Goal: Information Seeking & Learning: Learn about a topic

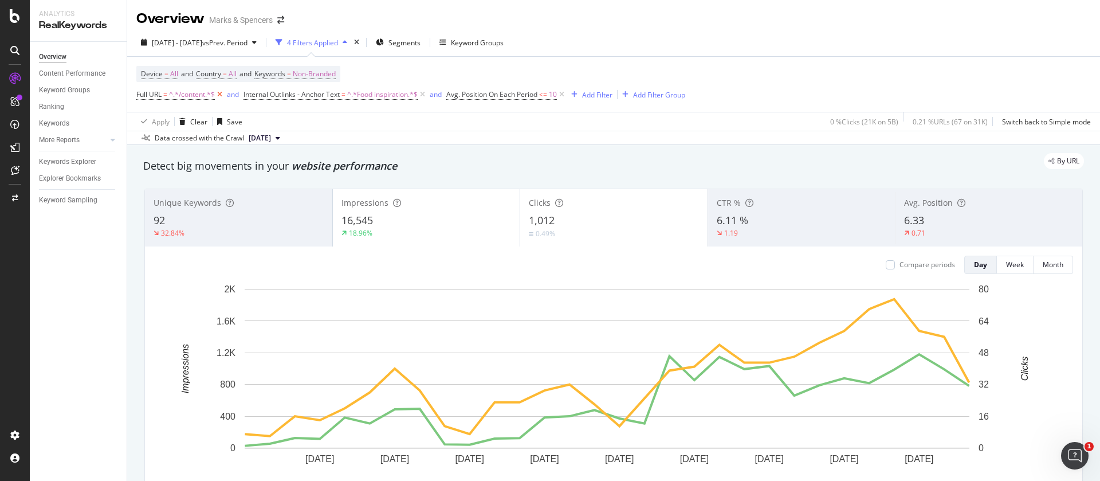
click at [219, 95] on icon at bounding box center [220, 94] width 10 height 11
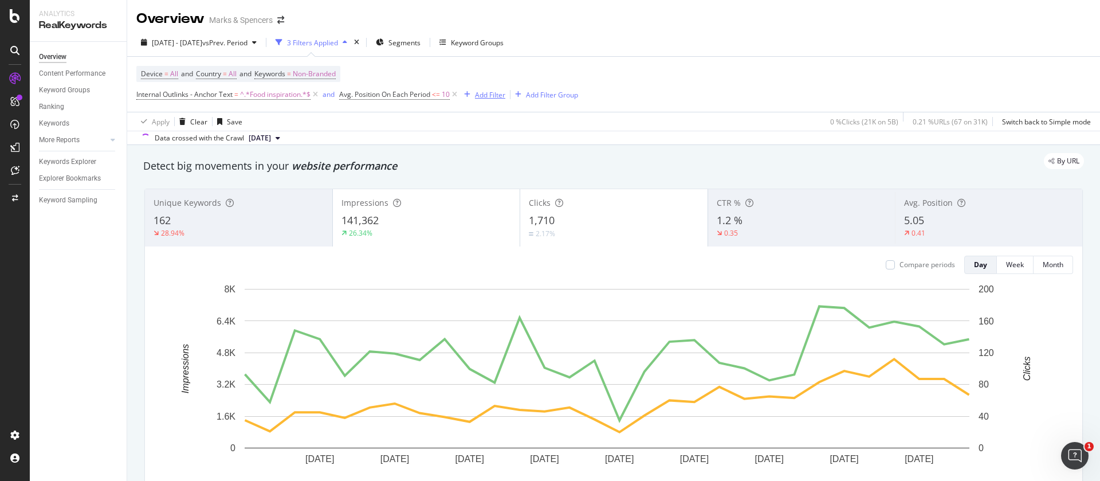
click at [498, 93] on div "Add Filter" at bounding box center [490, 95] width 30 height 10
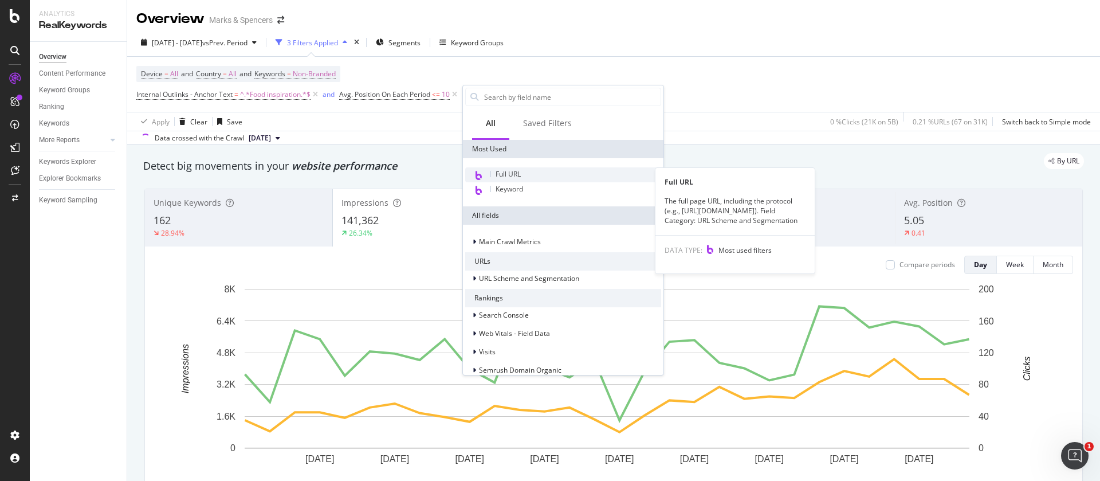
click at [514, 170] on span "Full URL" at bounding box center [508, 174] width 25 height 10
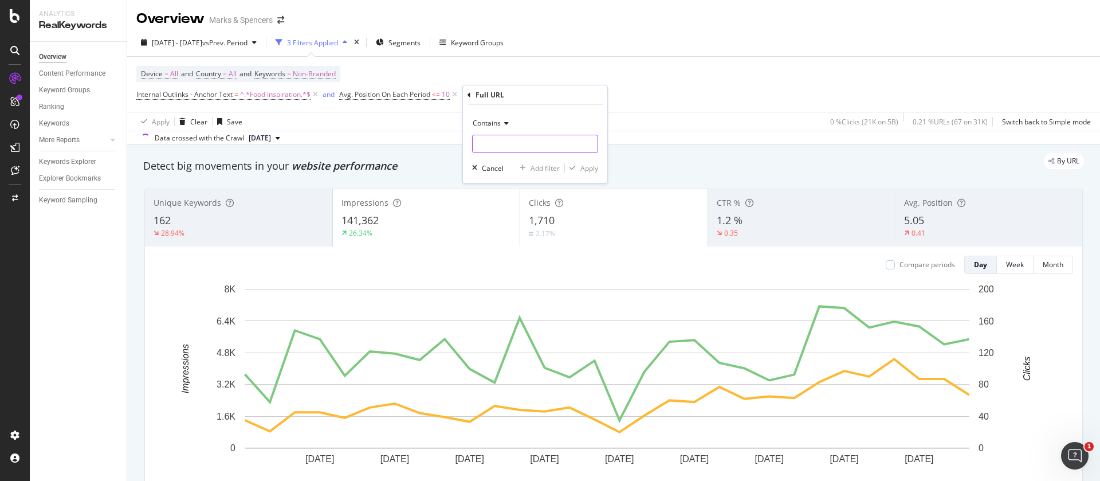
click at [491, 138] on input "text" at bounding box center [535, 144] width 125 height 18
type input "/content"
click at [587, 166] on div "Apply" at bounding box center [589, 168] width 18 height 10
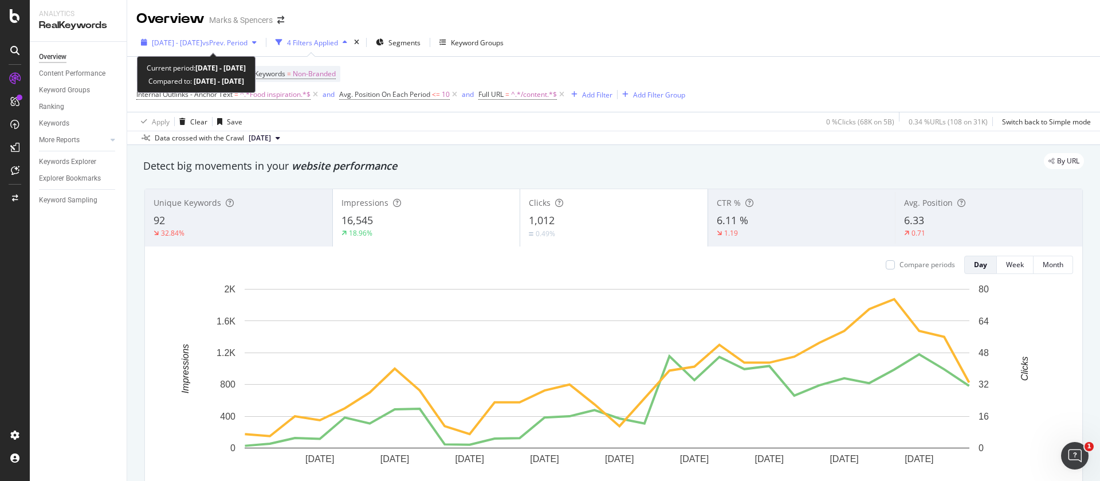
click at [181, 46] on span "[DATE] - [DATE]" at bounding box center [177, 43] width 50 height 10
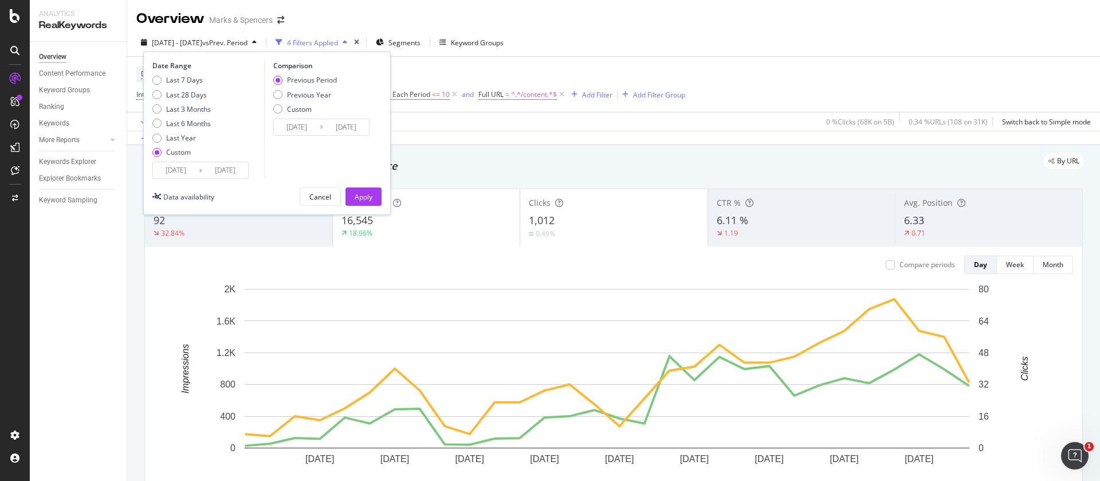
click at [167, 167] on input "[DATE]" at bounding box center [176, 170] width 46 height 16
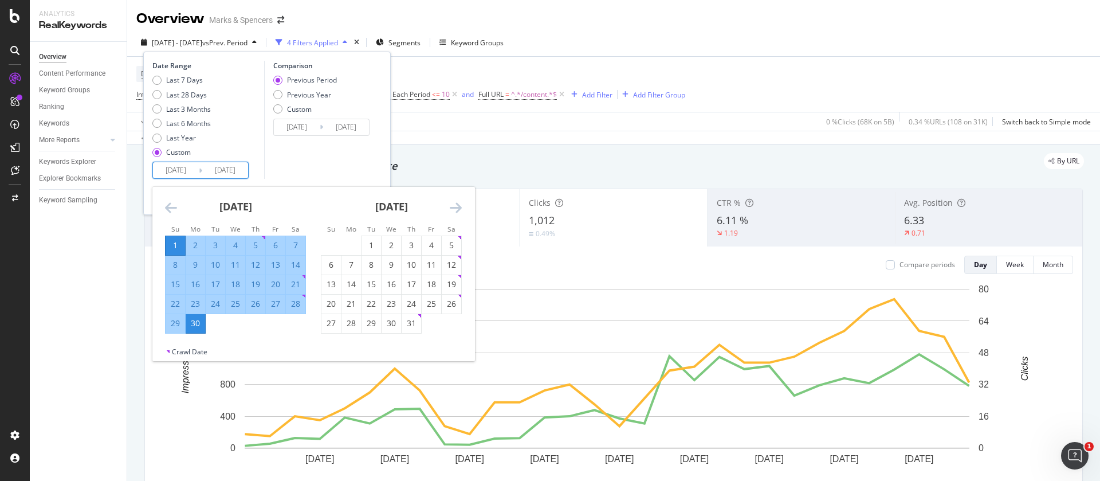
click at [178, 211] on div "[DATE]" at bounding box center [235, 211] width 141 height 49
click at [171, 207] on icon "Move backward to switch to the previous month." at bounding box center [171, 208] width 12 height 14
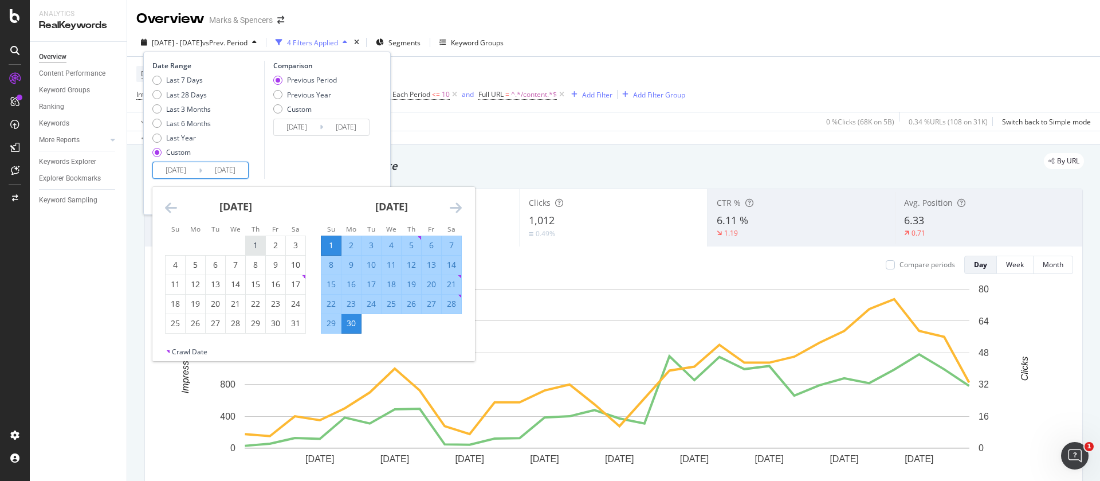
click at [262, 247] on div "1" at bounding box center [255, 244] width 19 height 11
type input "[DATE]"
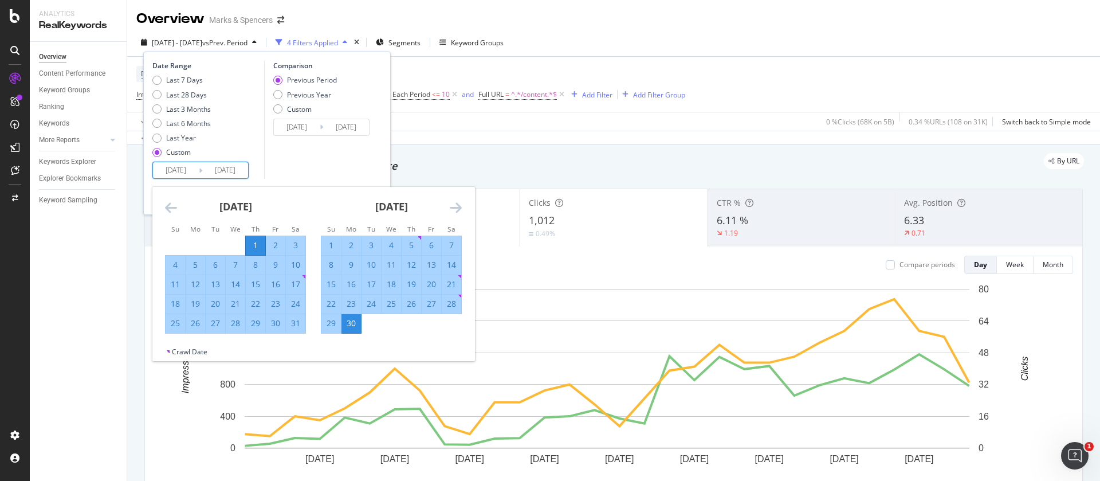
click at [302, 321] on div "31" at bounding box center [295, 322] width 19 height 11
type input "[DATE]"
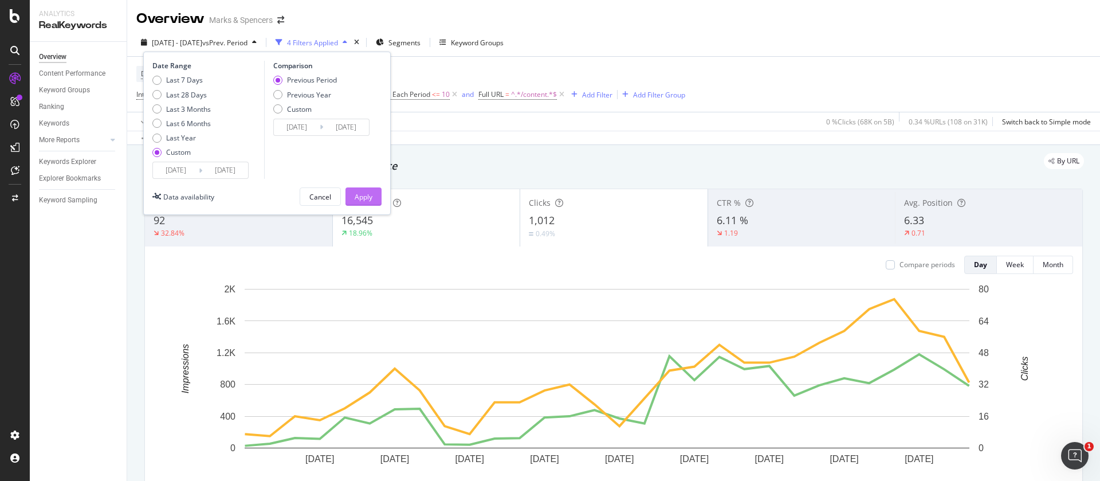
click at [351, 201] on button "Apply" at bounding box center [363, 196] width 36 height 18
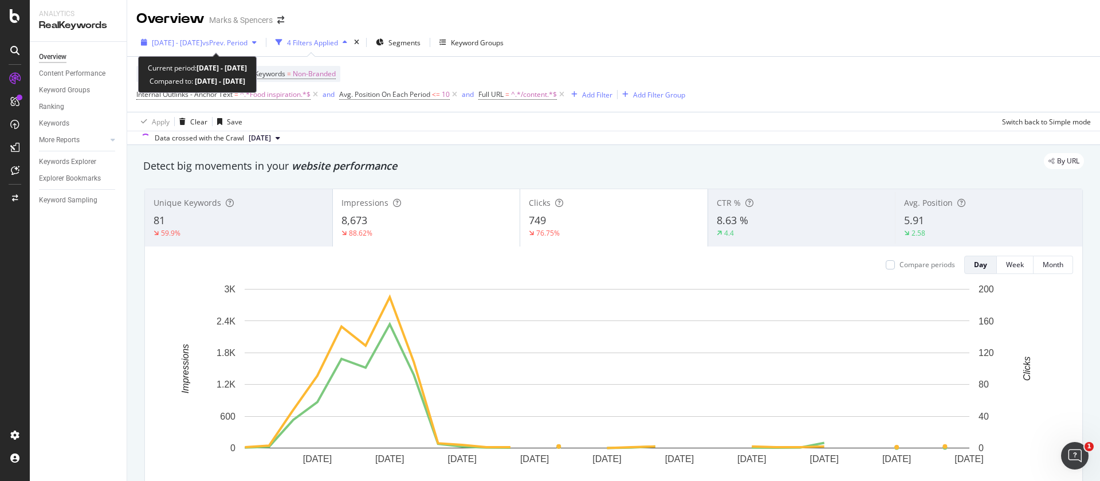
click at [234, 44] on span "vs Prev. Period" at bounding box center [224, 43] width 45 height 10
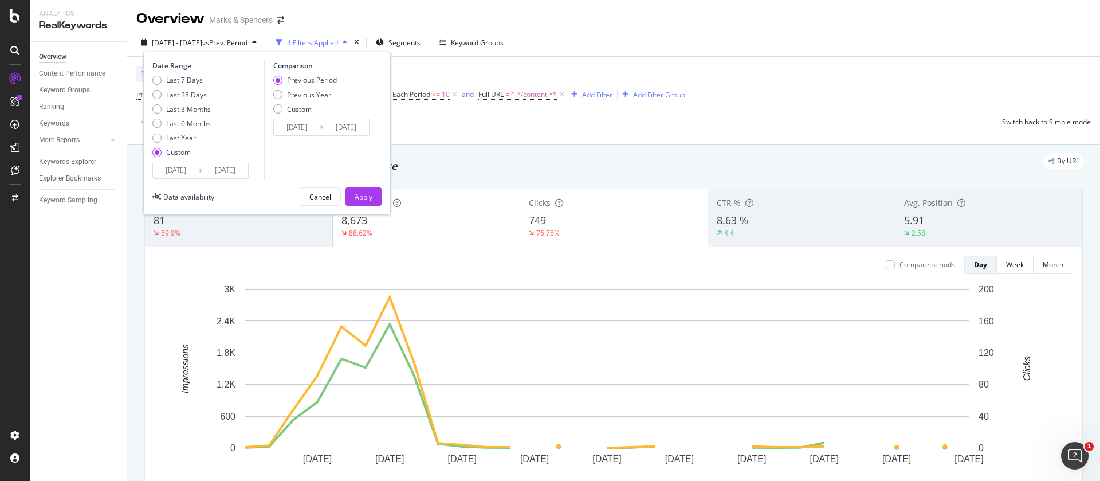
click at [186, 171] on input "[DATE]" at bounding box center [176, 170] width 46 height 16
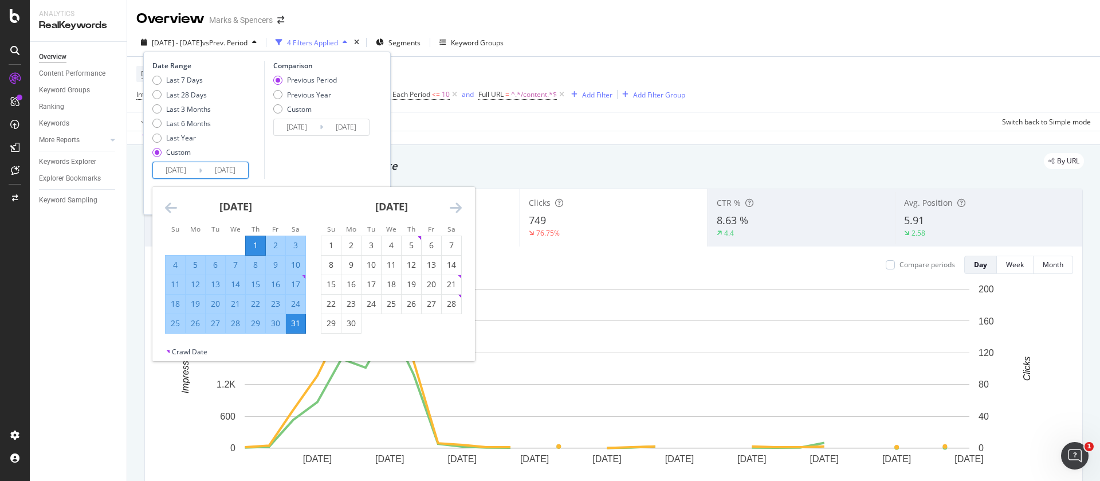
click at [170, 204] on icon "Move backward to switch to the previous month." at bounding box center [171, 208] width 12 height 14
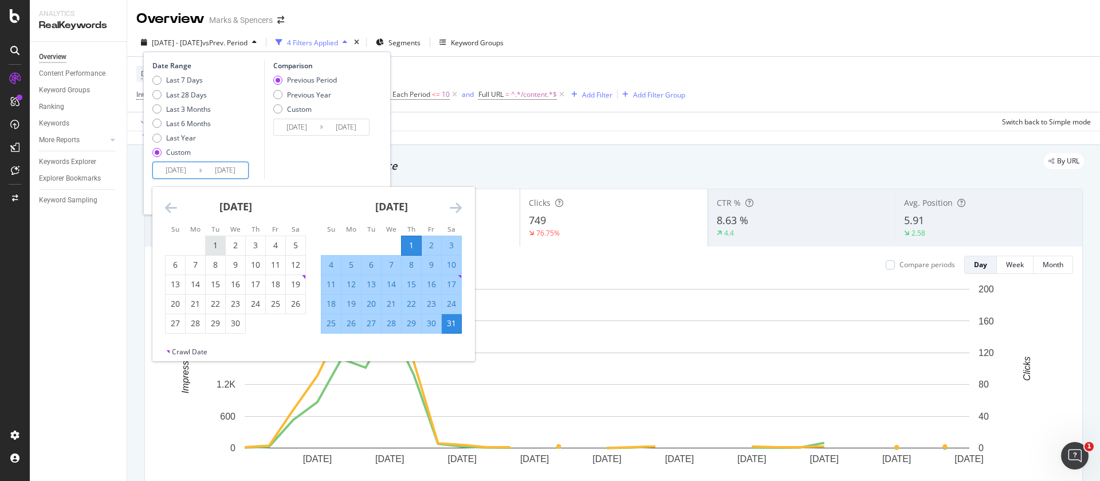
click at [221, 246] on div "1" at bounding box center [215, 244] width 19 height 11
type input "[DATE]"
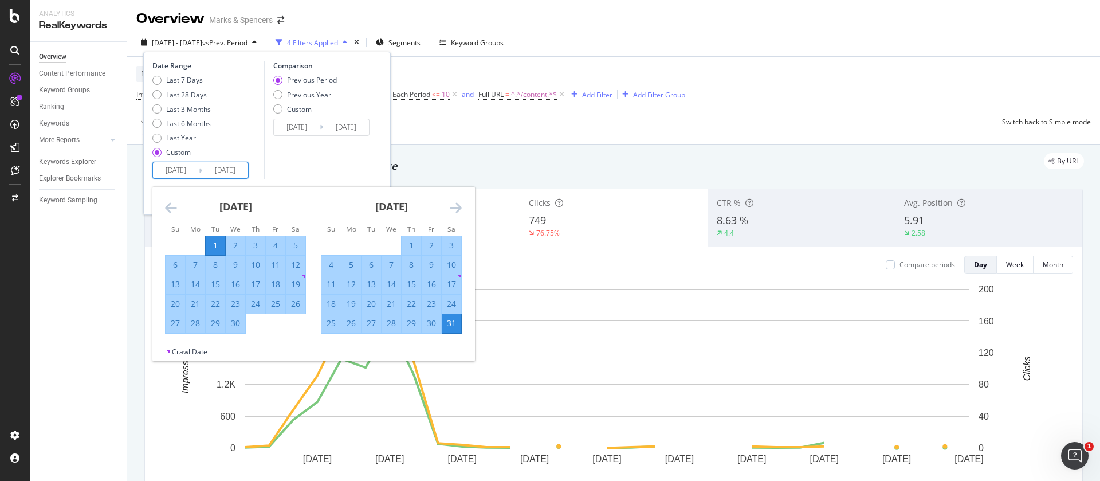
click at [237, 325] on div "30" at bounding box center [235, 322] width 19 height 11
type input "[DATE]"
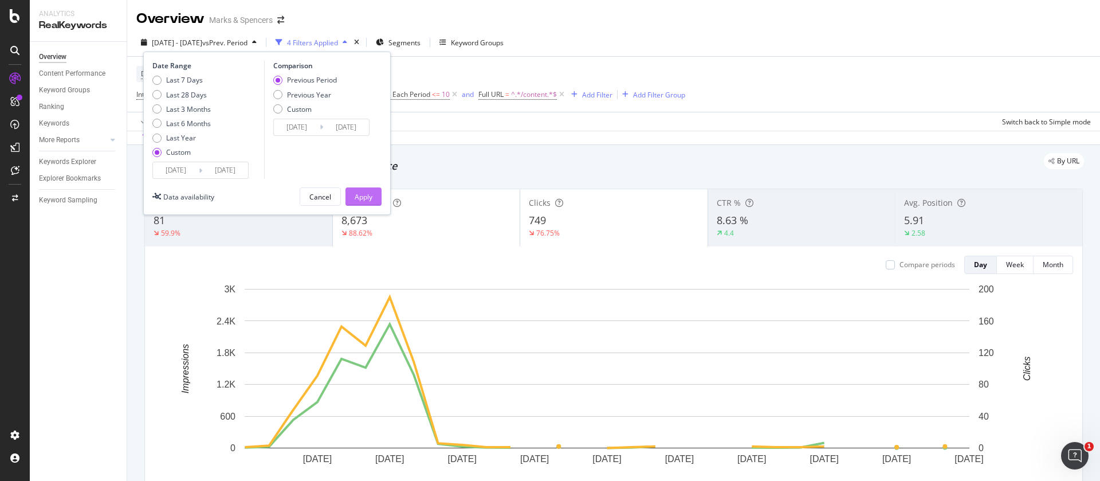
click at [363, 192] on div "Apply" at bounding box center [364, 197] width 18 height 10
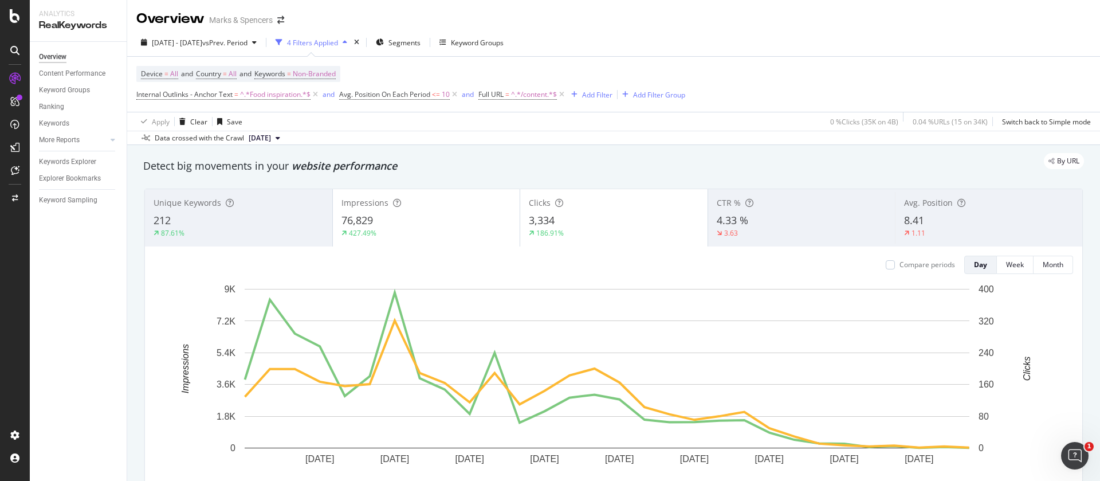
click at [243, 32] on div "[DATE] - [DATE] vs Prev. Period 4 Filters Applied Segments Keyword Groups Devic…" at bounding box center [613, 87] width 973 height 116
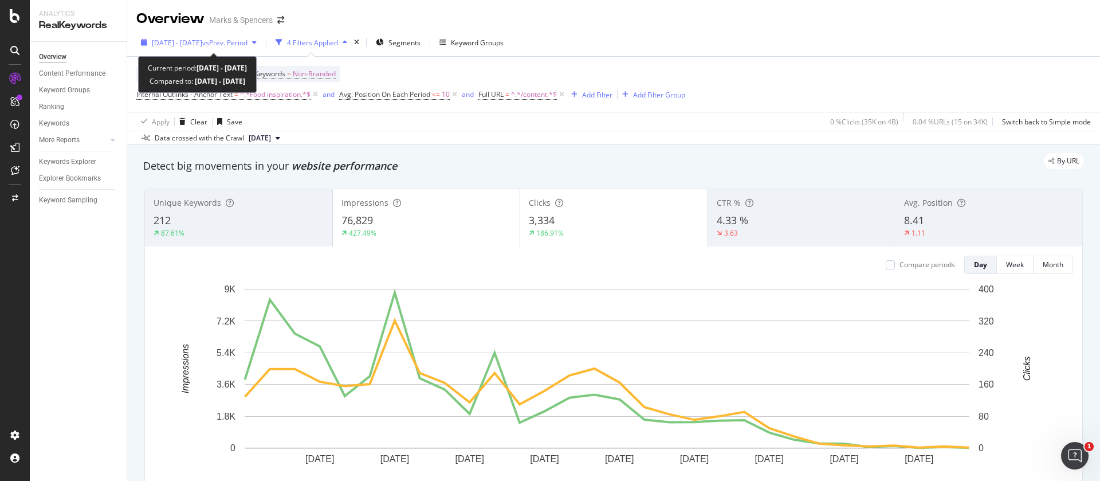
click at [202, 44] on span "[DATE] - [DATE]" at bounding box center [177, 43] width 50 height 10
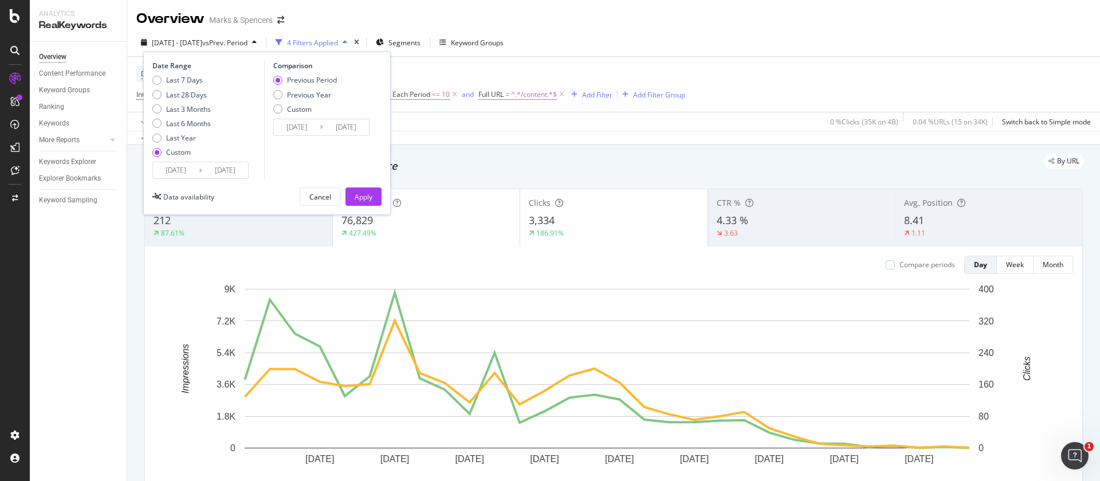
click at [182, 170] on input "[DATE]" at bounding box center [176, 170] width 46 height 16
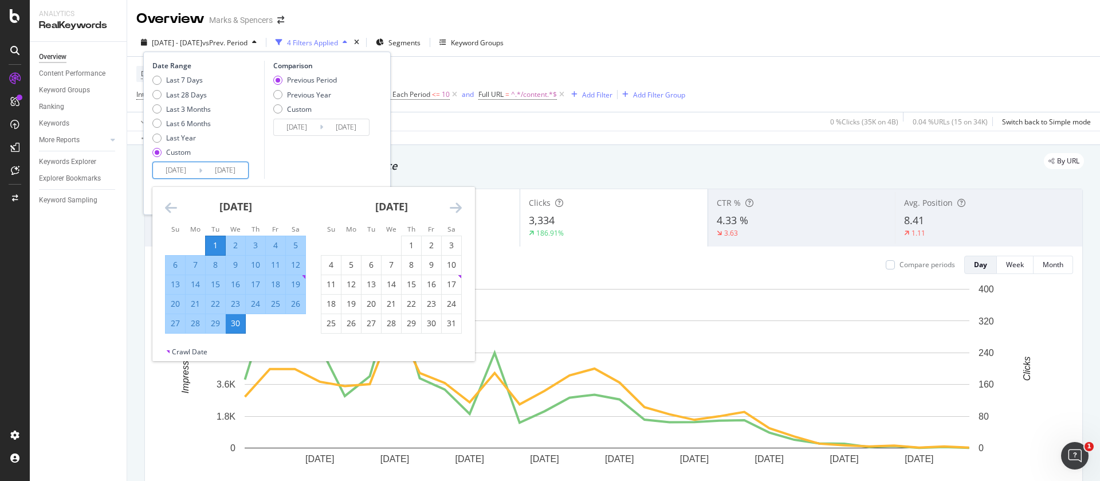
click at [176, 207] on icon "Move backward to switch to the previous month." at bounding box center [171, 208] width 12 height 14
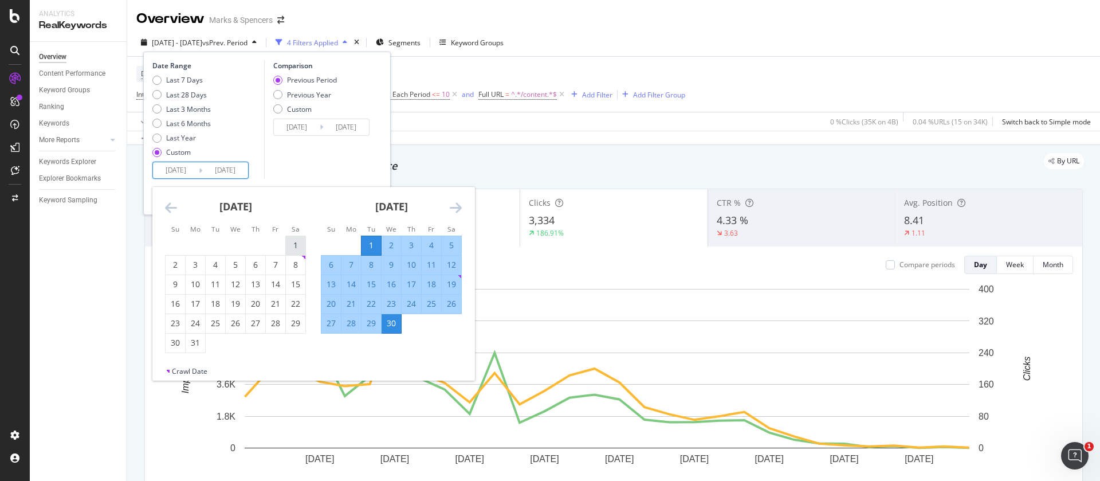
click at [293, 248] on div "1" at bounding box center [295, 244] width 19 height 11
type input "[DATE]"
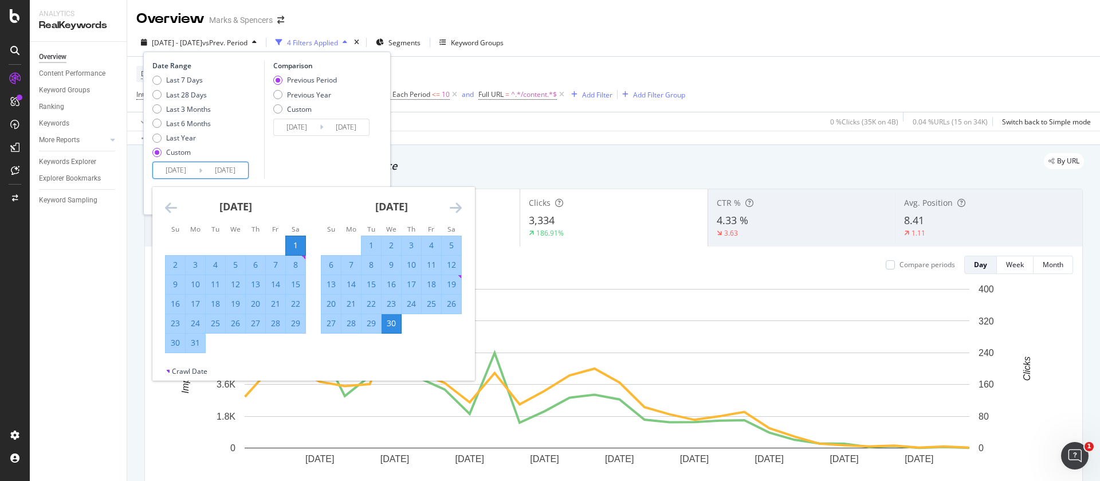
click at [197, 342] on div "31" at bounding box center [195, 342] width 19 height 11
type input "[DATE]"
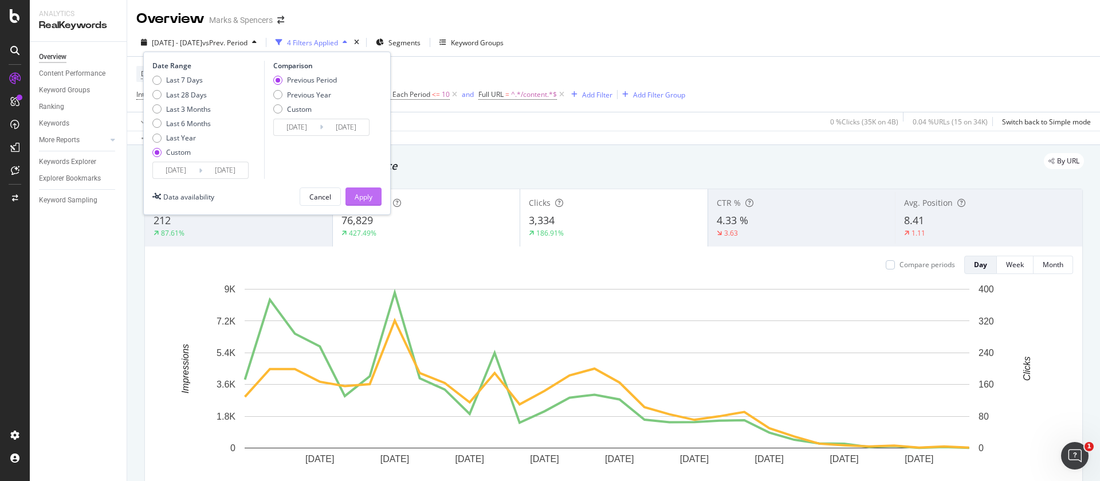
click at [370, 196] on div "Apply" at bounding box center [364, 197] width 18 height 10
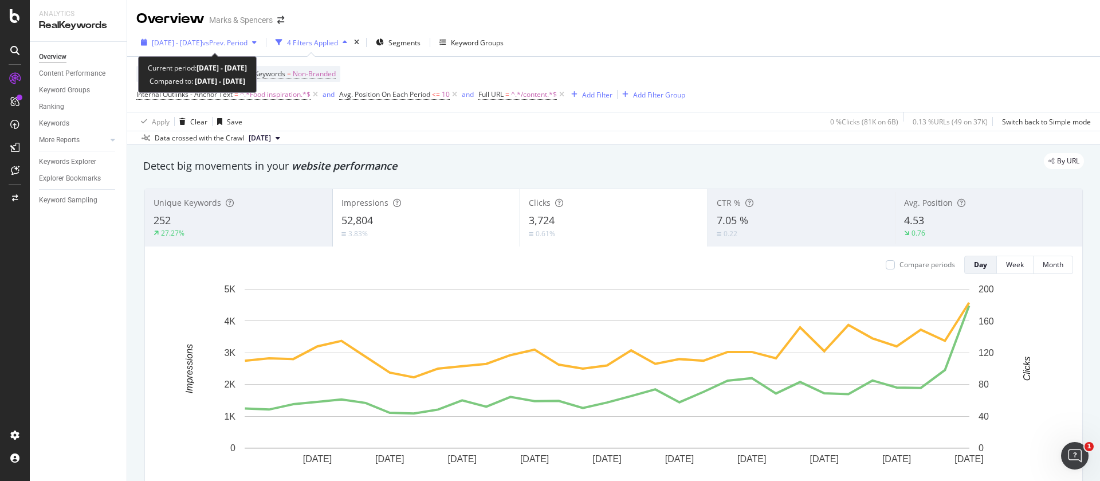
click at [194, 40] on span "[DATE] - [DATE]" at bounding box center [177, 43] width 50 height 10
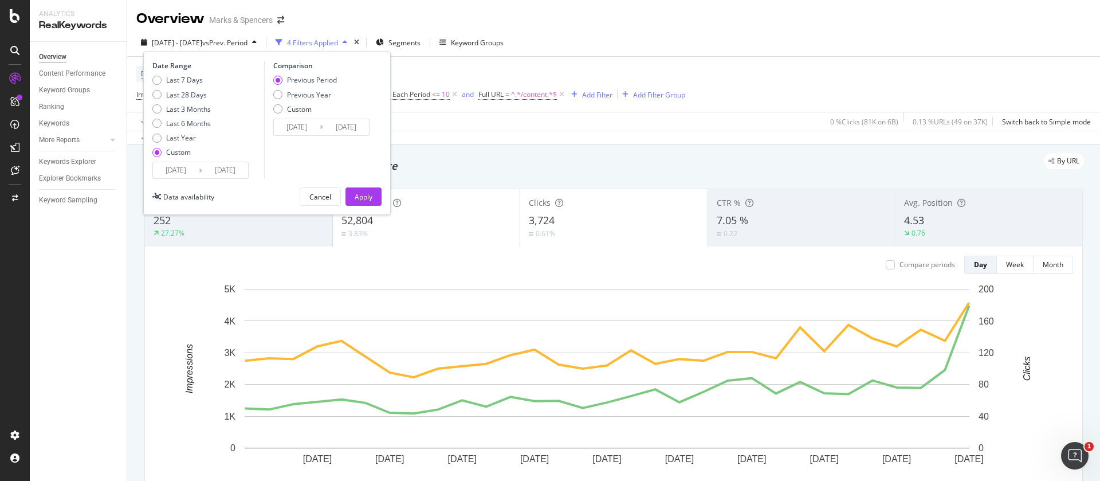
click at [179, 176] on input "[DATE]" at bounding box center [176, 170] width 46 height 16
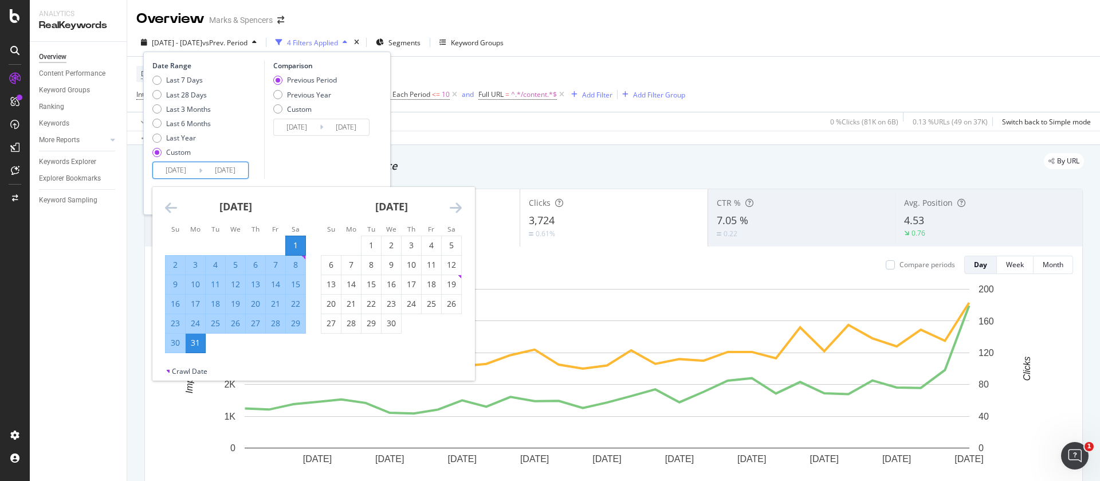
click at [173, 205] on icon "Move backward to switch to the previous month." at bounding box center [171, 208] width 12 height 14
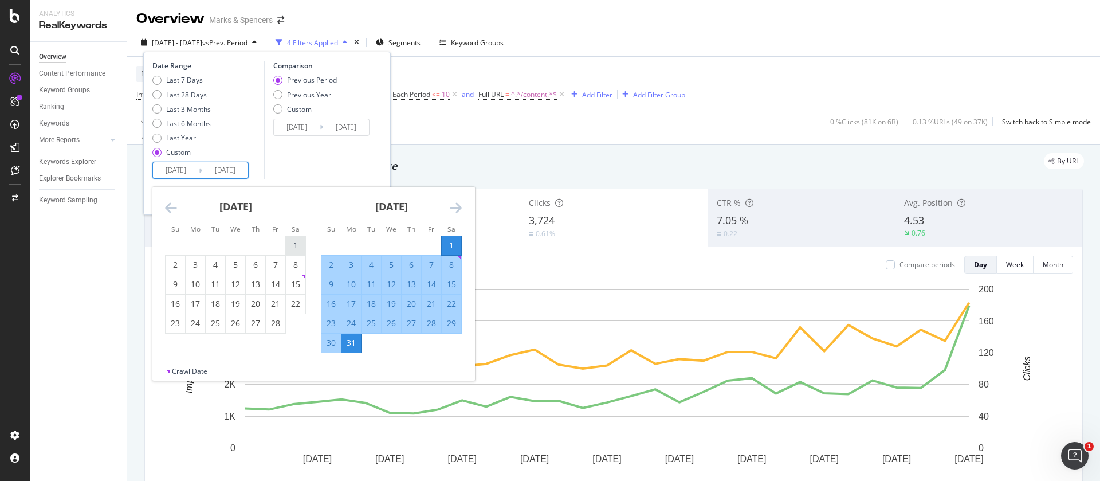
click at [298, 245] on div "1" at bounding box center [295, 244] width 19 height 11
type input "[DATE]"
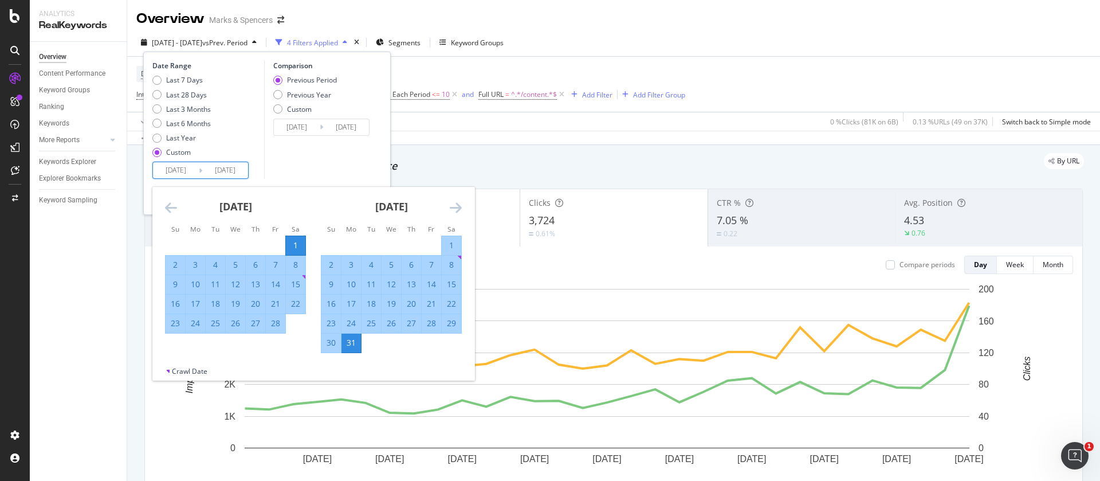
click at [277, 322] on div "28" at bounding box center [275, 322] width 19 height 11
type input "[DATE]"
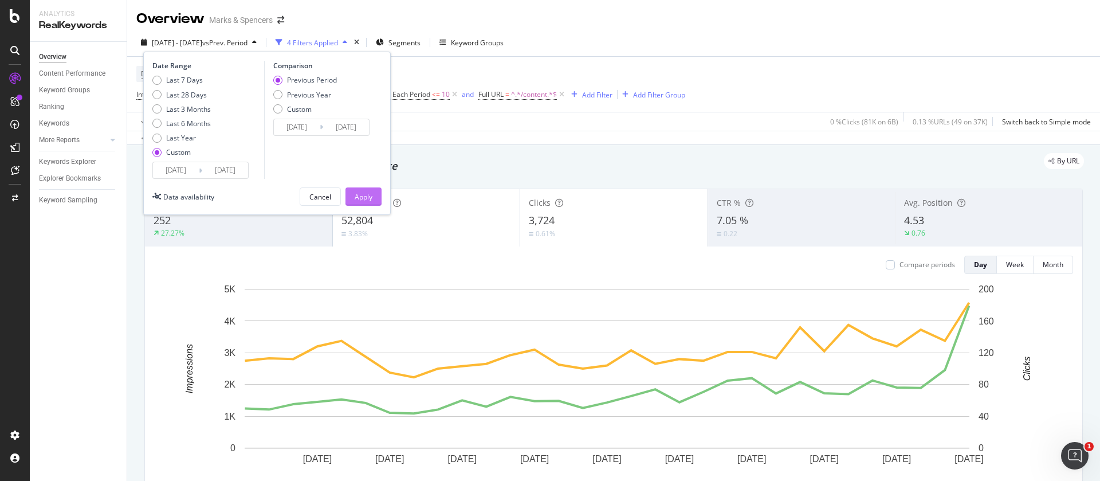
click at [362, 202] on div "Apply" at bounding box center [364, 196] width 18 height 17
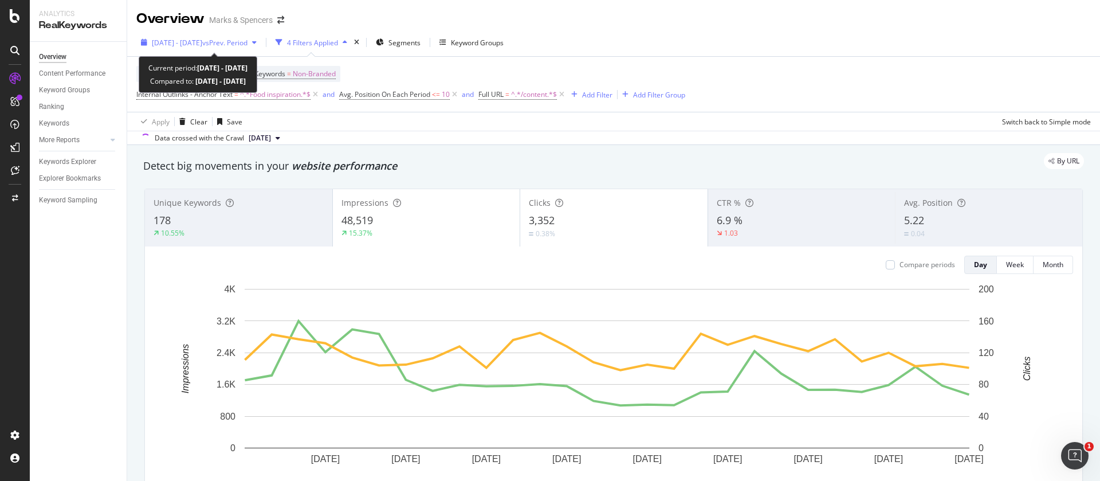
click at [189, 37] on div "[DATE] - [DATE] vs Prev. Period" at bounding box center [198, 42] width 125 height 17
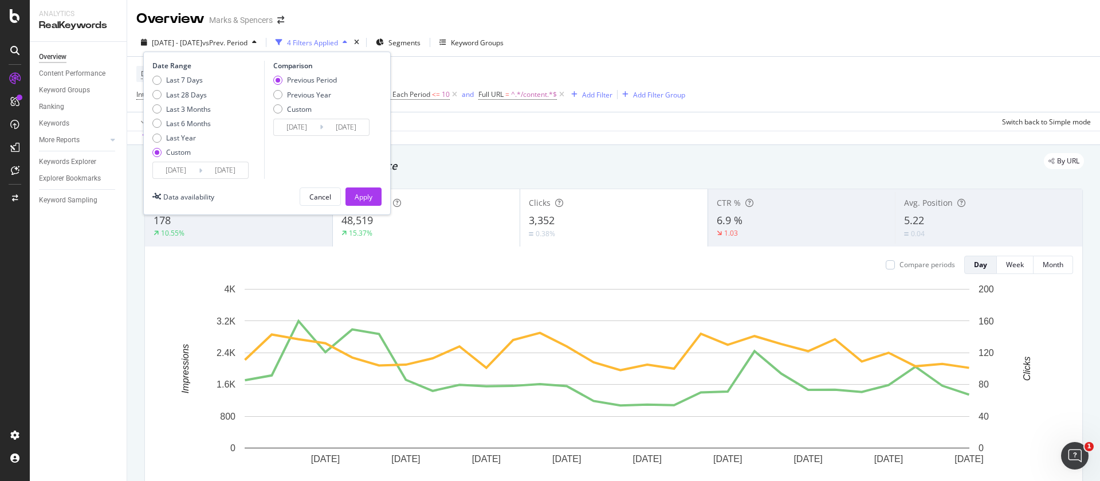
click at [164, 172] on input "[DATE]" at bounding box center [176, 170] width 46 height 16
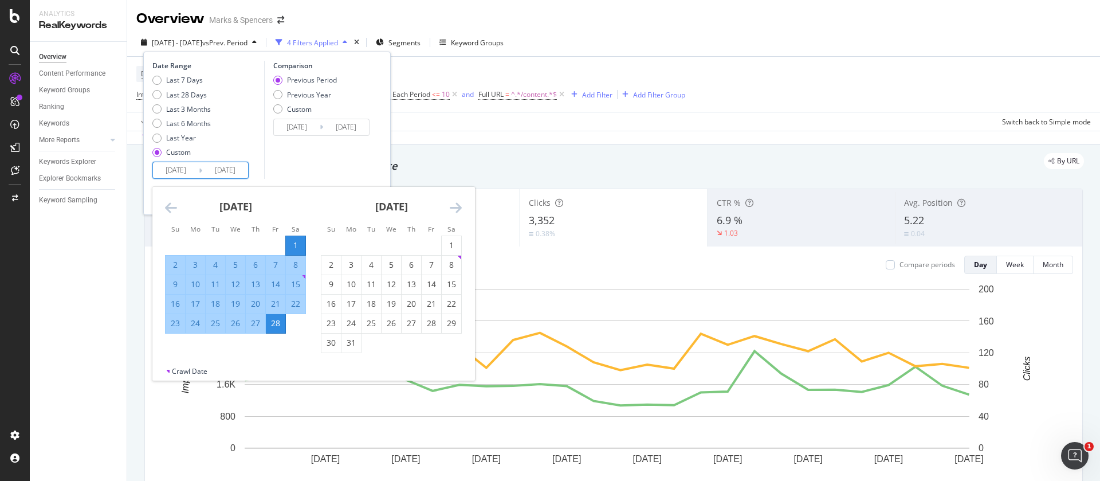
click at [175, 209] on icon "Move backward to switch to the previous month." at bounding box center [171, 208] width 12 height 14
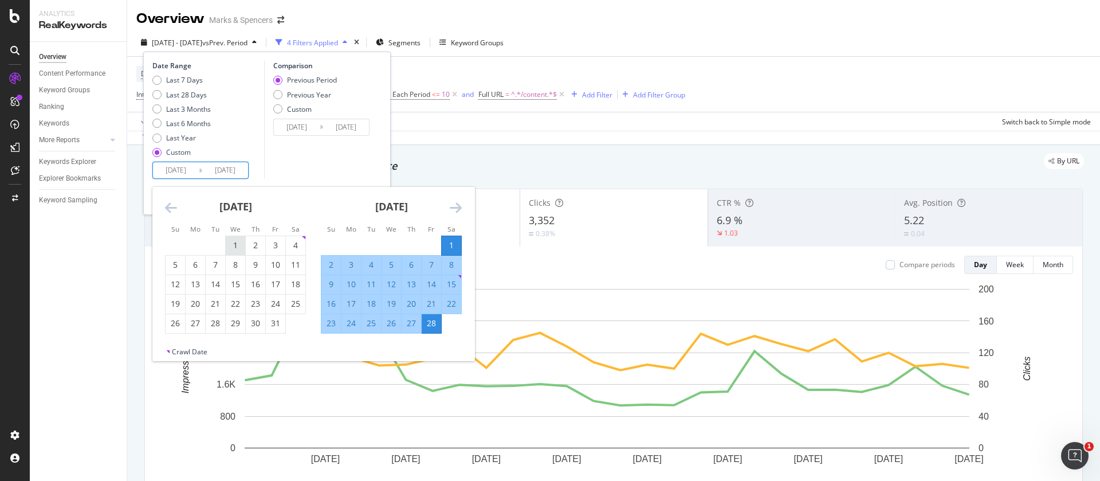
click at [239, 241] on div "1" at bounding box center [235, 244] width 19 height 11
type input "[DATE]"
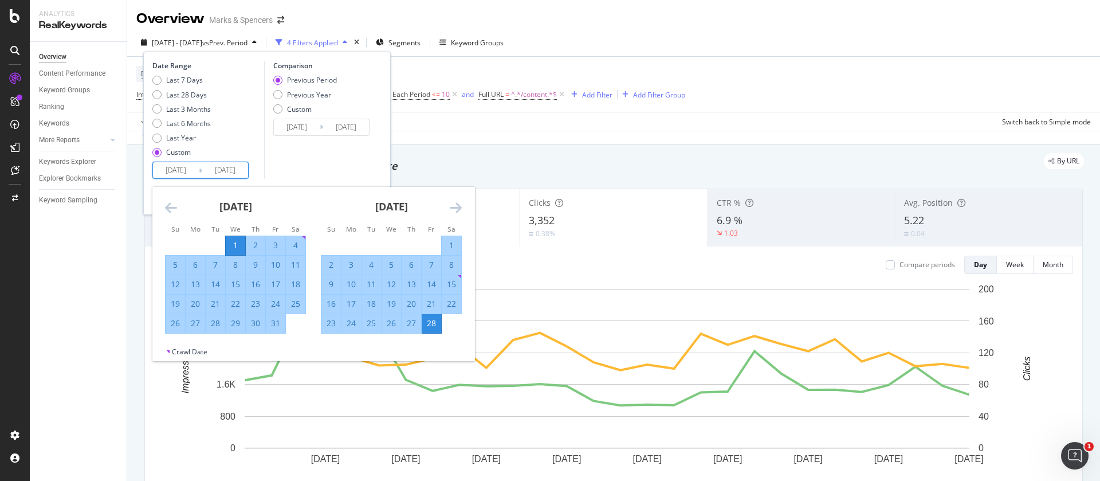
click at [276, 324] on div "31" at bounding box center [275, 322] width 19 height 11
type input "[DATE]"
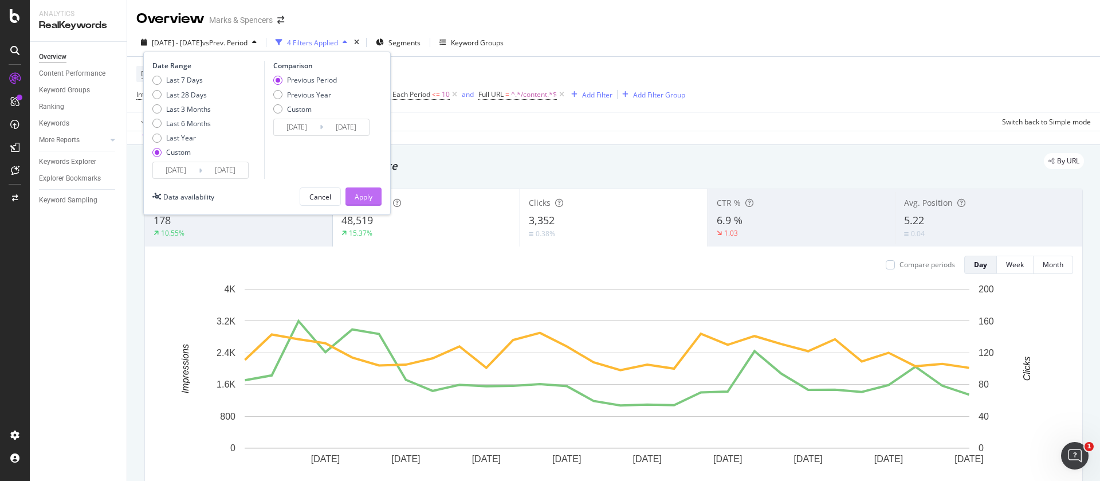
click at [353, 197] on button "Apply" at bounding box center [363, 196] width 36 height 18
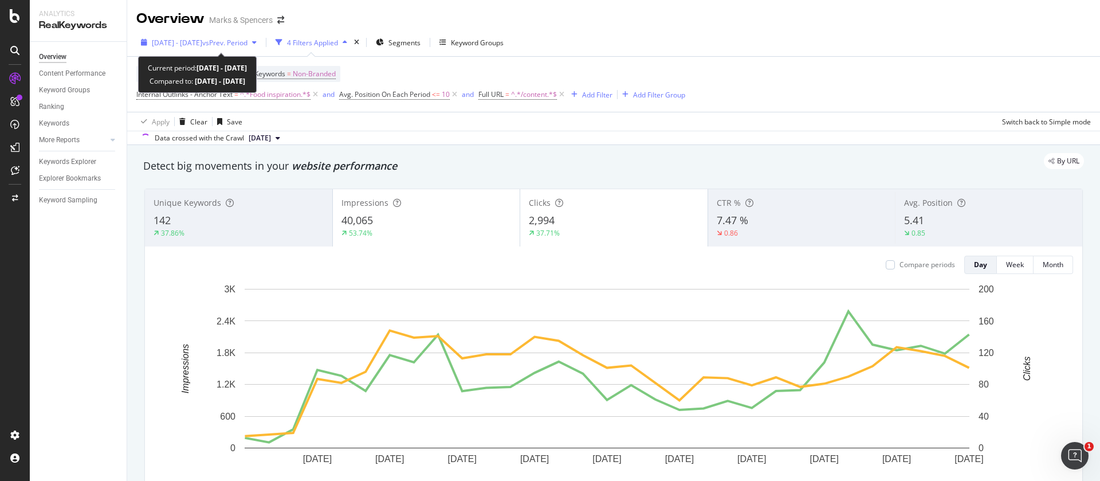
click at [188, 37] on div "[DATE] - [DATE] vs Prev. Period" at bounding box center [198, 42] width 125 height 17
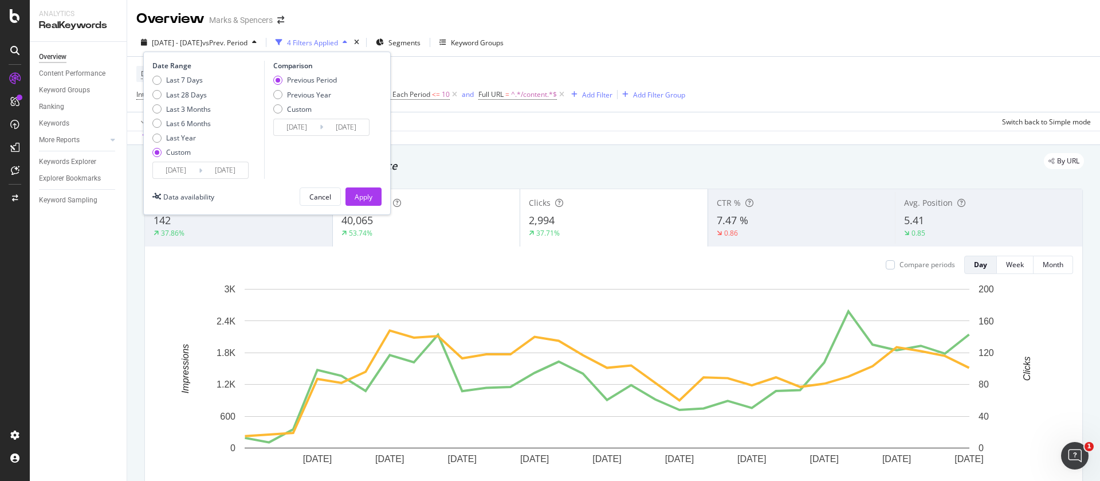
click at [163, 170] on input "[DATE]" at bounding box center [176, 170] width 46 height 16
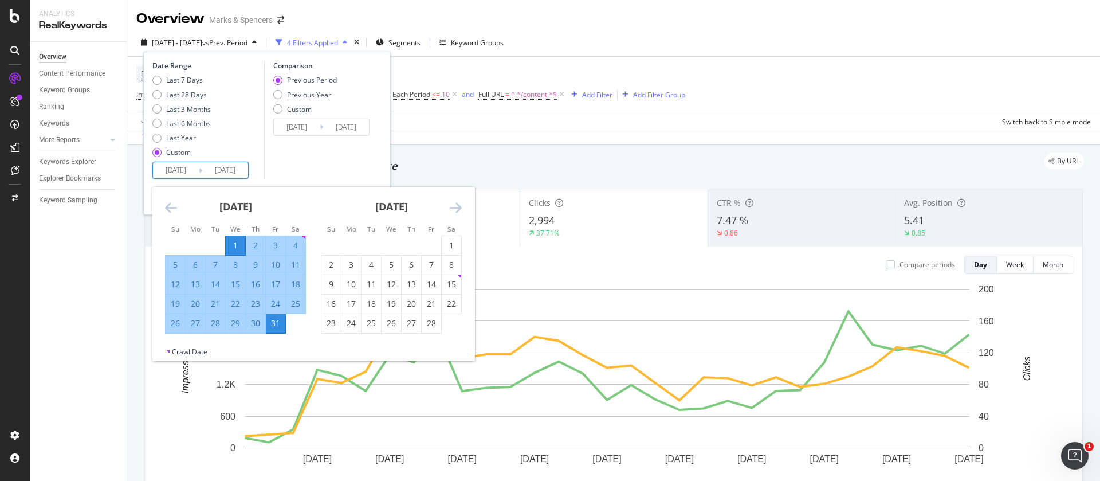
click at [170, 209] on icon "Move backward to switch to the previous month." at bounding box center [171, 208] width 12 height 14
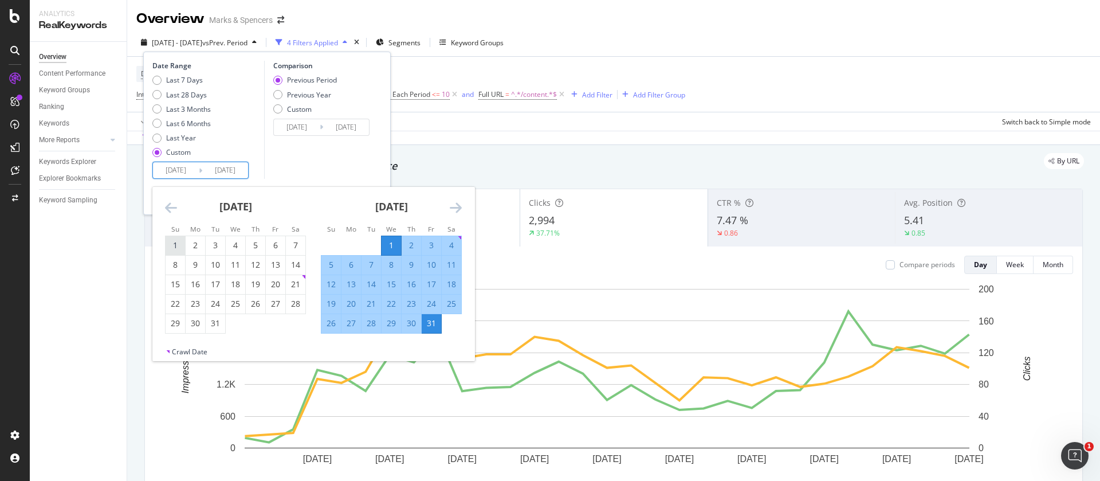
click at [175, 244] on div "1" at bounding box center [175, 244] width 19 height 11
type input "[DATE]"
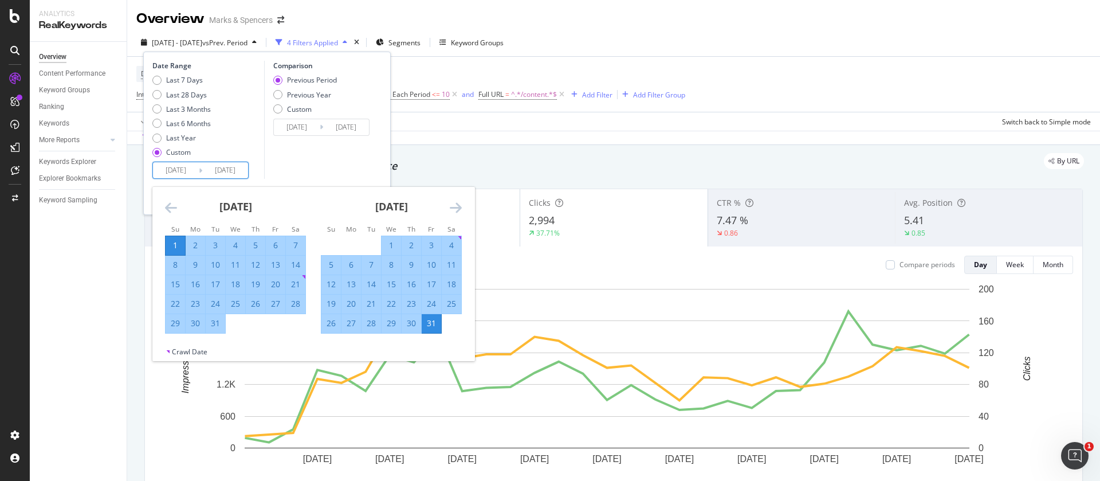
click at [219, 325] on div "31" at bounding box center [215, 322] width 19 height 11
type input "[DATE]"
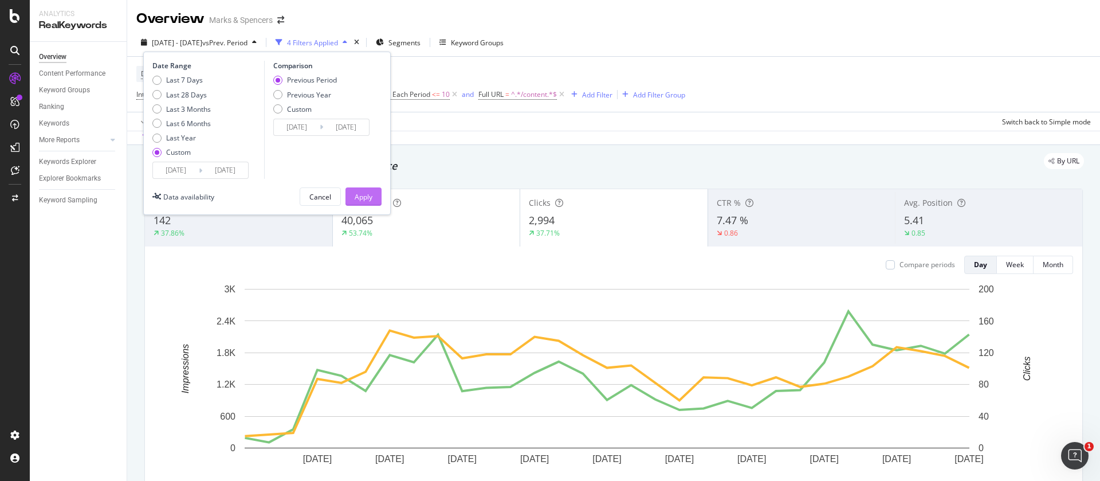
click at [367, 197] on div "Apply" at bounding box center [364, 197] width 18 height 10
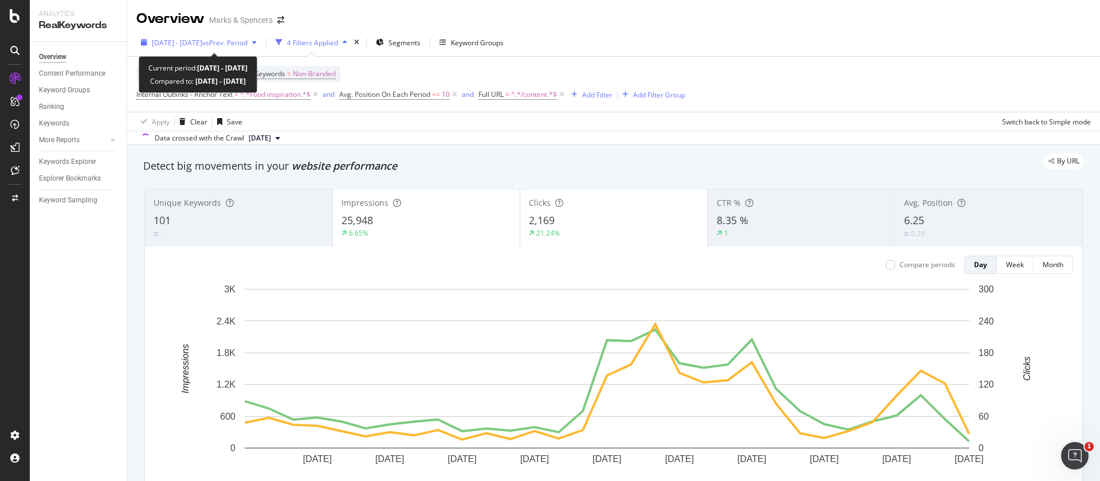
click at [184, 41] on span "[DATE] - [DATE]" at bounding box center [177, 43] width 50 height 10
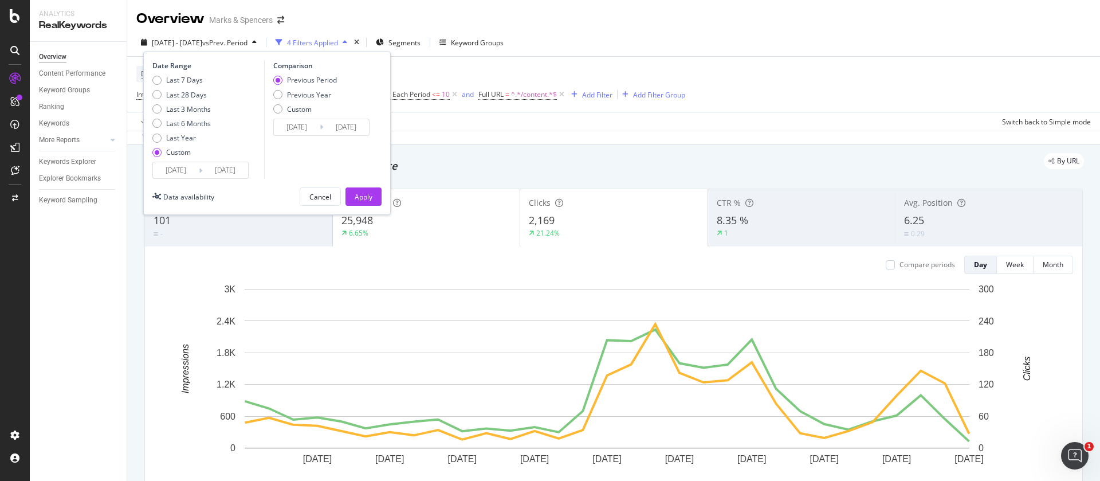
click at [172, 170] on input "[DATE]" at bounding box center [176, 170] width 46 height 16
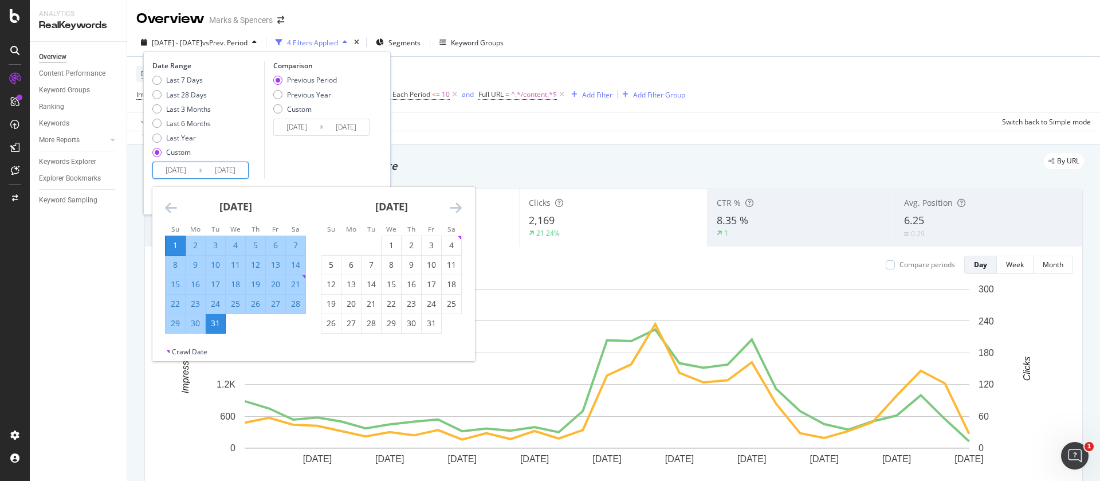
click at [173, 210] on icon "Move backward to switch to the previous month." at bounding box center [171, 208] width 12 height 14
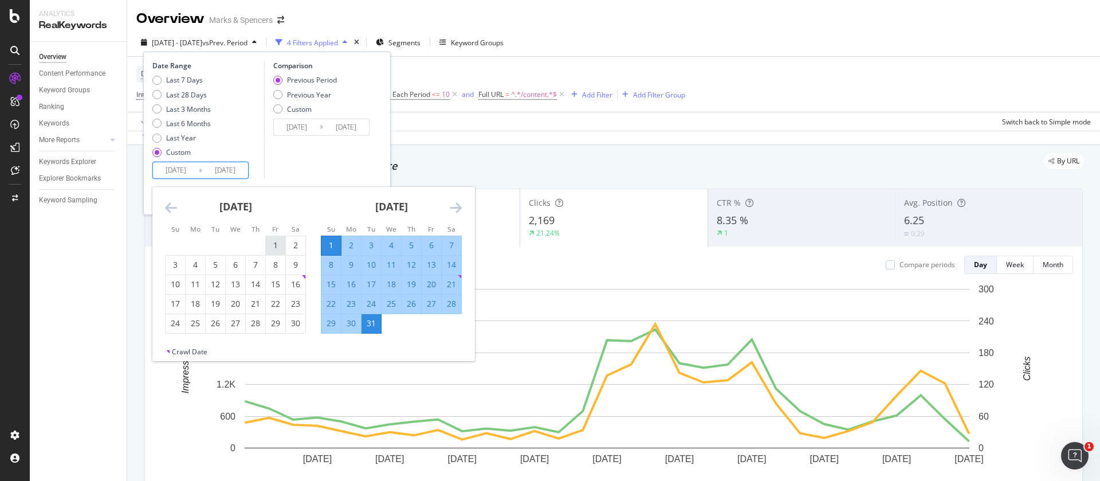
click at [276, 243] on div "1" at bounding box center [275, 244] width 19 height 11
type input "[DATE]"
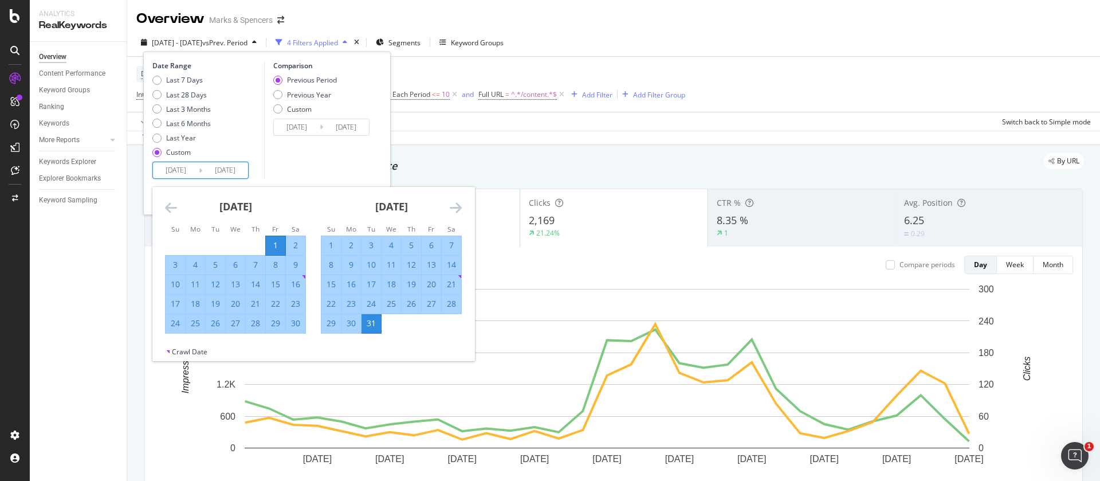
click at [298, 320] on div "30" at bounding box center [295, 322] width 19 height 11
type input "[DATE]"
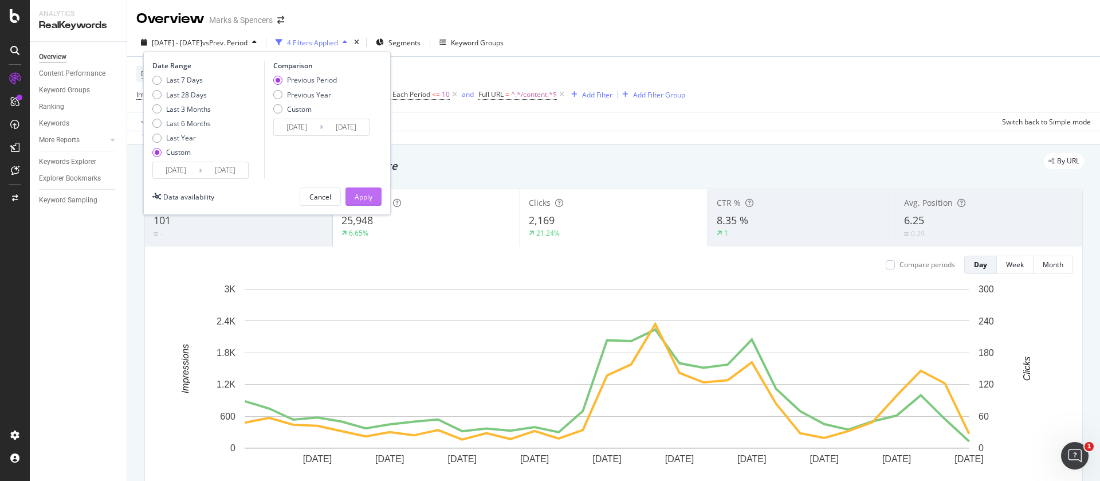
click at [368, 193] on div "Apply" at bounding box center [364, 197] width 18 height 10
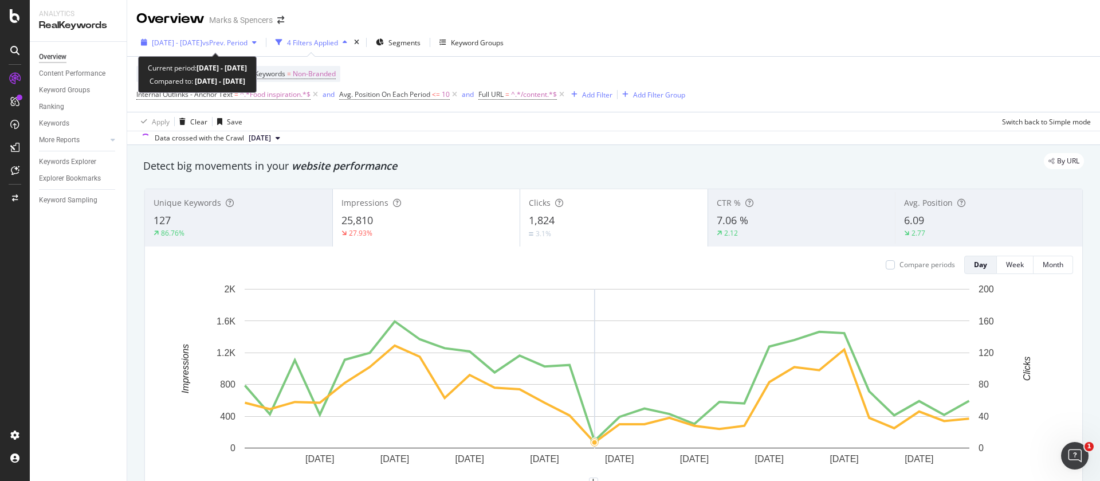
click at [174, 44] on span "[DATE] - [DATE]" at bounding box center [177, 43] width 50 height 10
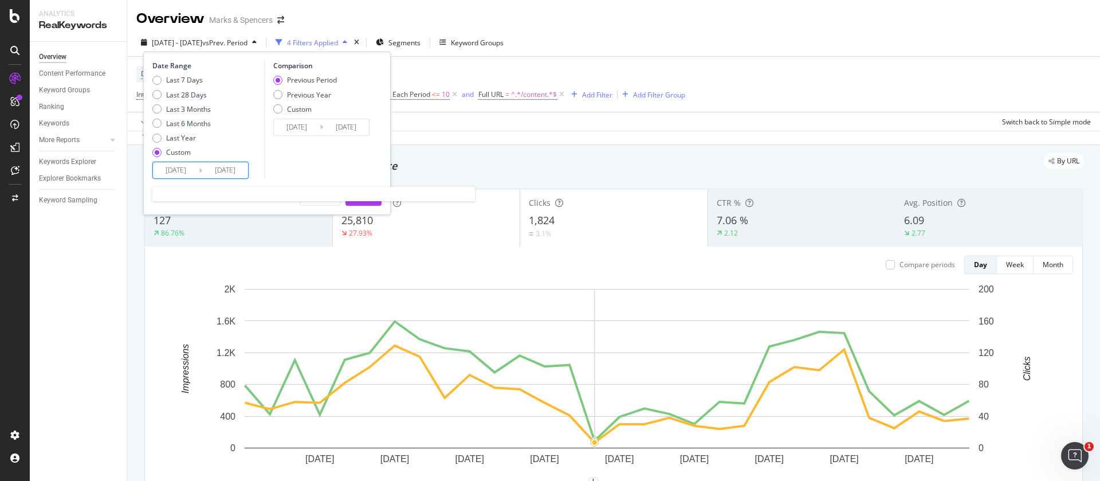
click at [174, 167] on input "[DATE]" at bounding box center [176, 170] width 46 height 16
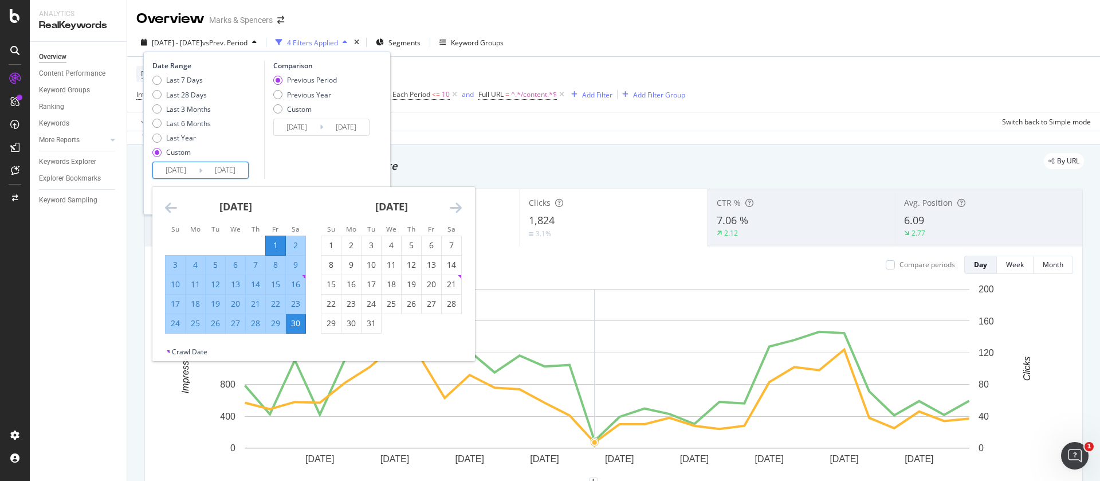
click at [173, 201] on icon "Move backward to switch to the previous month." at bounding box center [171, 208] width 12 height 14
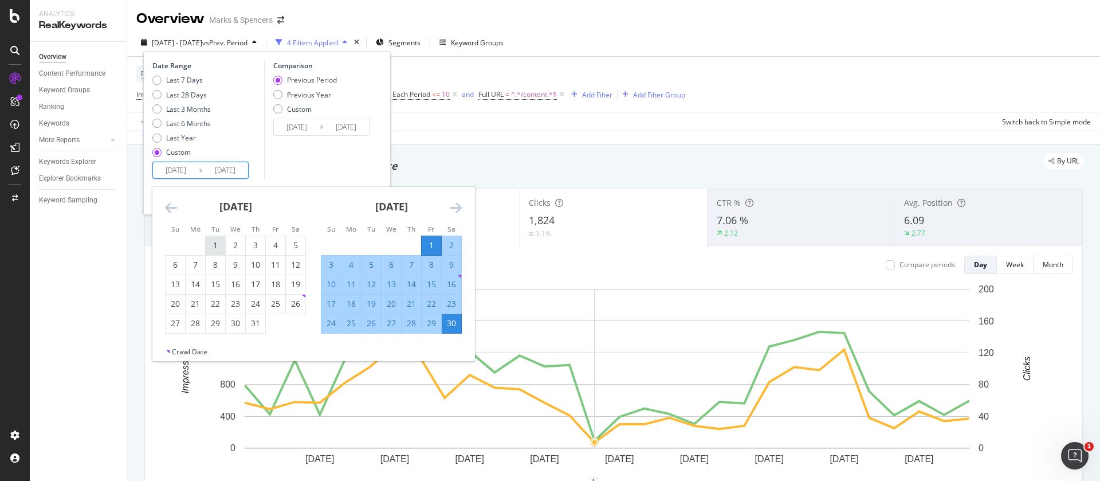
click at [215, 244] on div "1" at bounding box center [215, 244] width 19 height 11
type input "[DATE]"
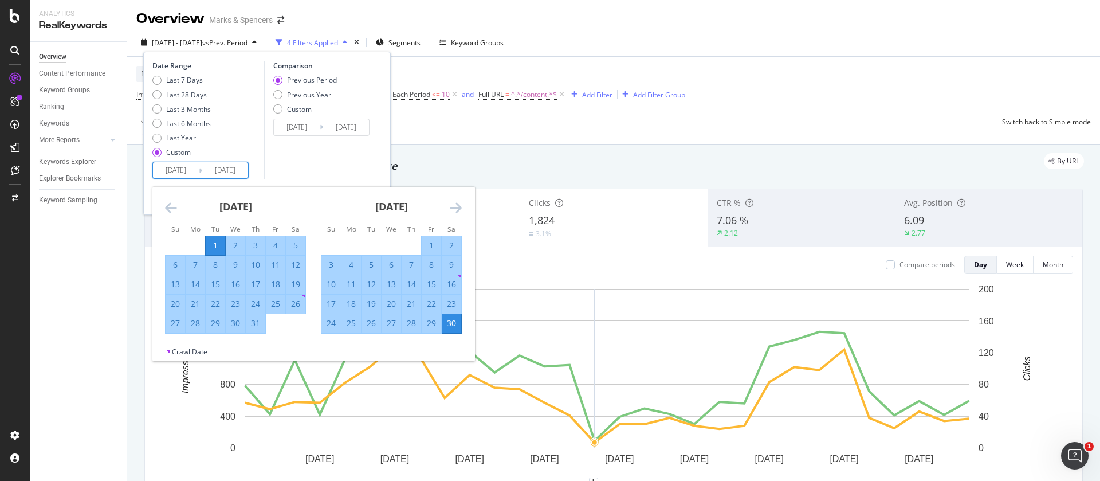
click at [254, 324] on div "31" at bounding box center [255, 322] width 19 height 11
type input "[DATE]"
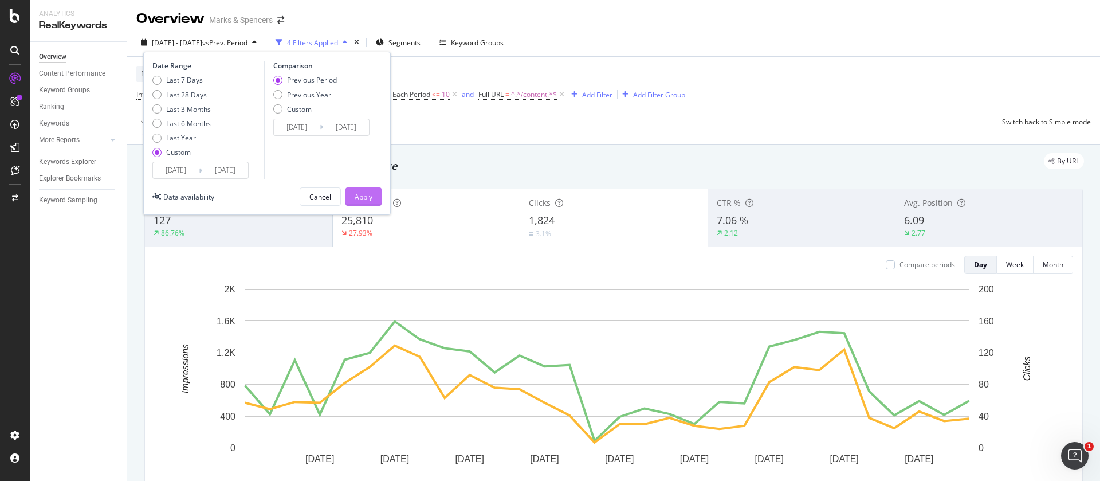
click at [358, 200] on div "Apply" at bounding box center [364, 197] width 18 height 10
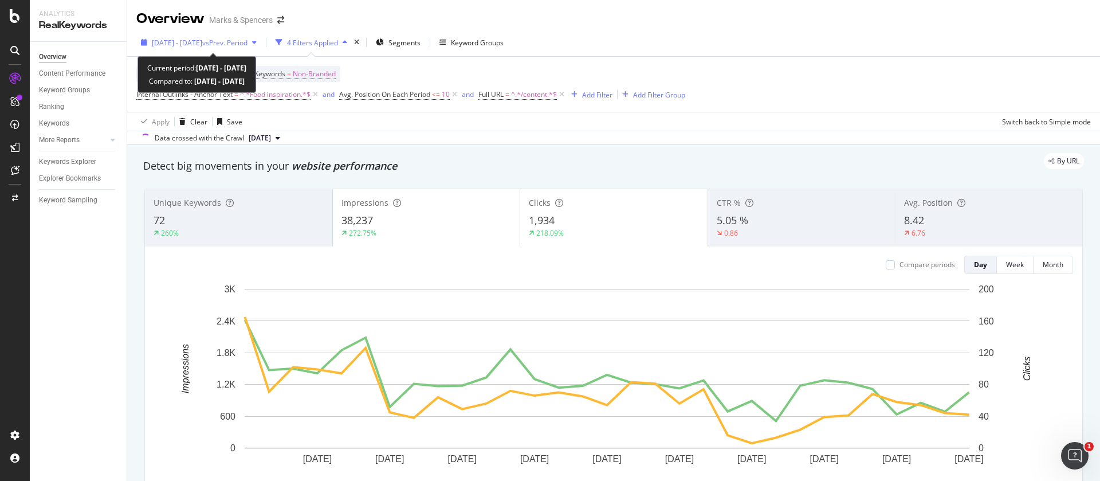
click at [175, 40] on span "[DATE] - [DATE]" at bounding box center [177, 43] width 50 height 10
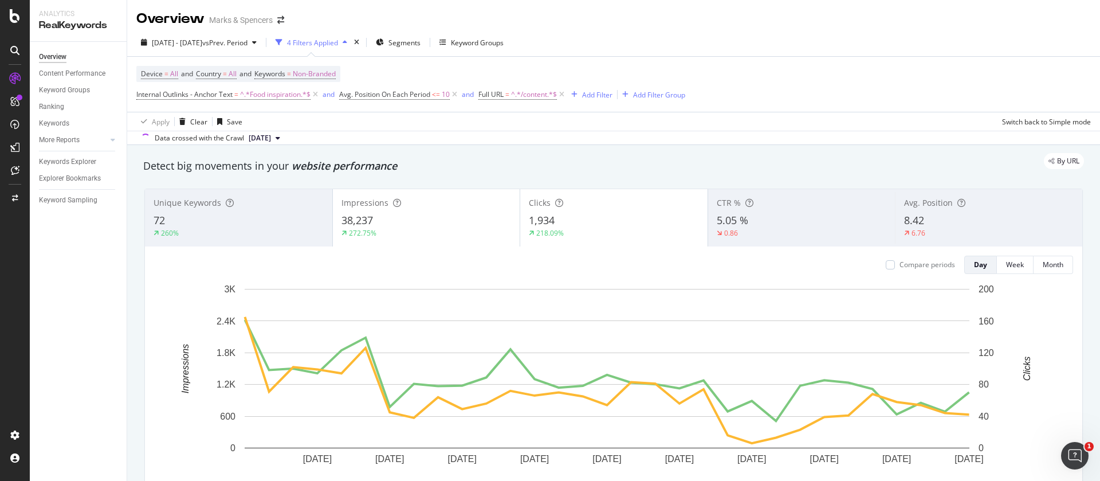
click at [561, 168] on div "By URL" at bounding box center [608, 161] width 952 height 16
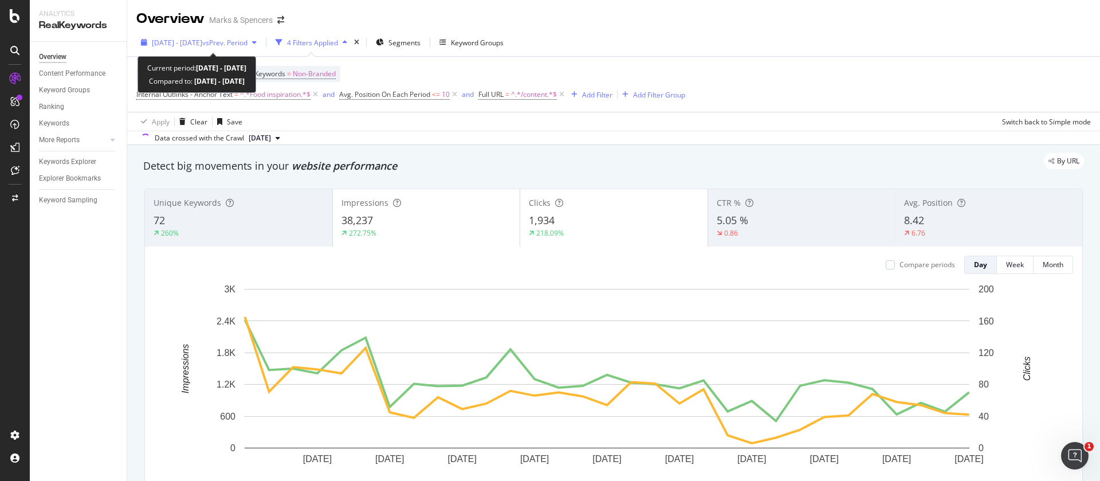
click at [187, 46] on span "[DATE] - [DATE]" at bounding box center [177, 43] width 50 height 10
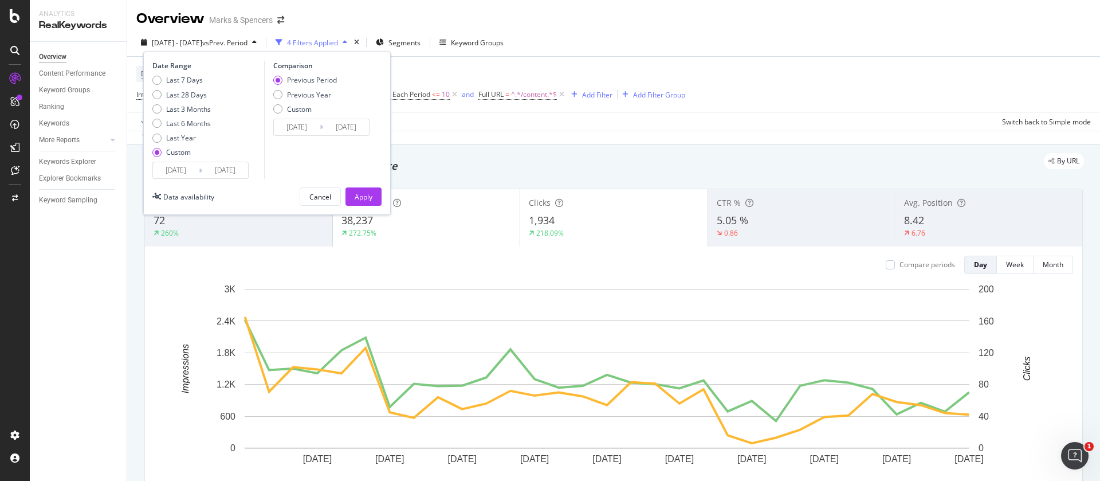
click at [172, 169] on input "[DATE]" at bounding box center [176, 170] width 46 height 16
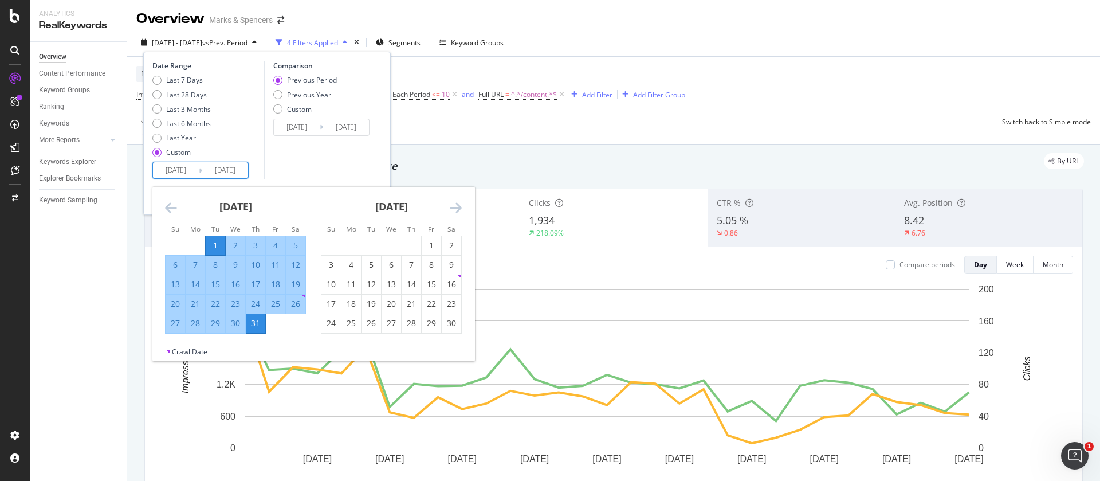
click at [172, 202] on icon "Move backward to switch to the previous month." at bounding box center [171, 208] width 12 height 14
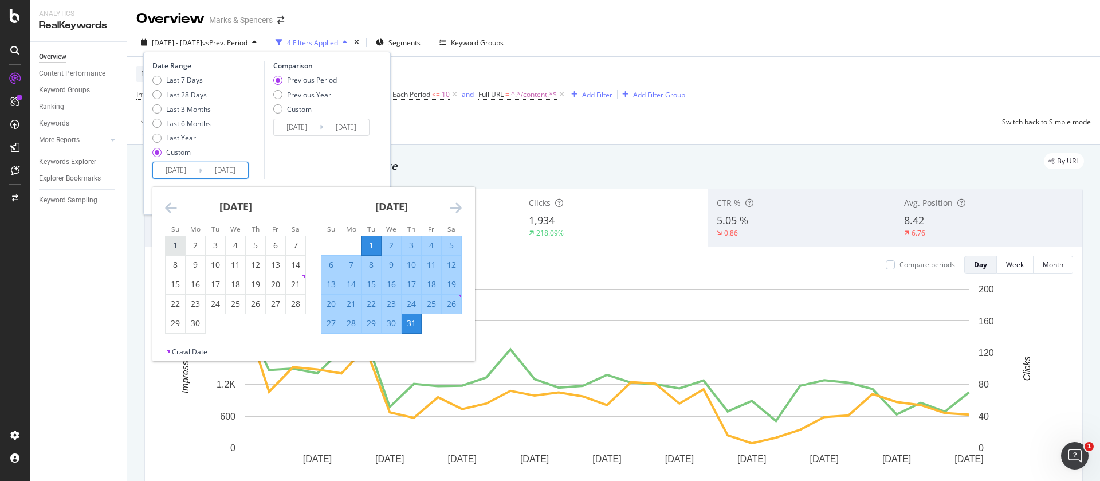
click at [182, 244] on div "1" at bounding box center [175, 244] width 19 height 11
type input "[DATE]"
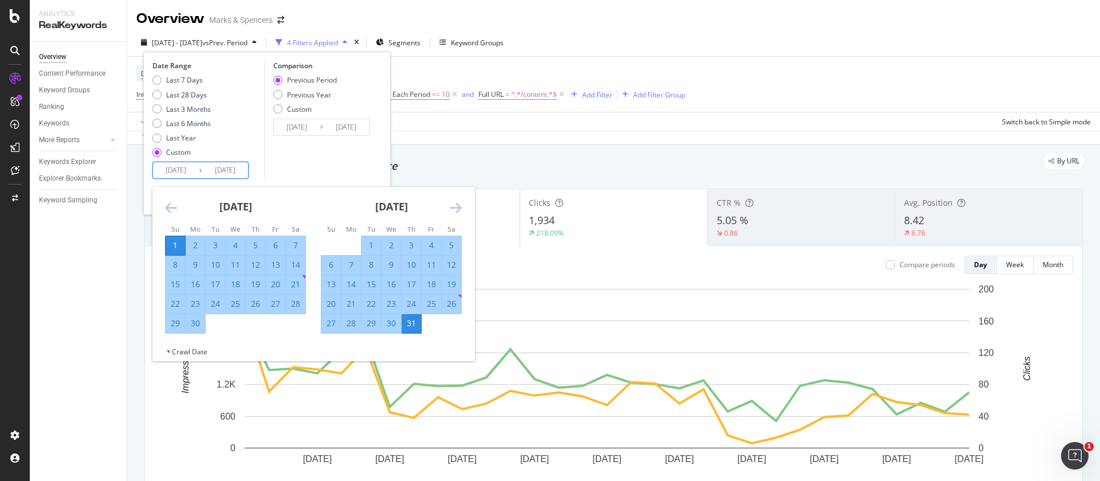
click at [199, 323] on div "30" at bounding box center [195, 322] width 19 height 11
type input "[DATE]"
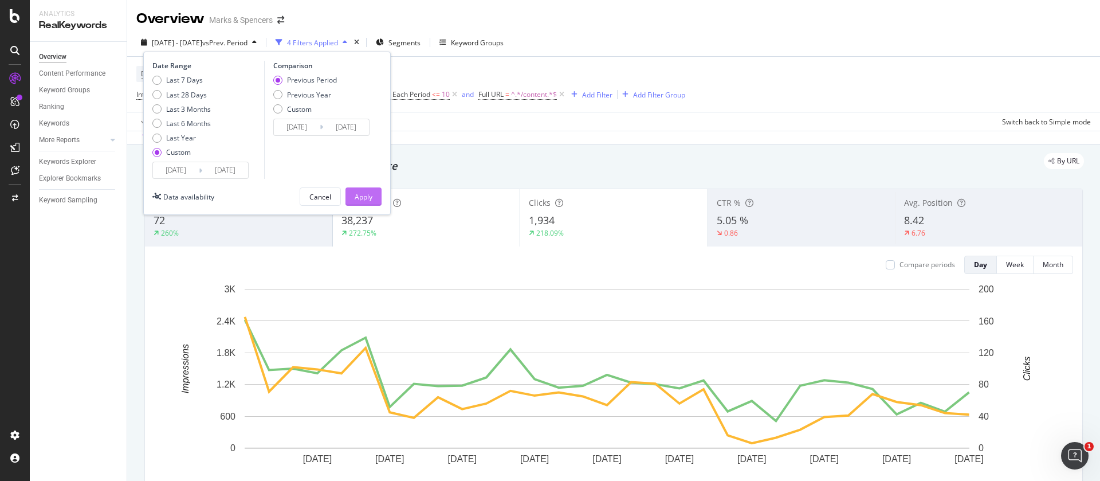
click at [367, 195] on div "Apply" at bounding box center [364, 197] width 18 height 10
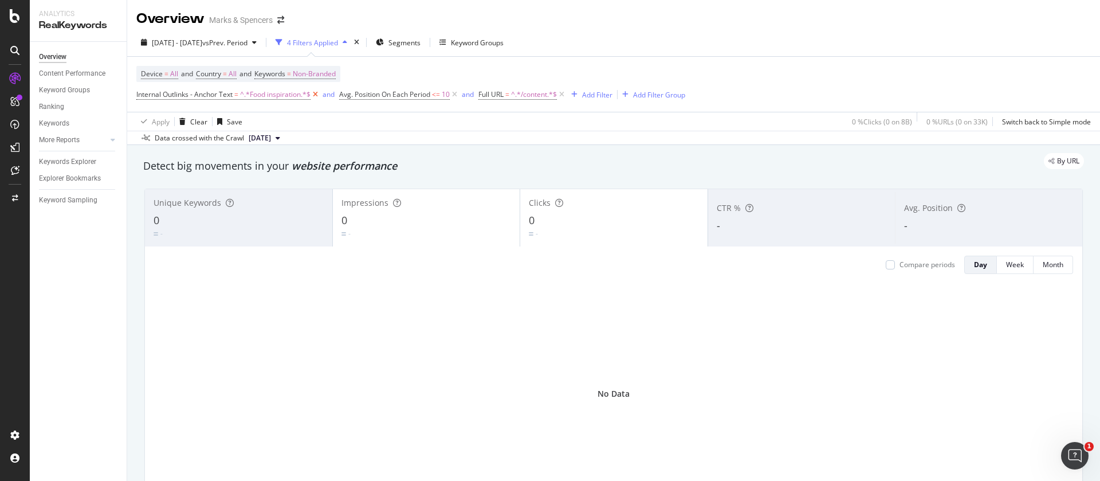
click at [316, 93] on icon at bounding box center [316, 94] width 10 height 11
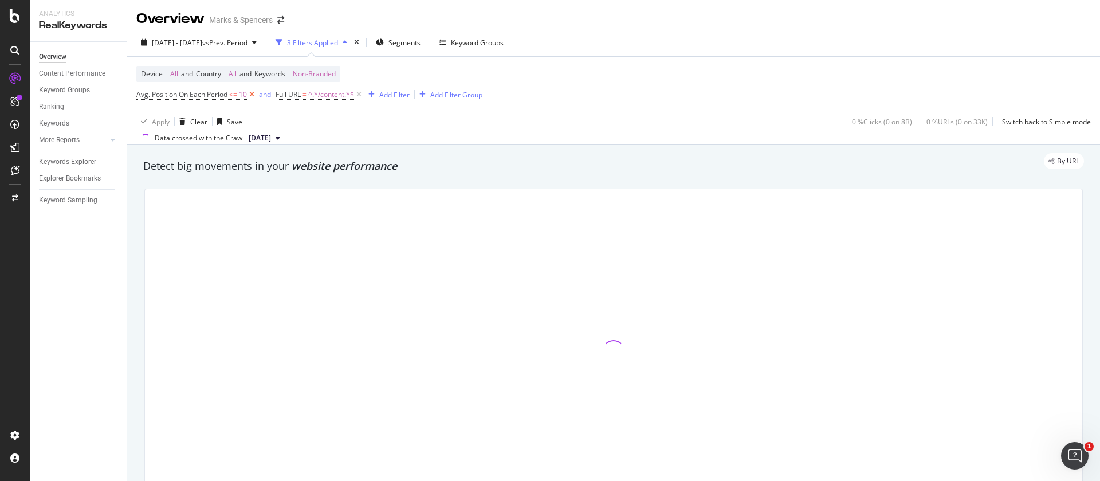
click at [252, 92] on icon at bounding box center [252, 94] width 10 height 11
click at [194, 97] on span "^.*/content.*$" at bounding box center [192, 95] width 46 height 16
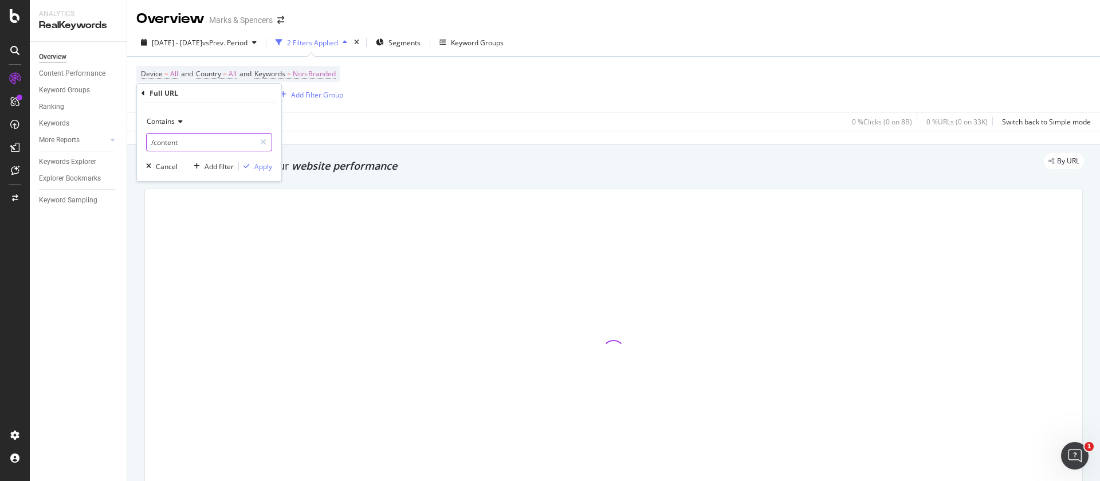
click at [184, 142] on input "/content" at bounding box center [201, 142] width 108 height 18
type input "/"
click at [478, 87] on div "Device = All and Country = All and Keywords = Non-Branded Full URL = ^.*/conten…" at bounding box center [613, 84] width 955 height 55
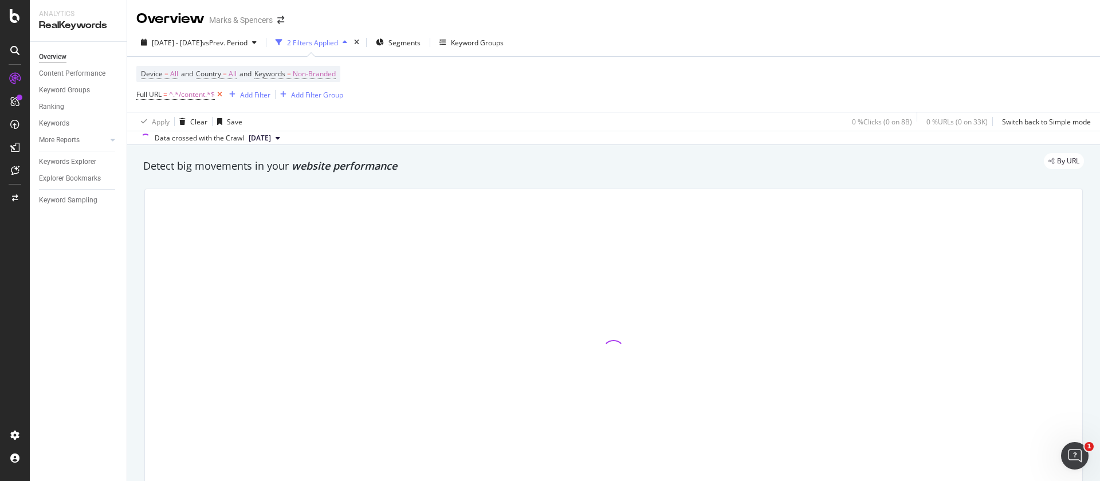
click at [221, 93] on icon at bounding box center [220, 94] width 10 height 11
click at [407, 40] on span "Segments" at bounding box center [391, 43] width 32 height 10
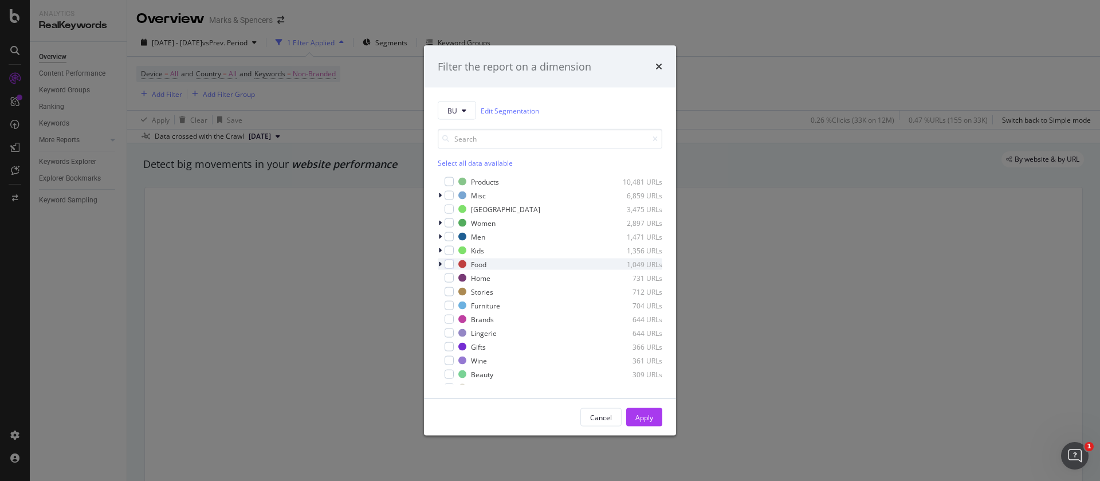
click at [439, 262] on icon "modal" at bounding box center [439, 264] width 3 height 7
click at [458, 289] on div "modal" at bounding box center [455, 291] width 9 height 9
click at [651, 421] on div "Apply" at bounding box center [644, 417] width 18 height 10
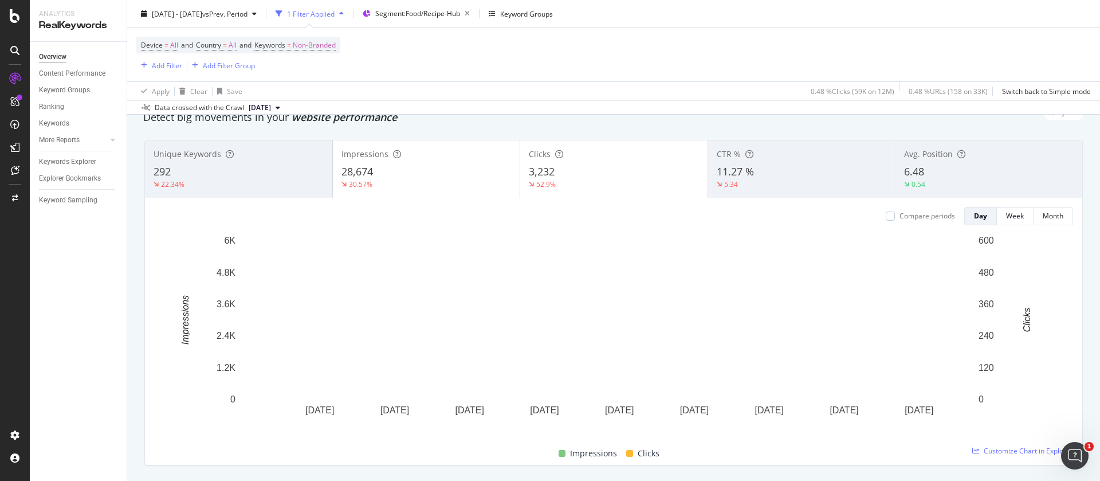
scroll to position [86, 0]
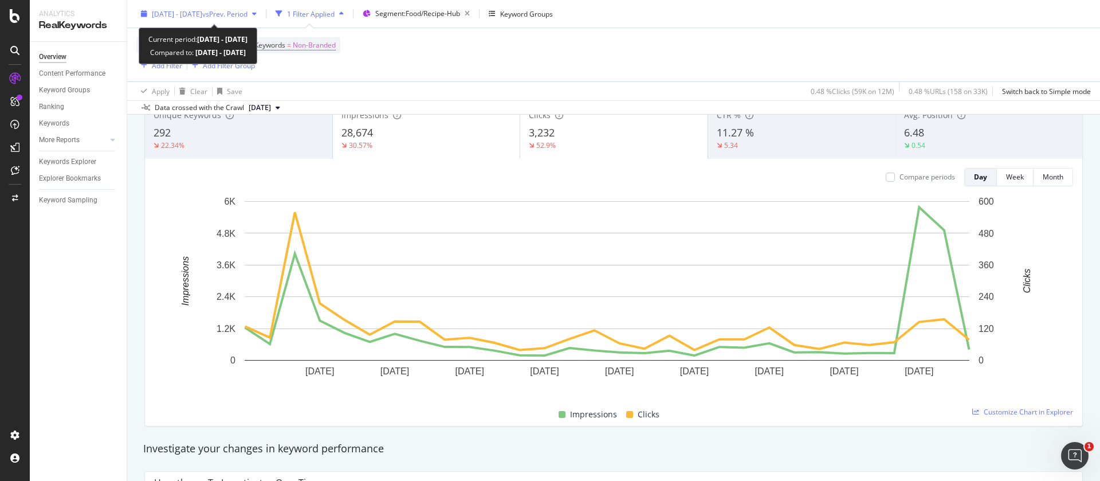
click at [183, 15] on span "[DATE] - [DATE]" at bounding box center [177, 14] width 50 height 10
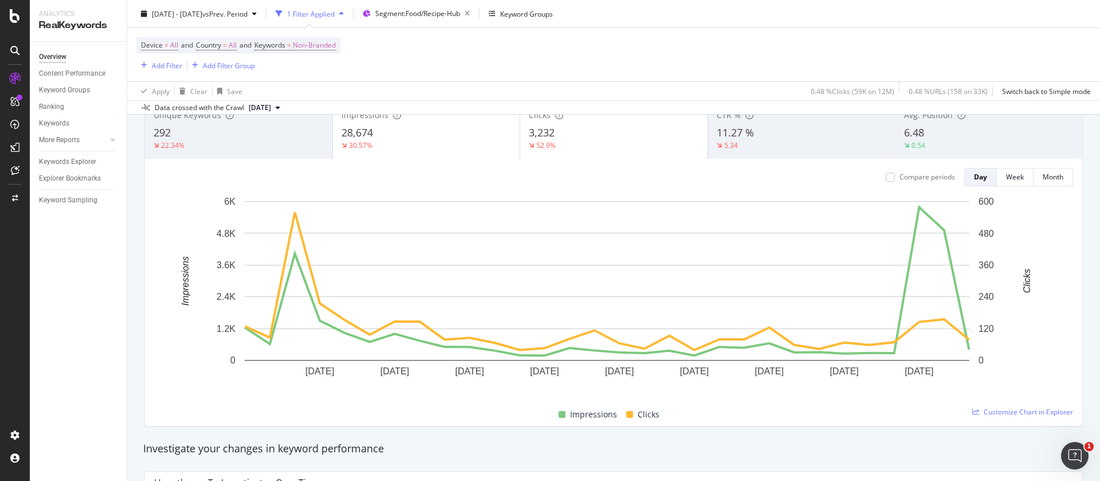
click at [471, 60] on div "Device = All and Country = All and Keywords = Non-Branded Add Filter Add Filter…" at bounding box center [613, 54] width 955 height 53
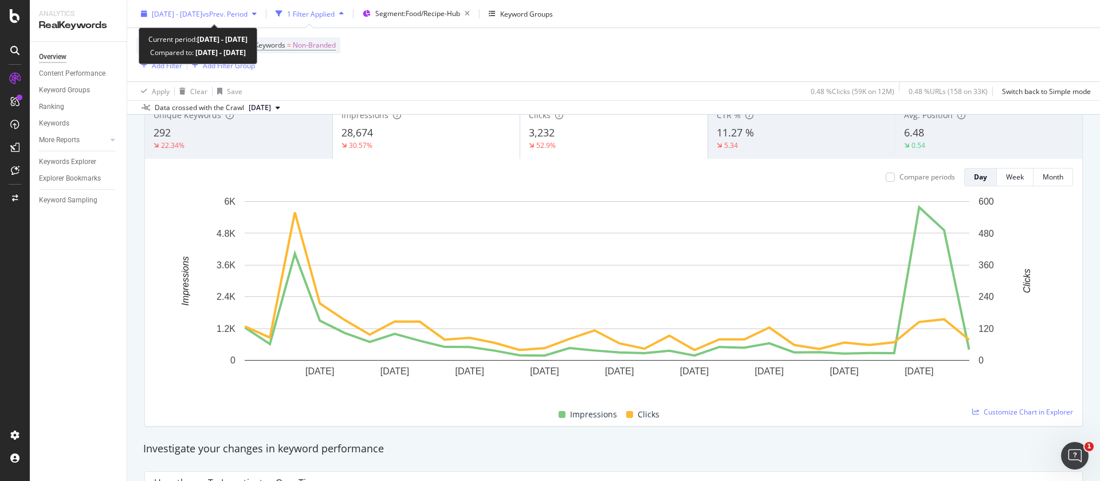
click at [190, 14] on span "[DATE] - [DATE]" at bounding box center [177, 14] width 50 height 10
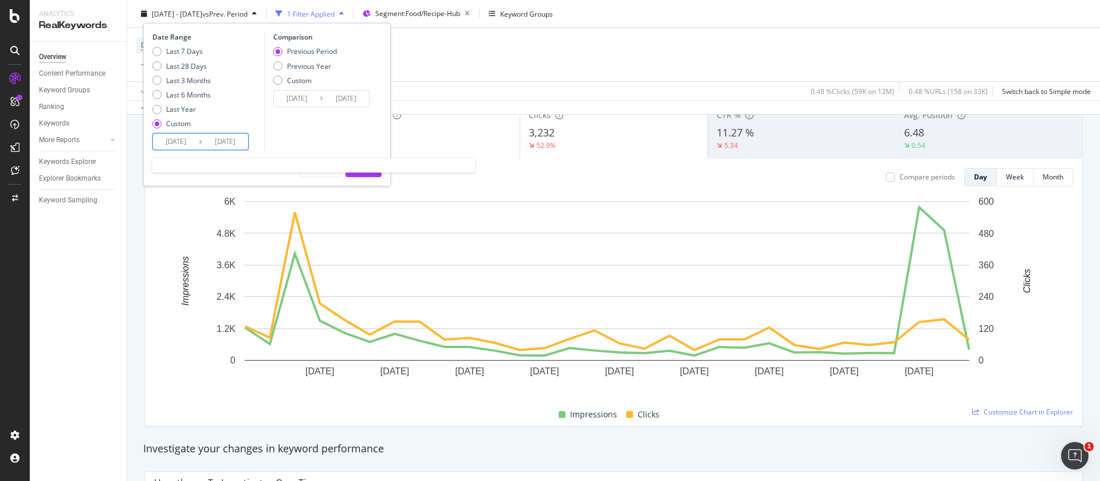
click at [180, 143] on input "[DATE]" at bounding box center [176, 141] width 46 height 16
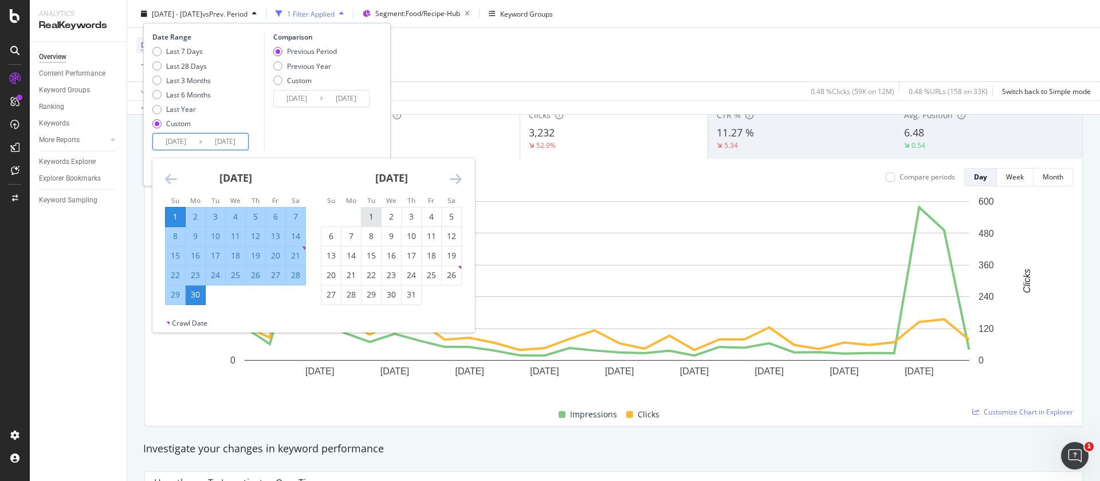
click at [378, 211] on div "1" at bounding box center [371, 216] width 19 height 11
type input "[DATE]"
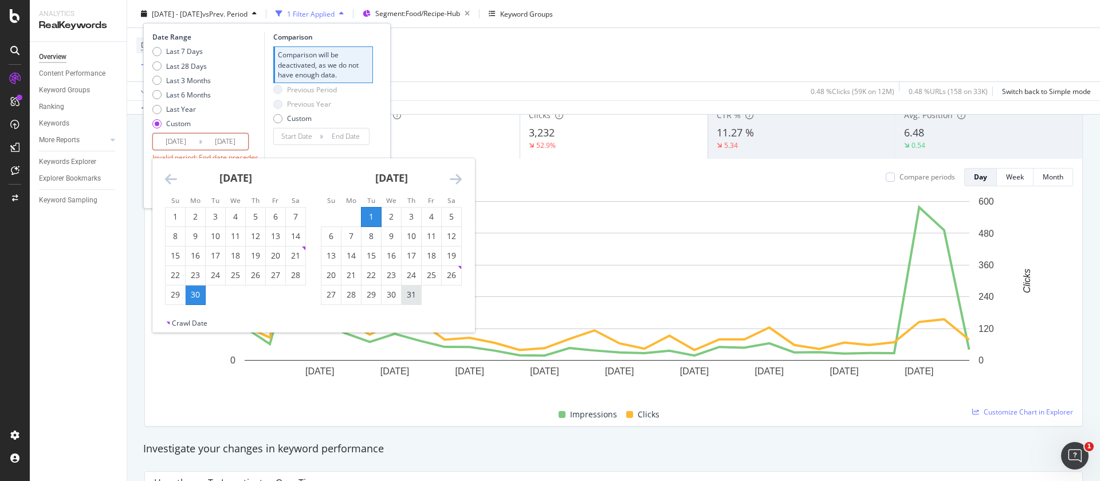
click at [411, 296] on div "31" at bounding box center [411, 294] width 19 height 11
type input "[DATE]"
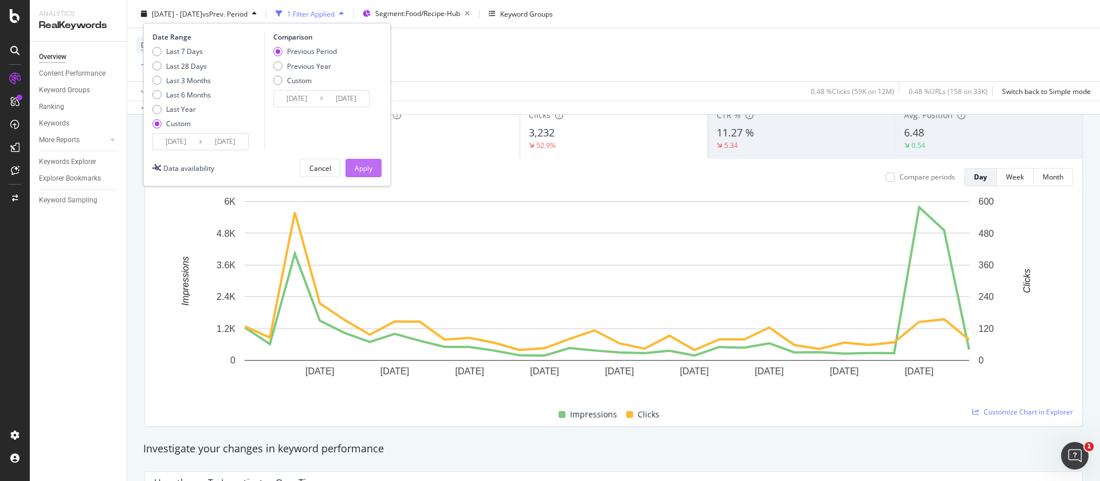
click at [367, 168] on div "Apply" at bounding box center [364, 168] width 18 height 10
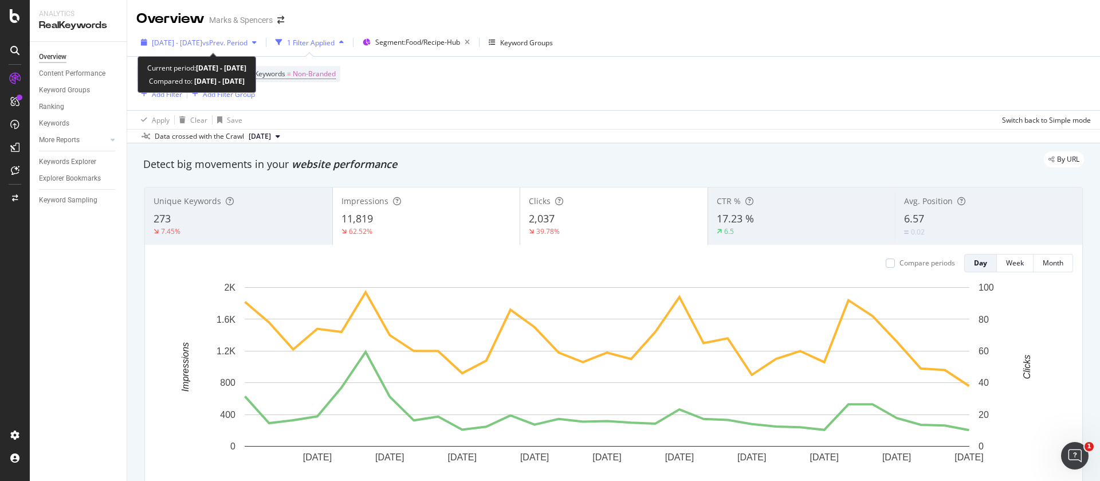
click at [230, 39] on span "vs Prev. Period" at bounding box center [224, 43] width 45 height 10
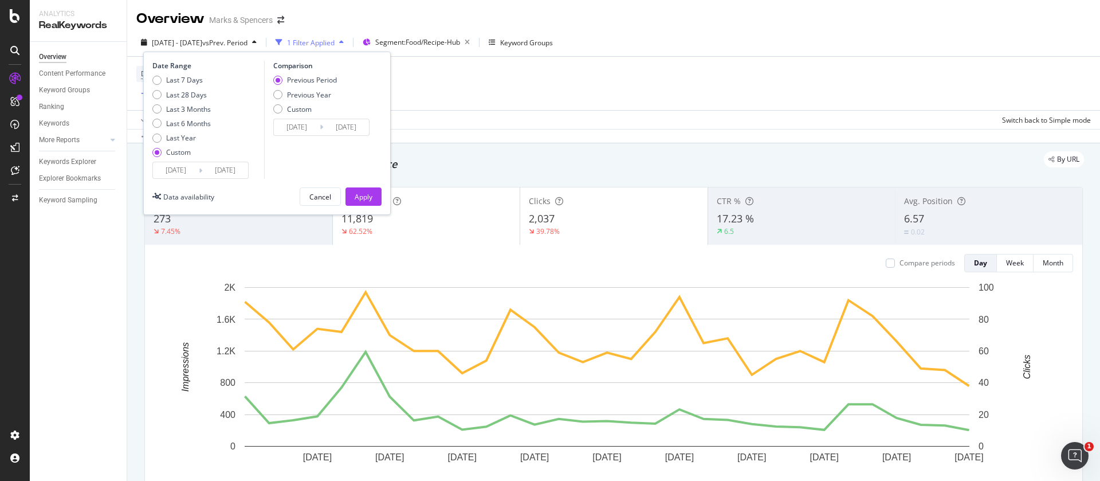
click at [182, 172] on input "[DATE]" at bounding box center [176, 170] width 46 height 16
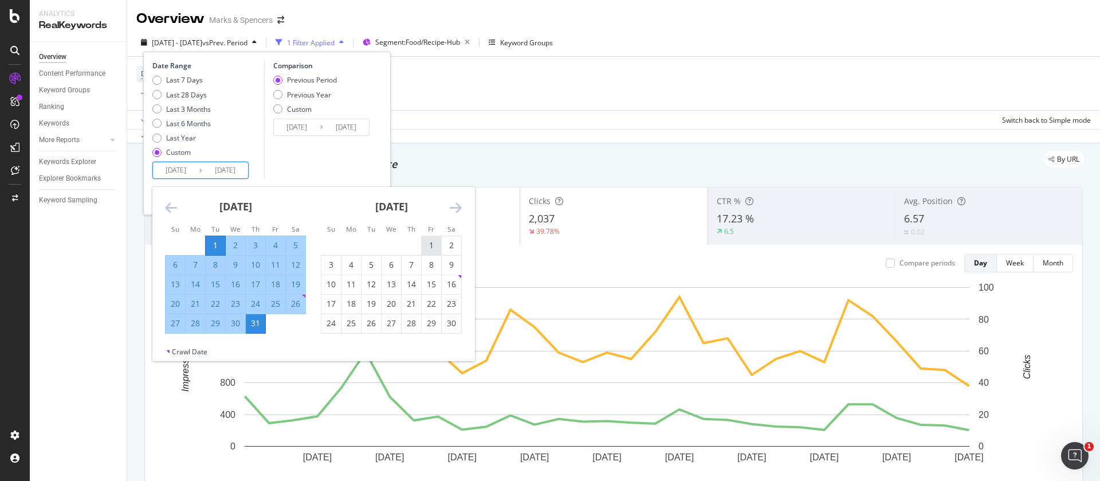
click at [431, 246] on div "1" at bounding box center [431, 244] width 19 height 11
type input "[DATE]"
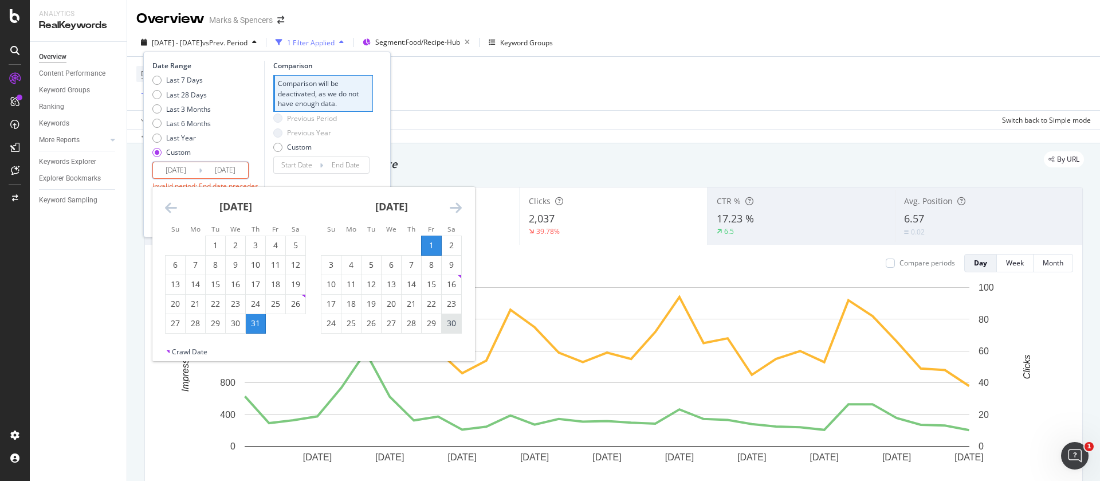
click at [453, 323] on div "30" at bounding box center [451, 322] width 19 height 11
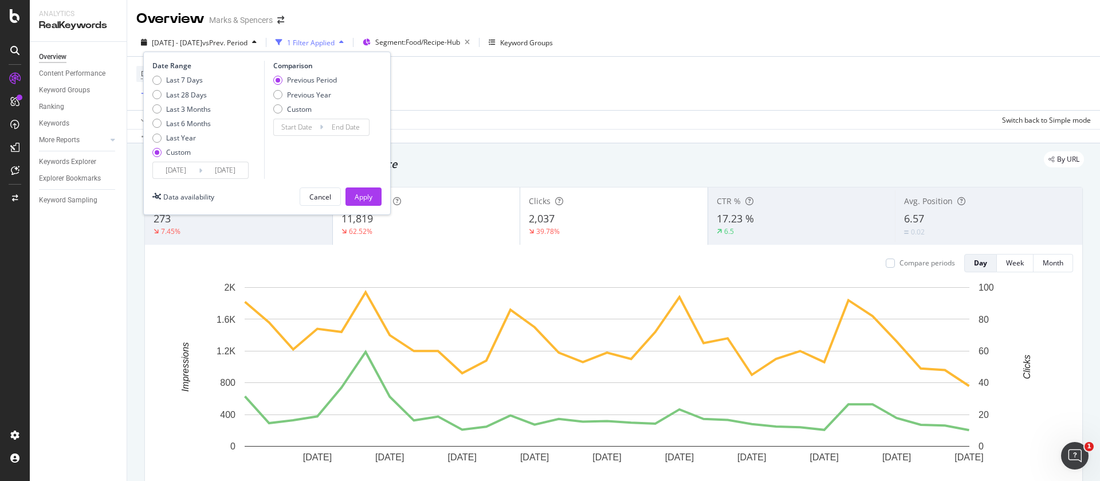
type input "[DATE]"
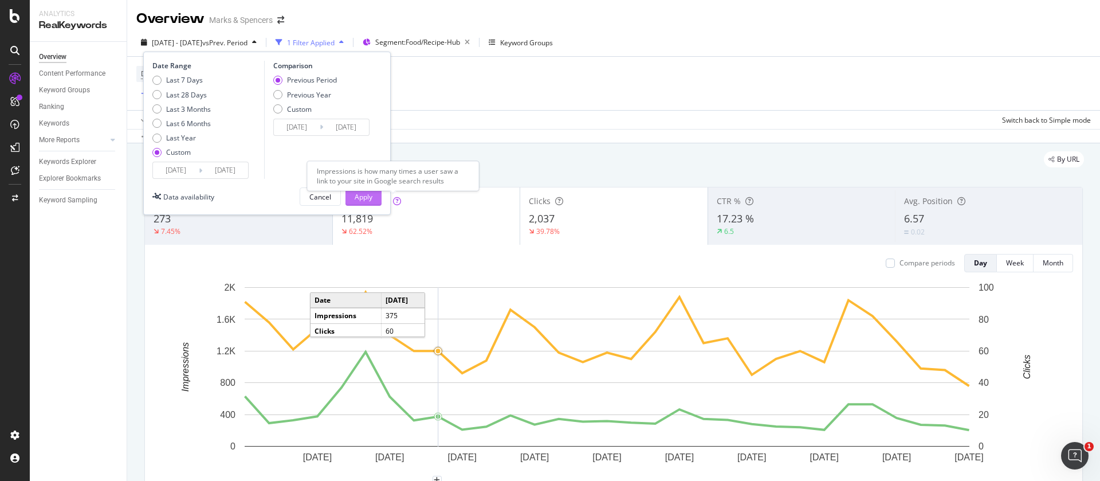
click at [366, 198] on div "Apply" at bounding box center [364, 197] width 18 height 10
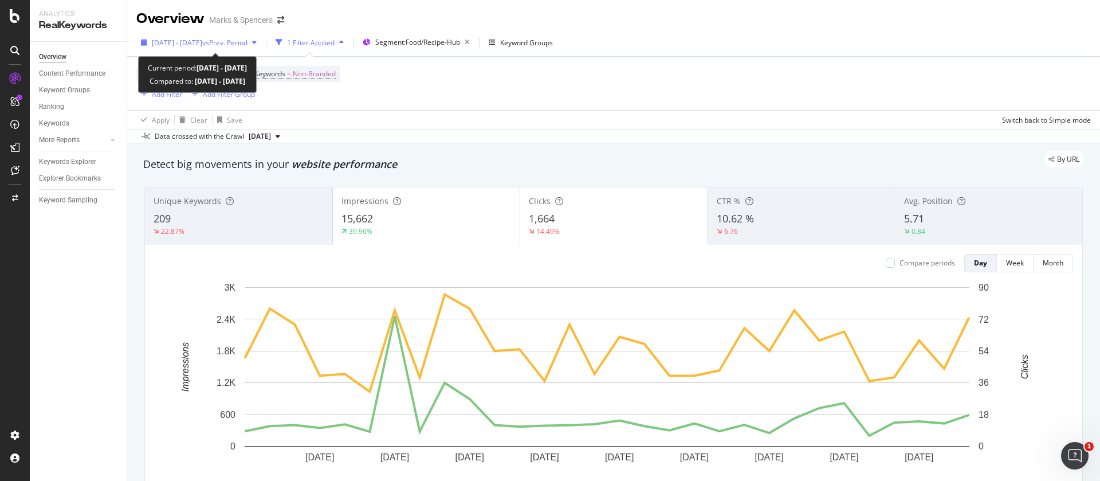
click at [190, 43] on span "[DATE] - [DATE]" at bounding box center [177, 43] width 50 height 10
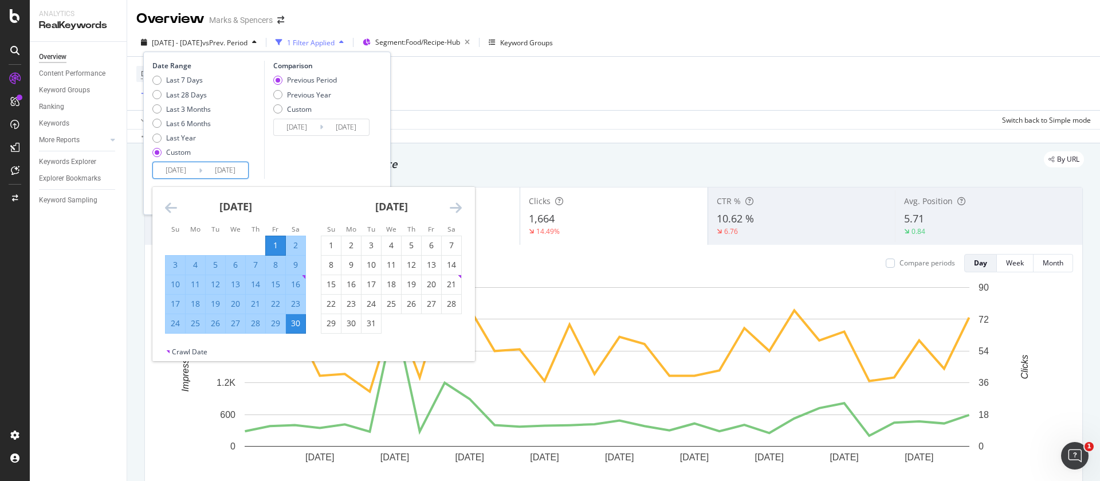
click at [178, 165] on input "[DATE]" at bounding box center [176, 170] width 46 height 16
click at [337, 241] on div "1" at bounding box center [330, 244] width 19 height 11
type input "[DATE]"
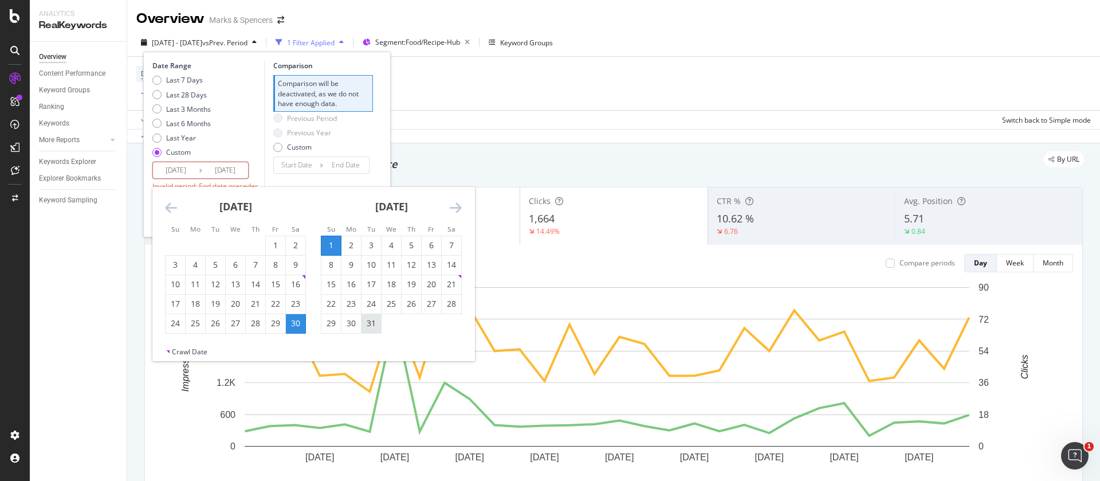
click at [373, 322] on div "31" at bounding box center [371, 322] width 19 height 11
type input "[DATE]"
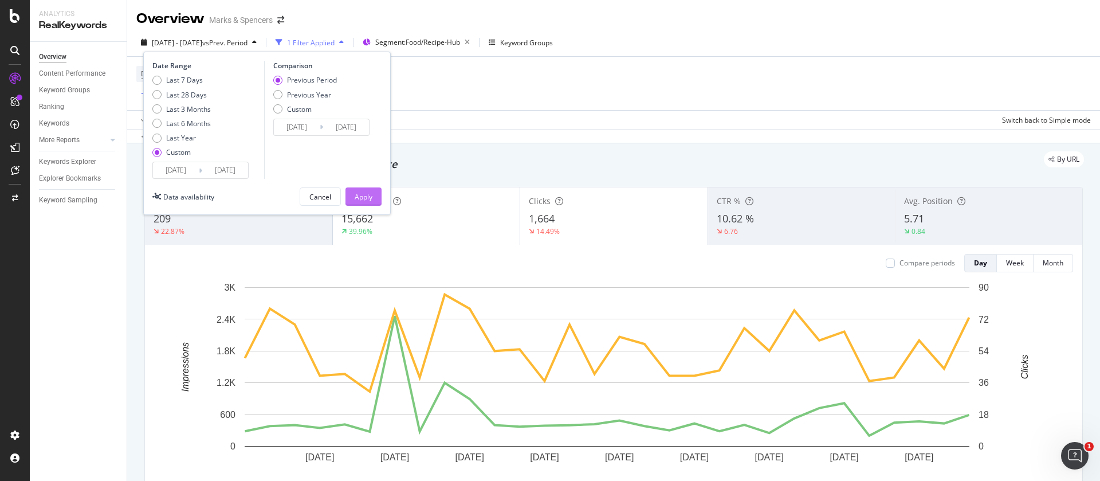
click at [355, 197] on div "Apply" at bounding box center [364, 197] width 18 height 10
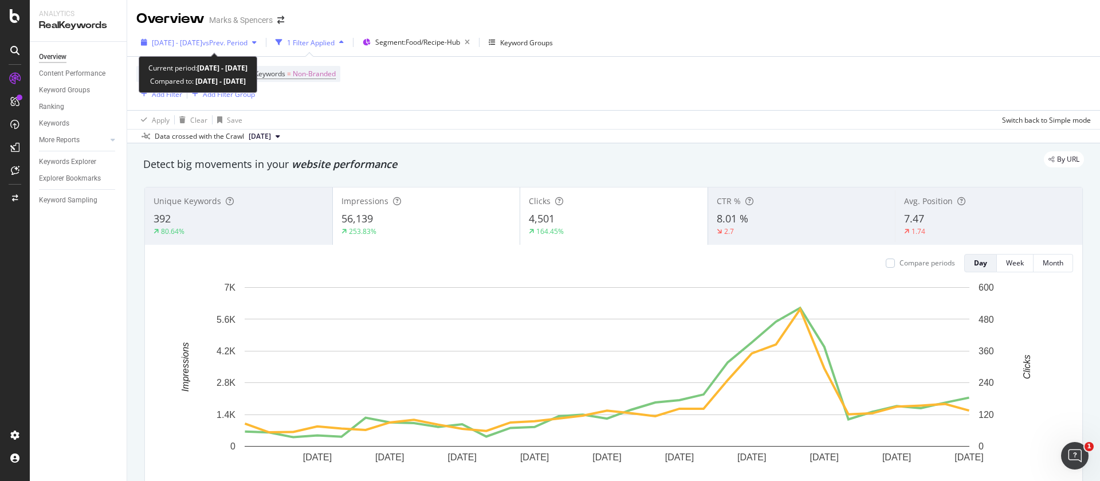
click at [168, 42] on span "[DATE] - [DATE]" at bounding box center [177, 43] width 50 height 10
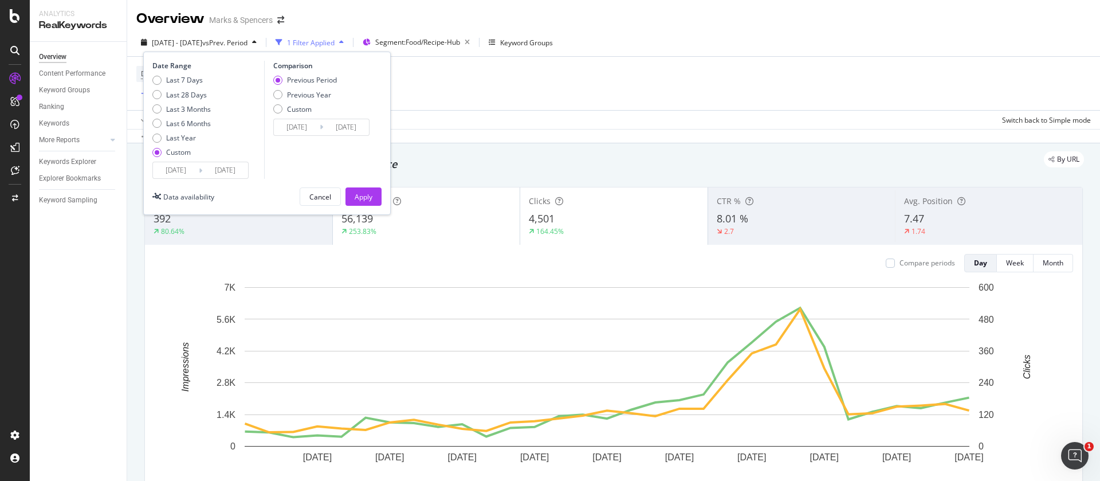
click at [179, 171] on input "[DATE]" at bounding box center [176, 170] width 46 height 16
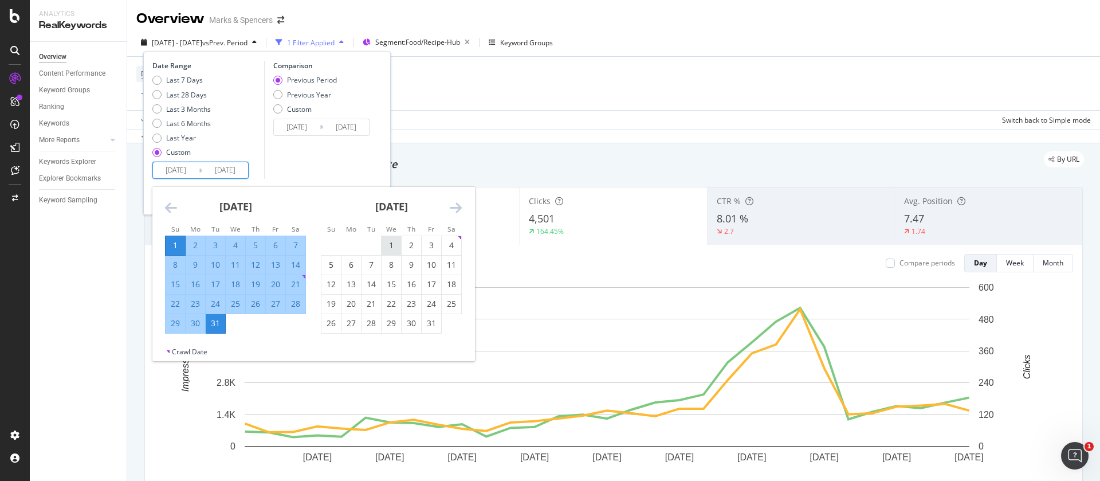
click at [388, 246] on div "1" at bounding box center [391, 244] width 19 height 11
type input "[DATE]"
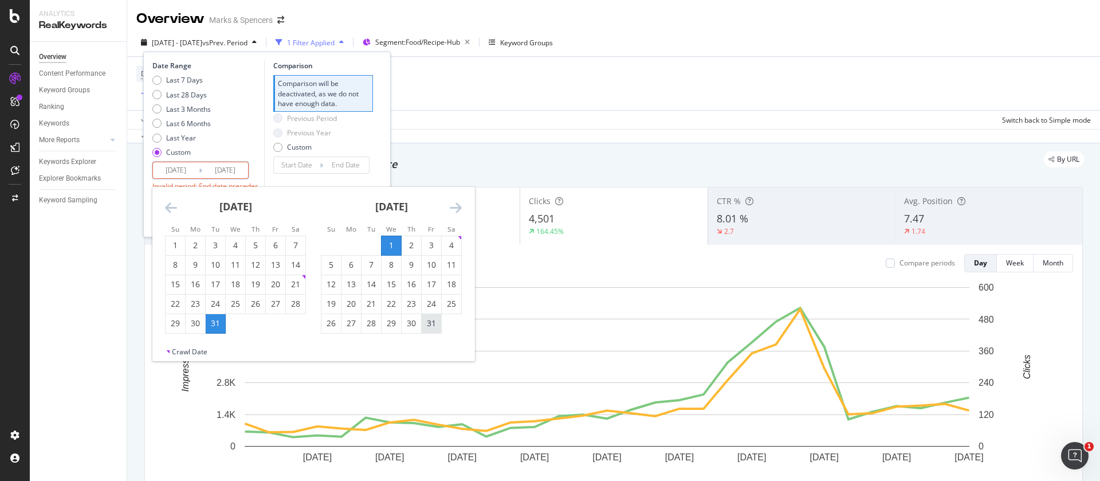
click at [435, 324] on div "31" at bounding box center [431, 322] width 19 height 11
type input "[DATE]"
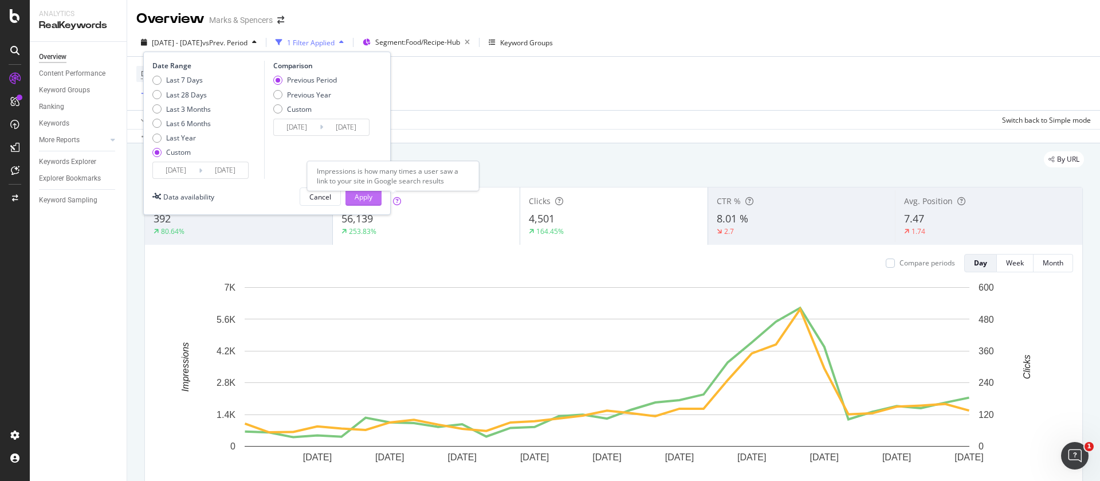
click at [362, 196] on div "Apply" at bounding box center [364, 197] width 18 height 10
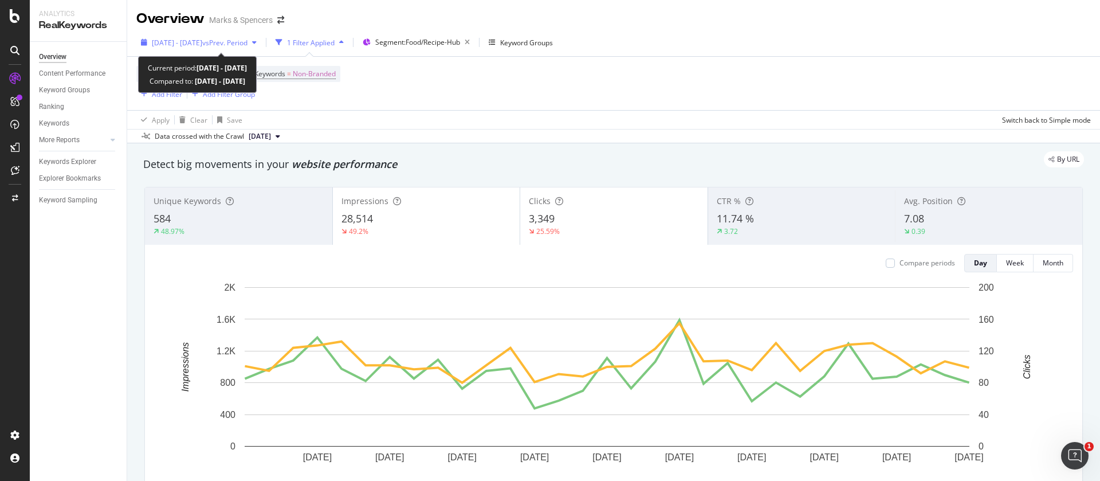
click at [176, 45] on span "[DATE] - [DATE]" at bounding box center [177, 43] width 50 height 10
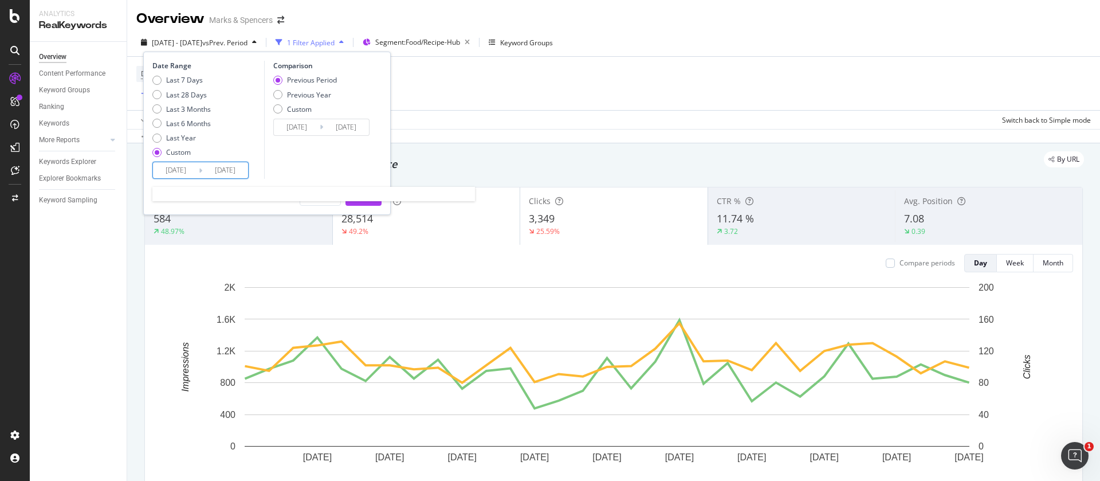
click at [176, 168] on input "[DATE]" at bounding box center [176, 170] width 46 height 16
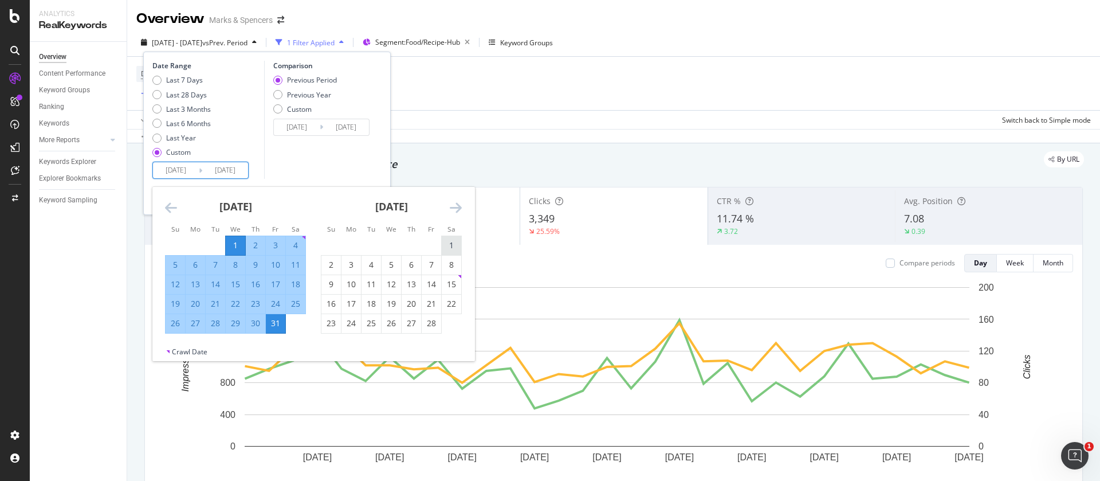
click at [449, 245] on div "1" at bounding box center [451, 244] width 19 height 11
type input "[DATE]"
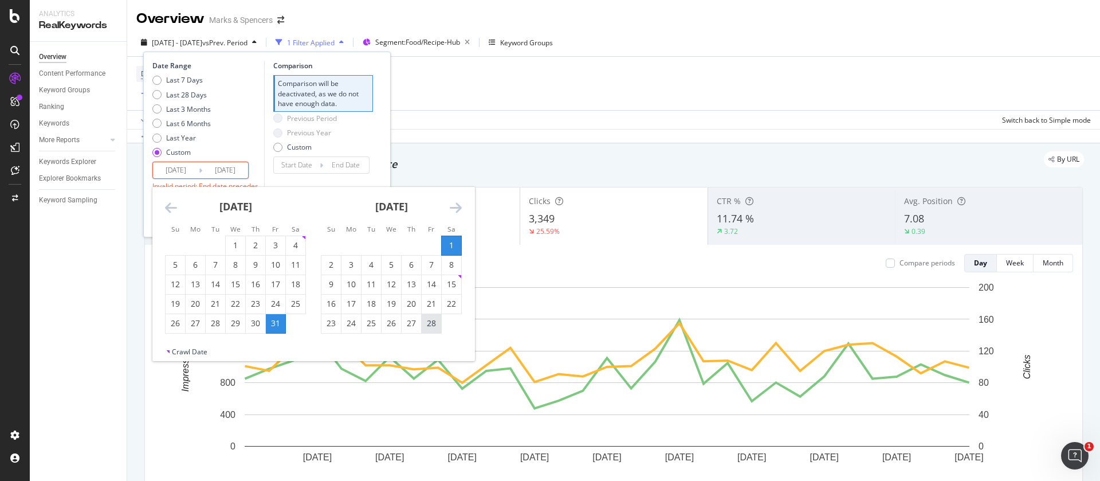
click at [432, 325] on div "28" at bounding box center [431, 322] width 19 height 11
type input "[DATE]"
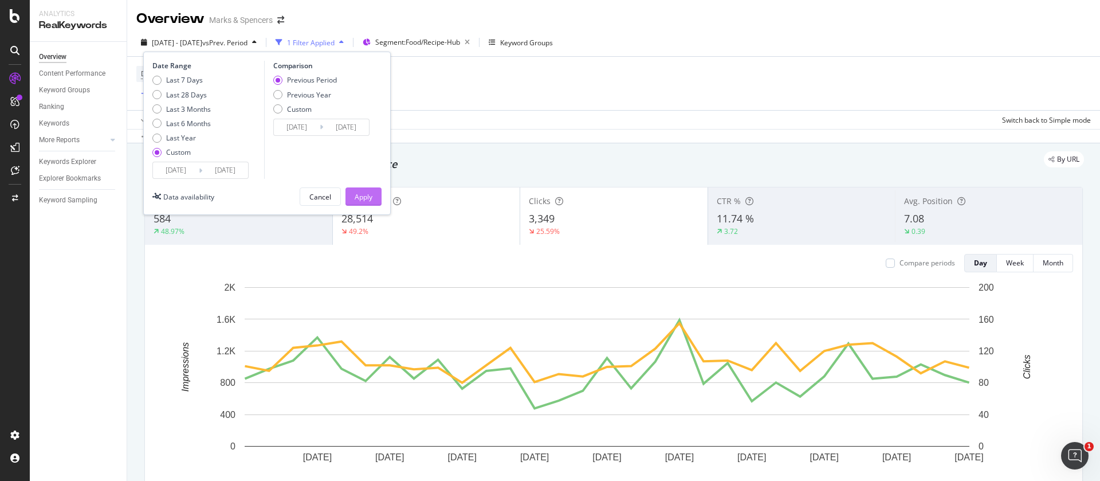
click at [370, 200] on div "Apply" at bounding box center [364, 197] width 18 height 10
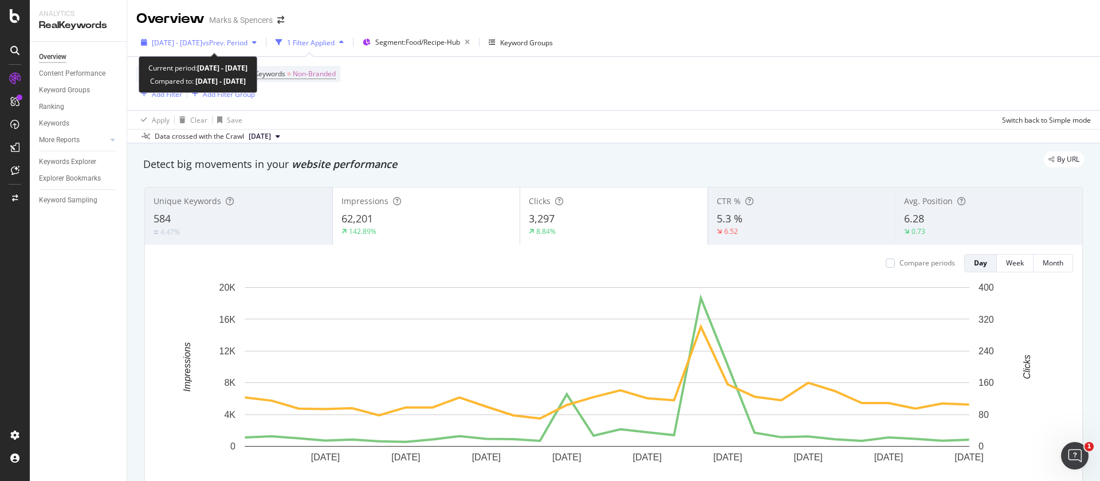
click at [202, 42] on span "[DATE] - [DATE]" at bounding box center [177, 43] width 50 height 10
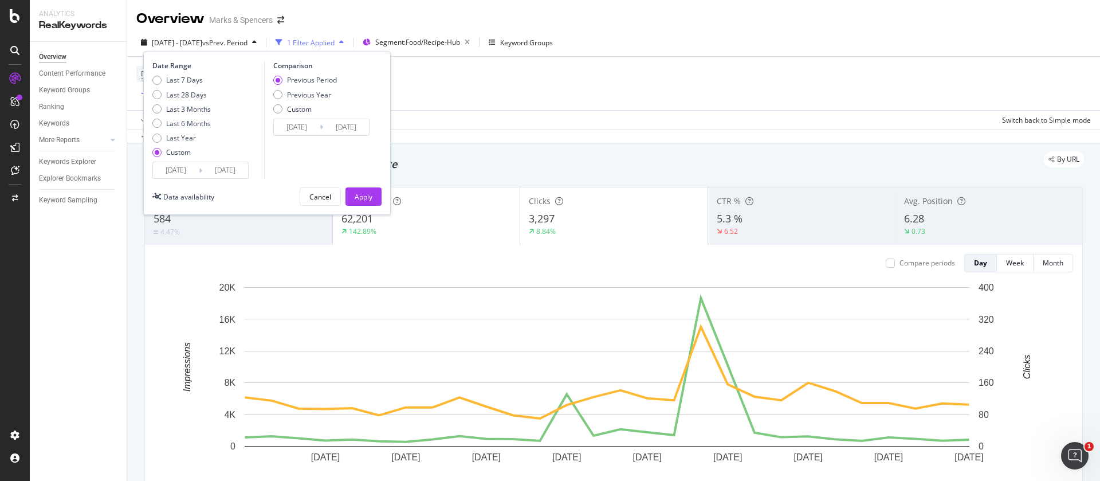
click at [171, 170] on input "[DATE]" at bounding box center [176, 170] width 46 height 16
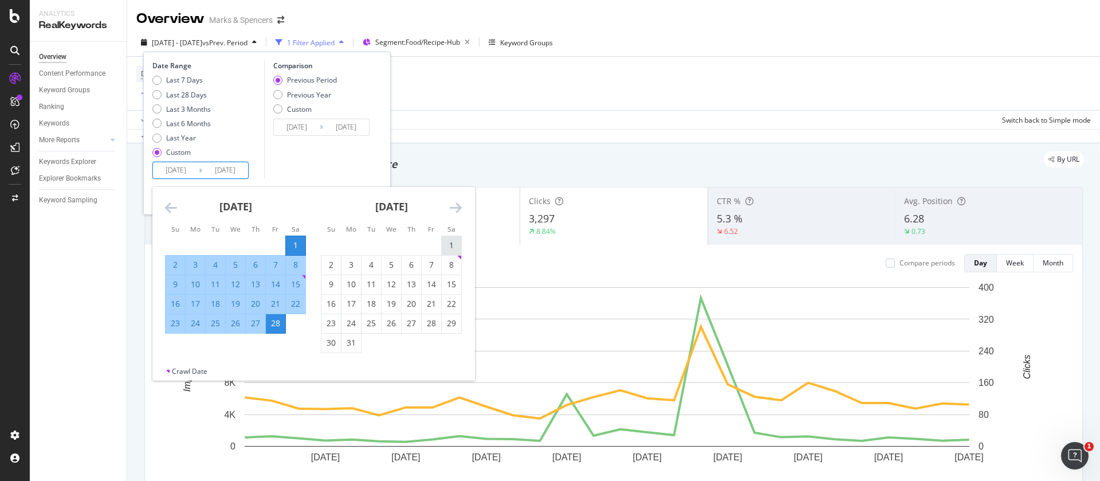
click at [455, 239] on div "1" at bounding box center [451, 244] width 19 height 11
type input "[DATE]"
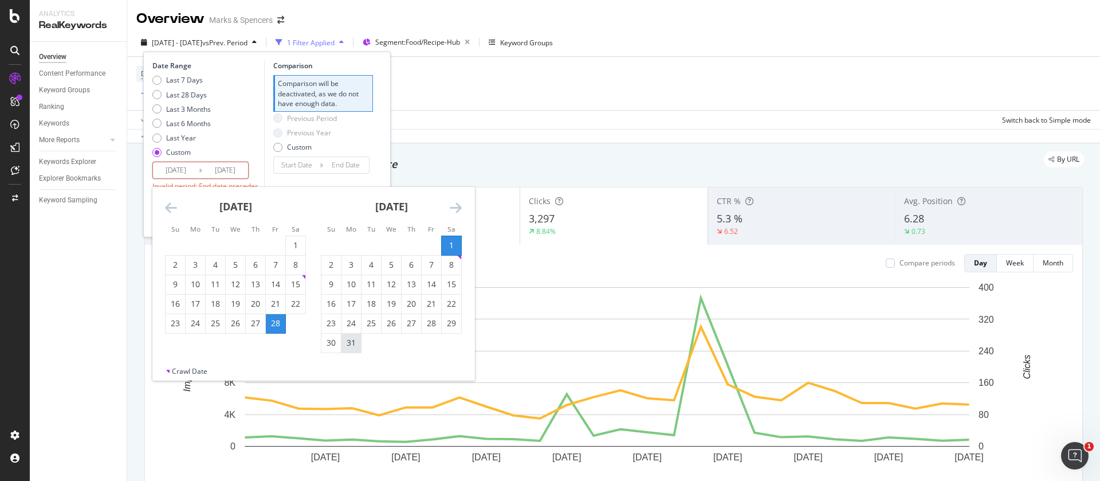
click at [348, 344] on div "31" at bounding box center [350, 342] width 19 height 11
type input "[DATE]"
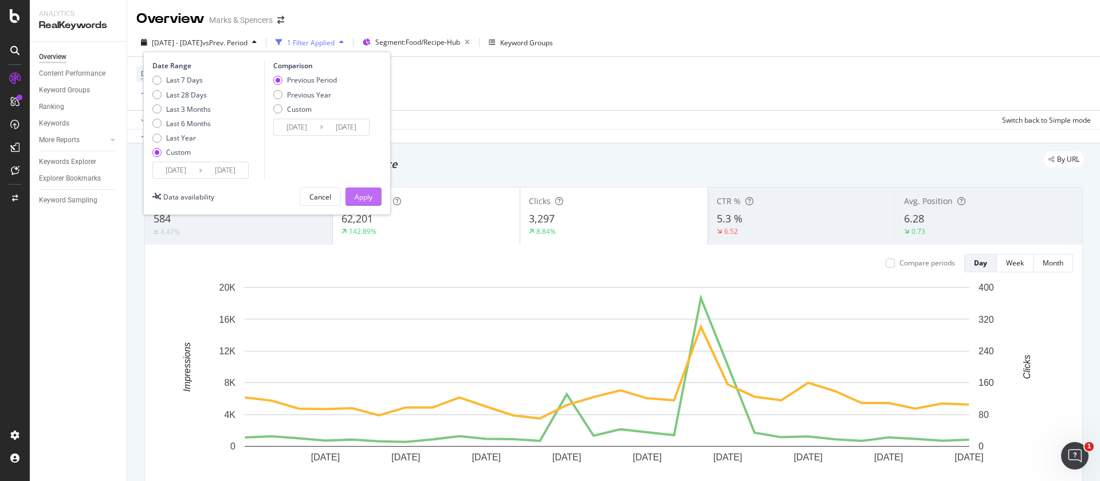
click at [365, 198] on div "Apply" at bounding box center [364, 197] width 18 height 10
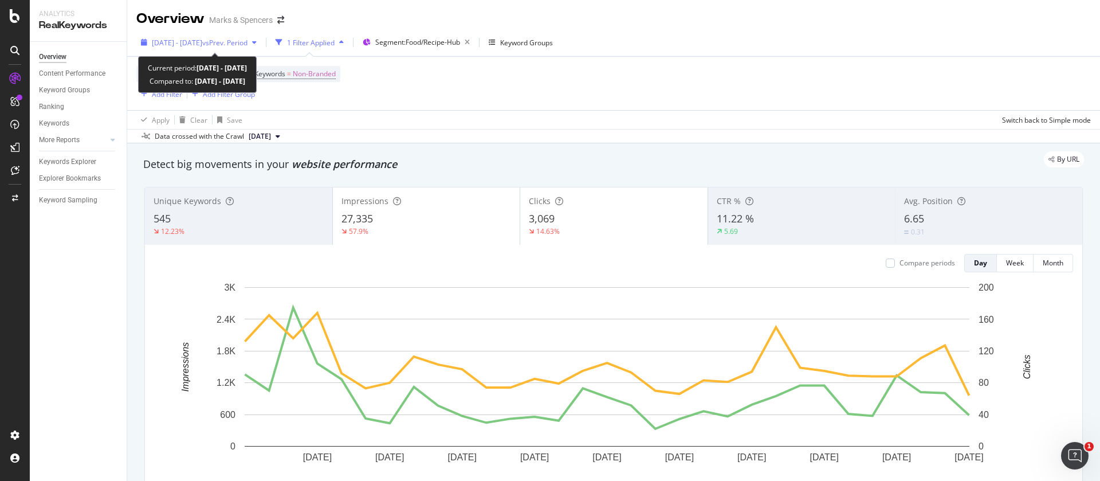
click at [191, 47] on span "[DATE] - [DATE]" at bounding box center [177, 43] width 50 height 10
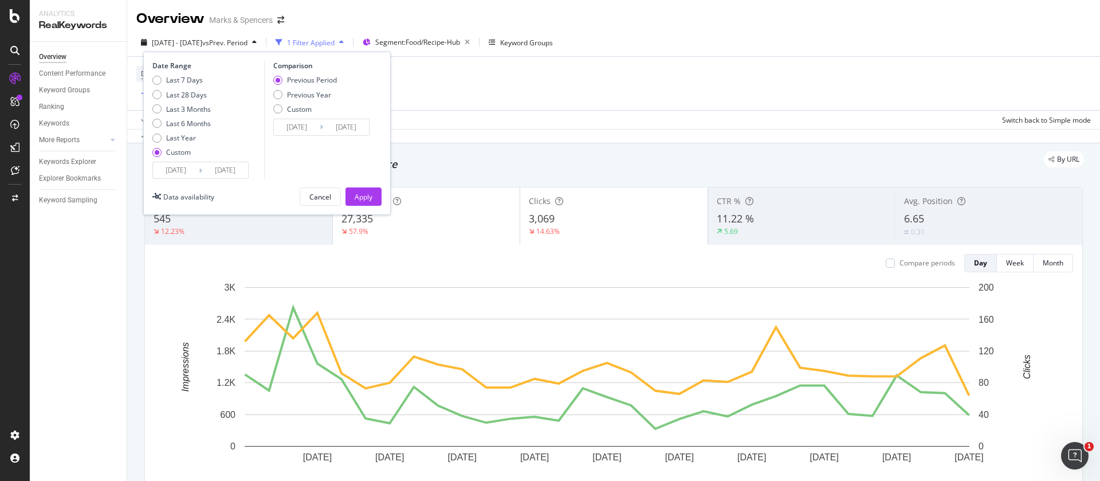
click at [186, 175] on input "[DATE]" at bounding box center [176, 170] width 46 height 16
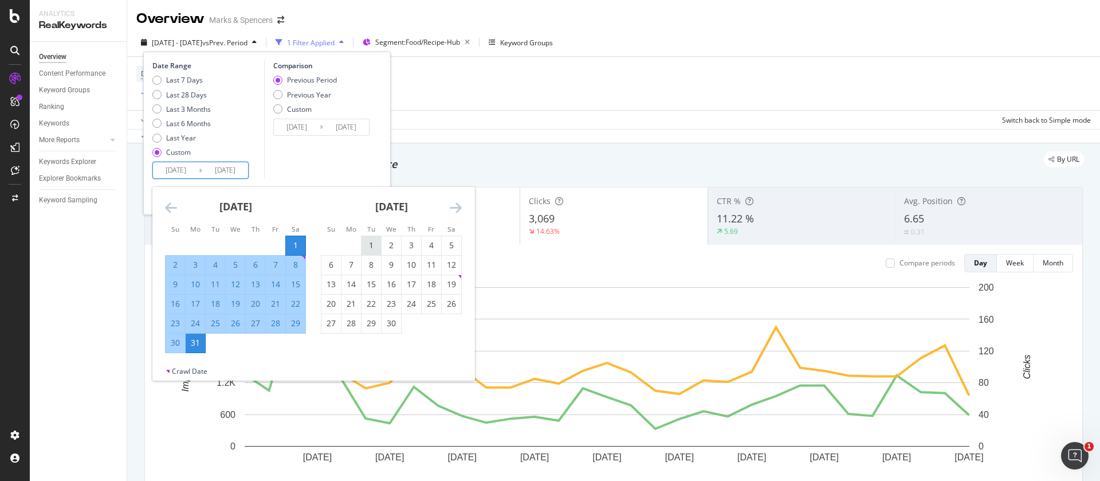
click at [364, 241] on div "1" at bounding box center [371, 244] width 19 height 11
type input "[DATE]"
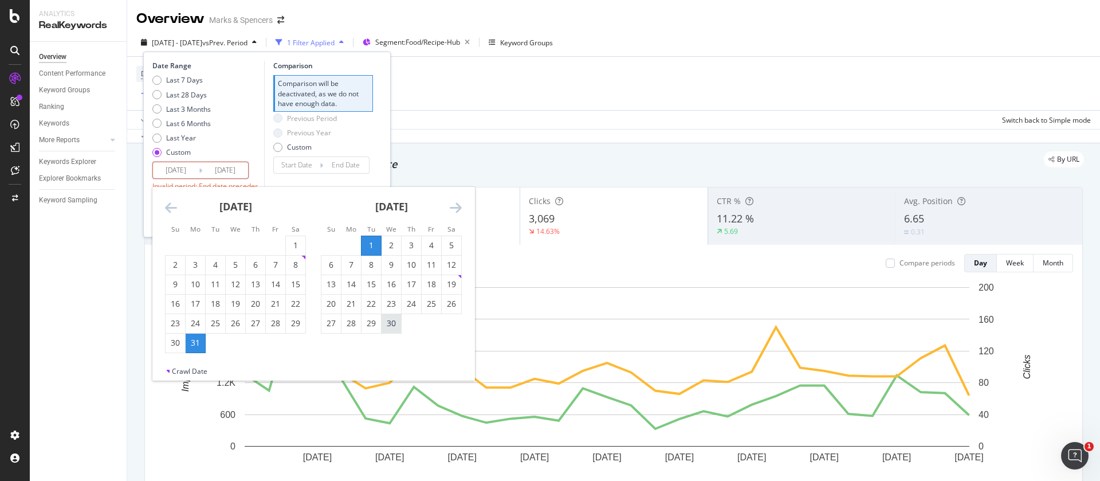
click at [390, 327] on div "30" at bounding box center [391, 322] width 19 height 11
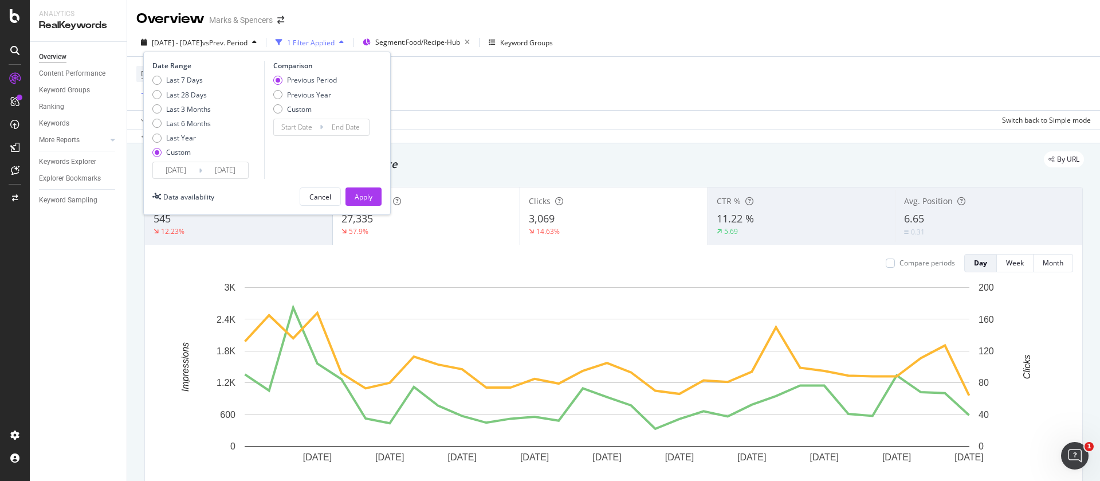
type input "[DATE]"
click at [363, 194] on div "Apply" at bounding box center [364, 197] width 18 height 10
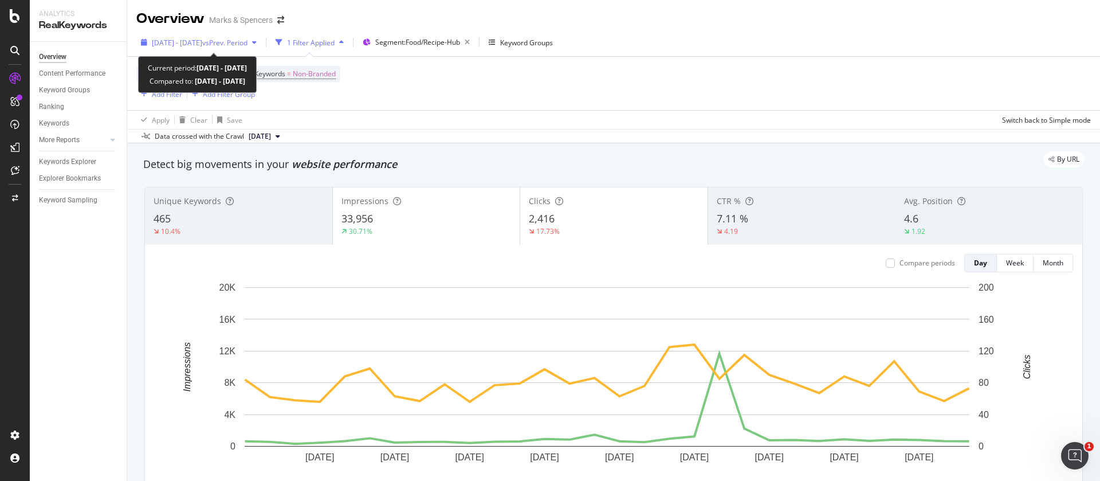
click at [199, 44] on span "[DATE] - [DATE]" at bounding box center [177, 43] width 50 height 10
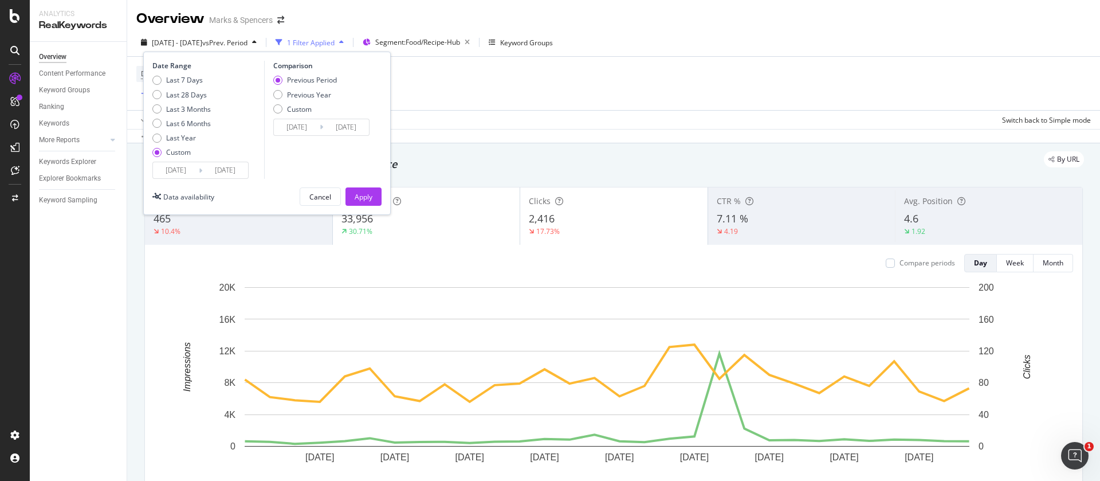
click at [175, 168] on input "[DATE]" at bounding box center [176, 170] width 46 height 16
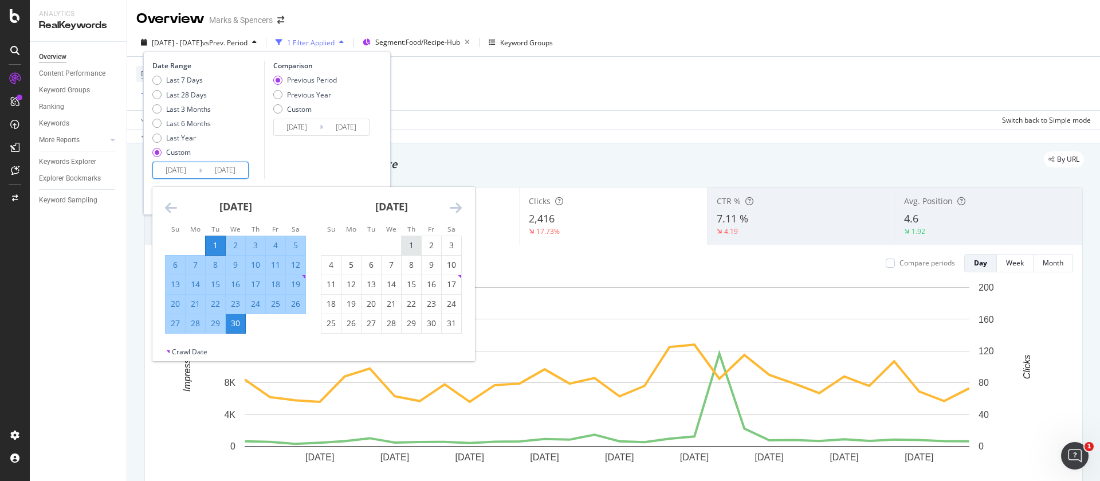
click at [412, 242] on div "1" at bounding box center [411, 244] width 19 height 11
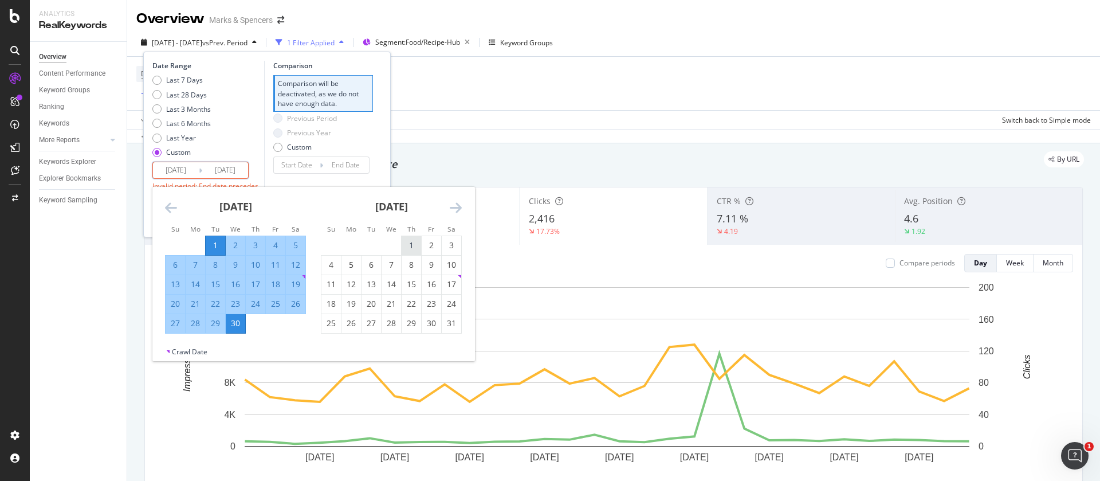
type input "[DATE]"
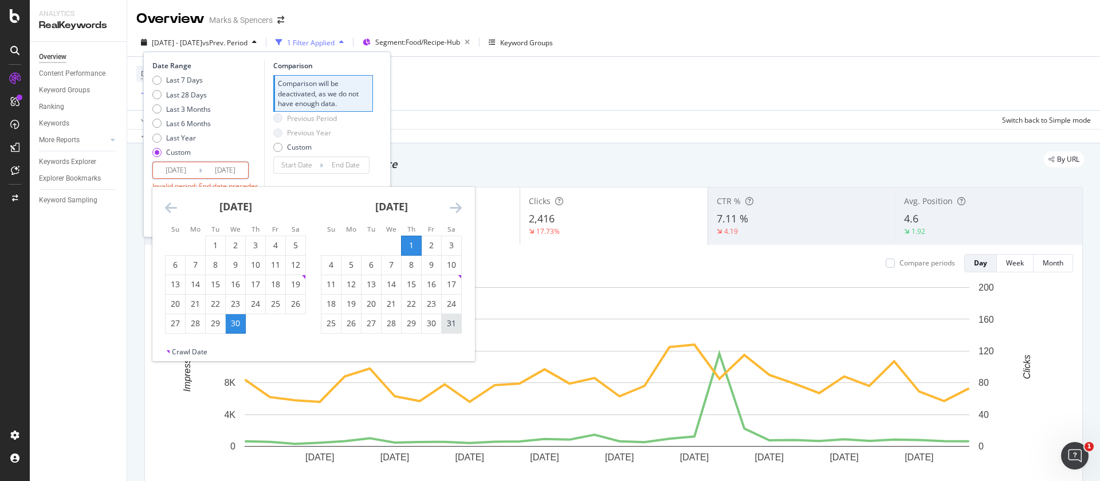
click at [454, 324] on div "31" at bounding box center [451, 322] width 19 height 11
type input "[DATE]"
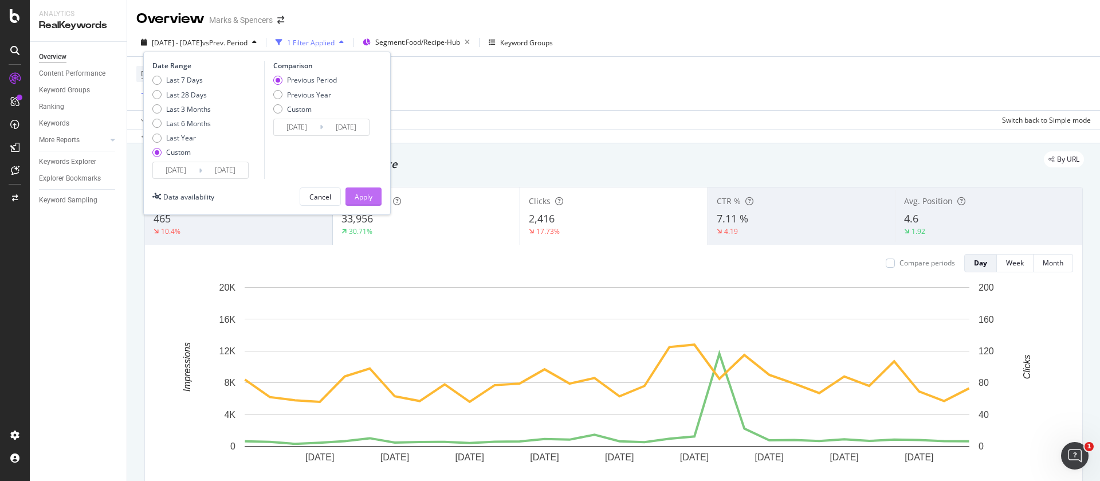
click at [366, 199] on div "Apply" at bounding box center [364, 197] width 18 height 10
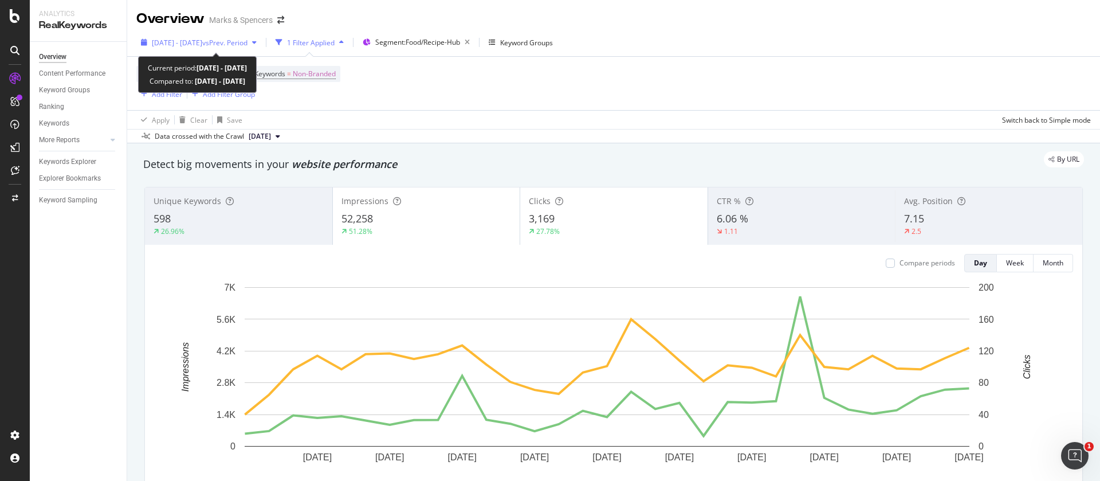
click at [188, 44] on span "[DATE] - [DATE]" at bounding box center [177, 43] width 50 height 10
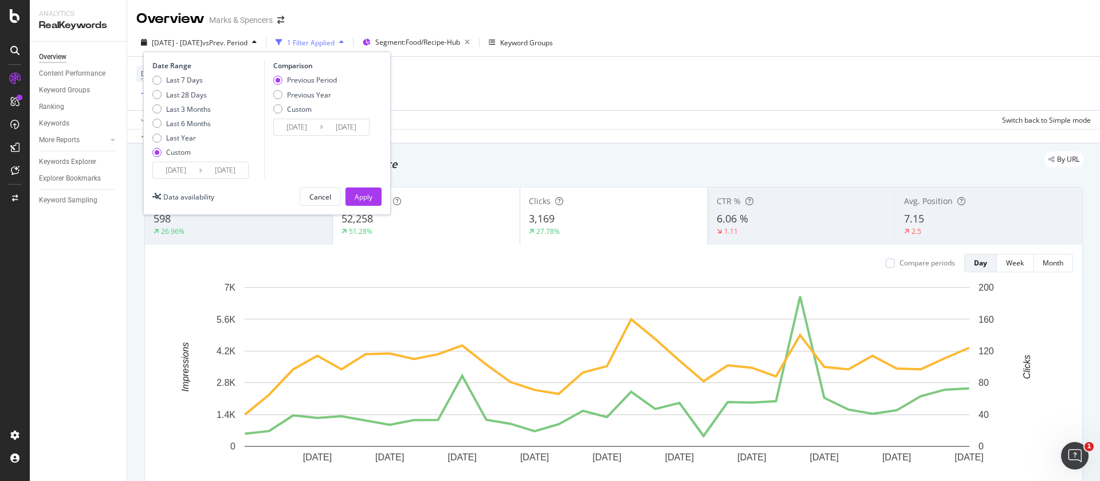
click at [171, 170] on input "[DATE]" at bounding box center [176, 170] width 46 height 16
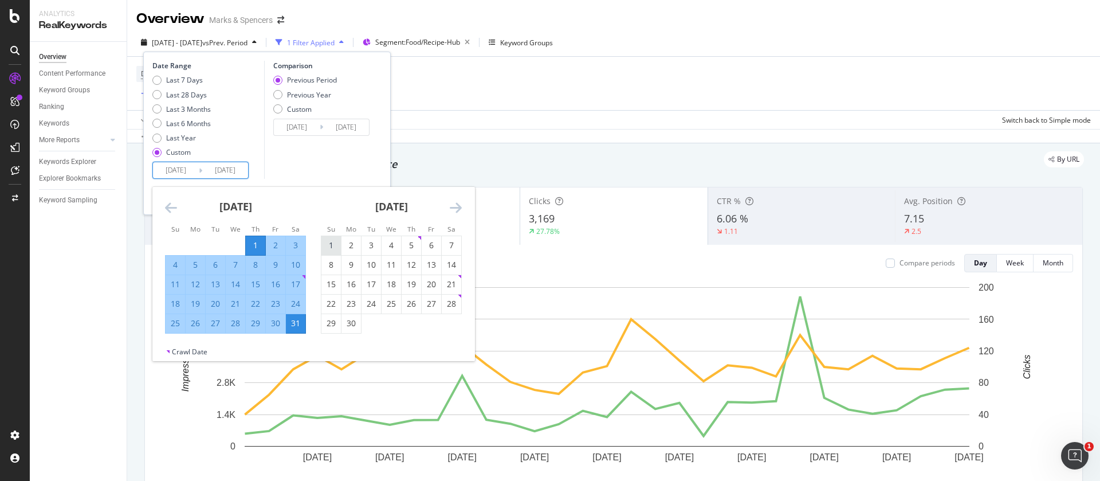
click at [331, 247] on div "1" at bounding box center [330, 244] width 19 height 11
type input "[DATE]"
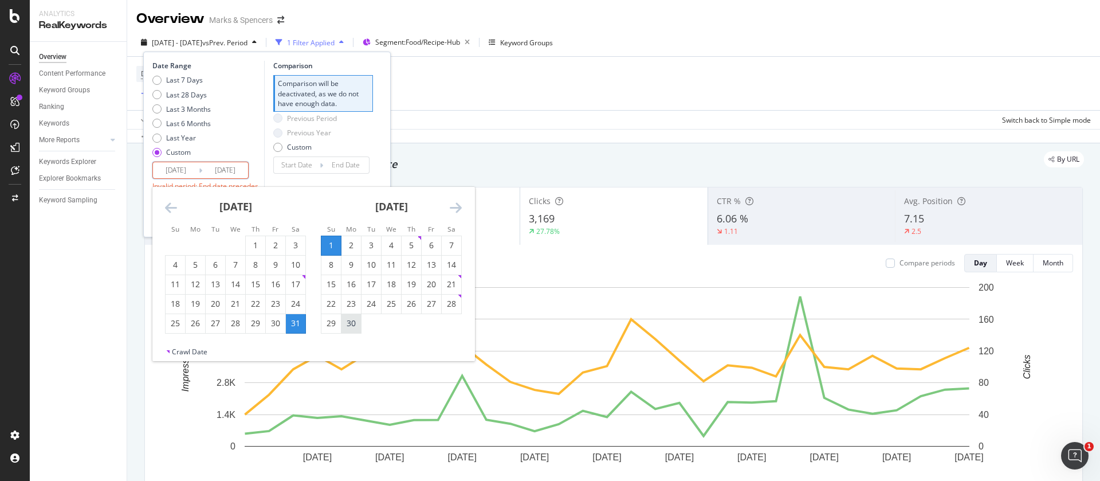
click at [352, 324] on div "30" at bounding box center [350, 322] width 19 height 11
type input "[DATE]"
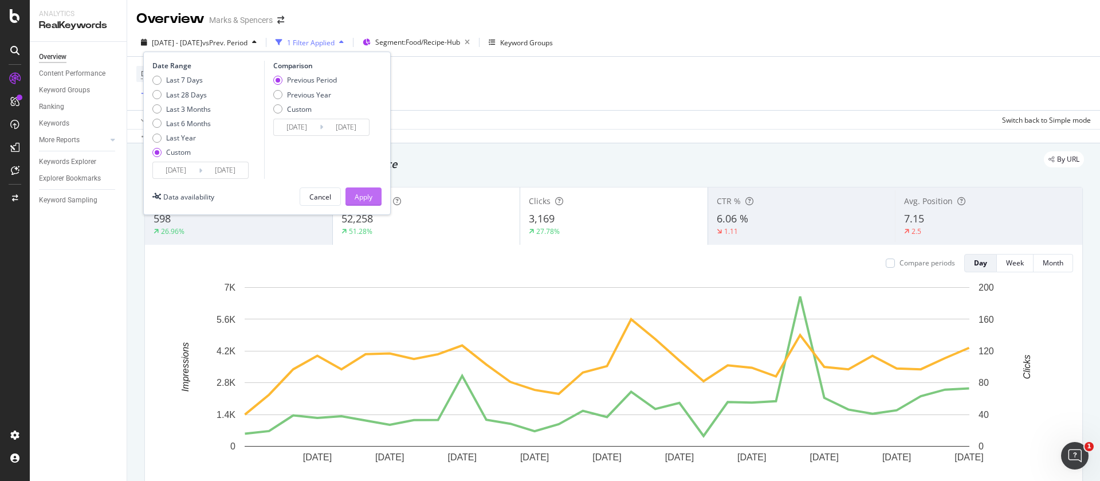
click at [356, 194] on div "Apply" at bounding box center [364, 197] width 18 height 10
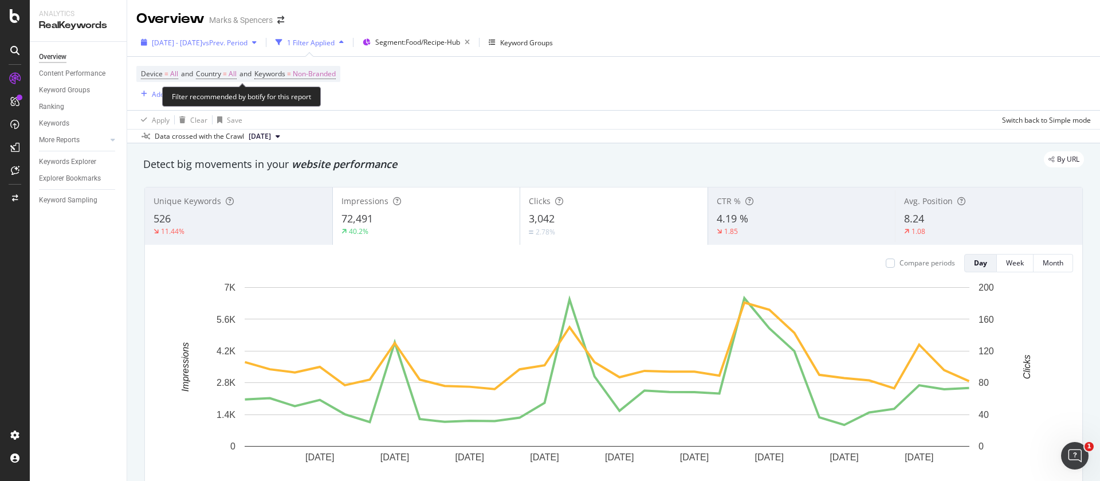
click at [199, 38] on span "[DATE] - [DATE]" at bounding box center [177, 43] width 50 height 10
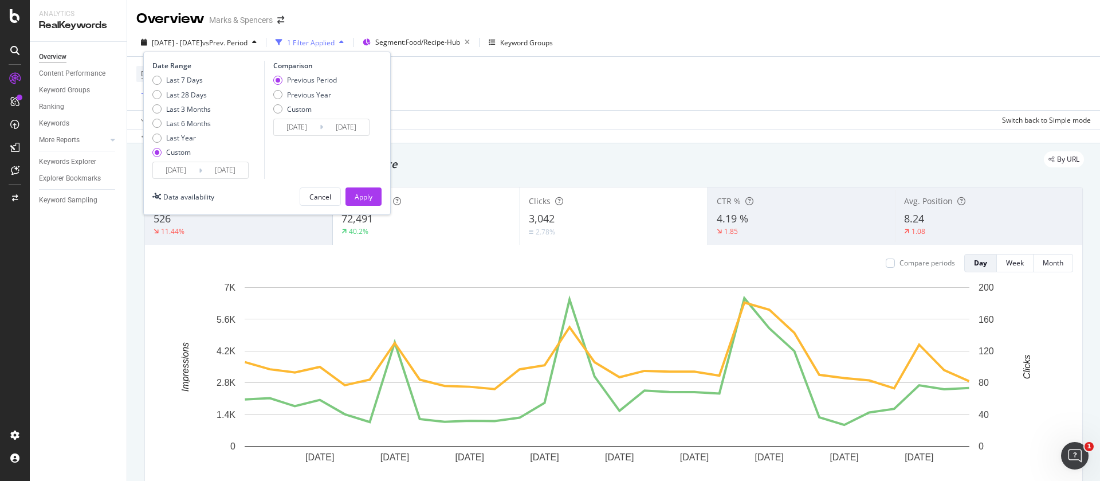
click at [179, 170] on input "[DATE]" at bounding box center [176, 170] width 46 height 16
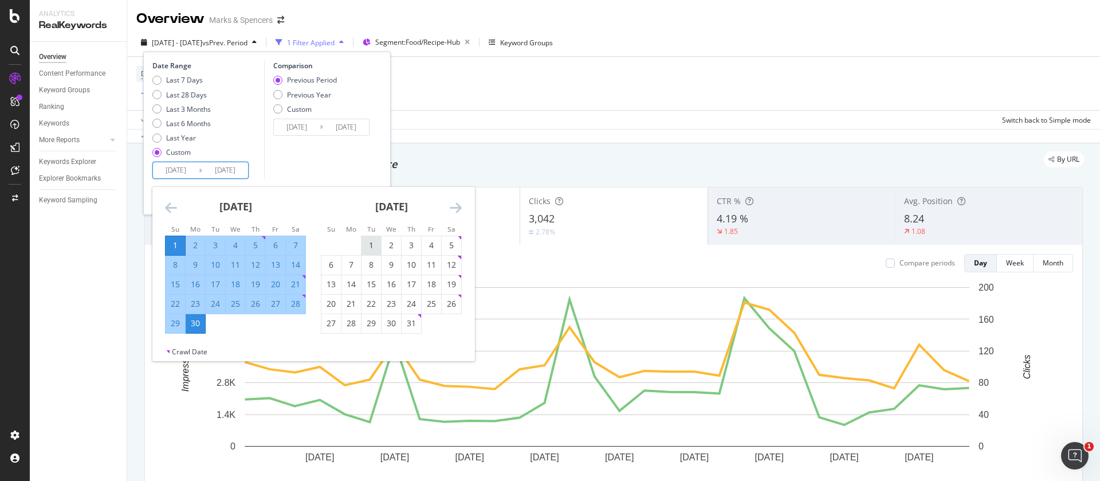
click at [365, 243] on div "1" at bounding box center [371, 244] width 19 height 11
type input "[DATE]"
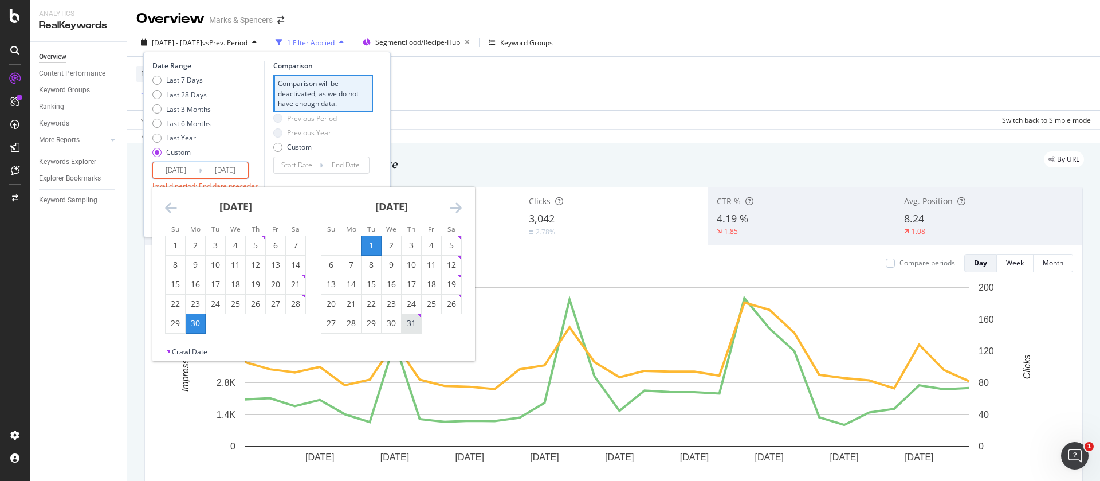
click at [409, 328] on div "31" at bounding box center [411, 322] width 19 height 11
type input "[DATE]"
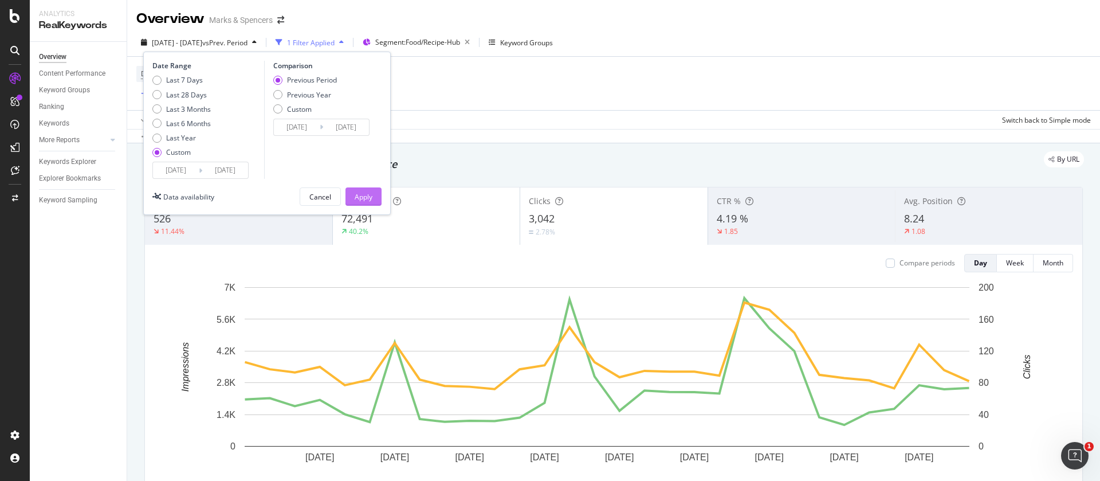
click at [359, 195] on div "Apply" at bounding box center [364, 197] width 18 height 10
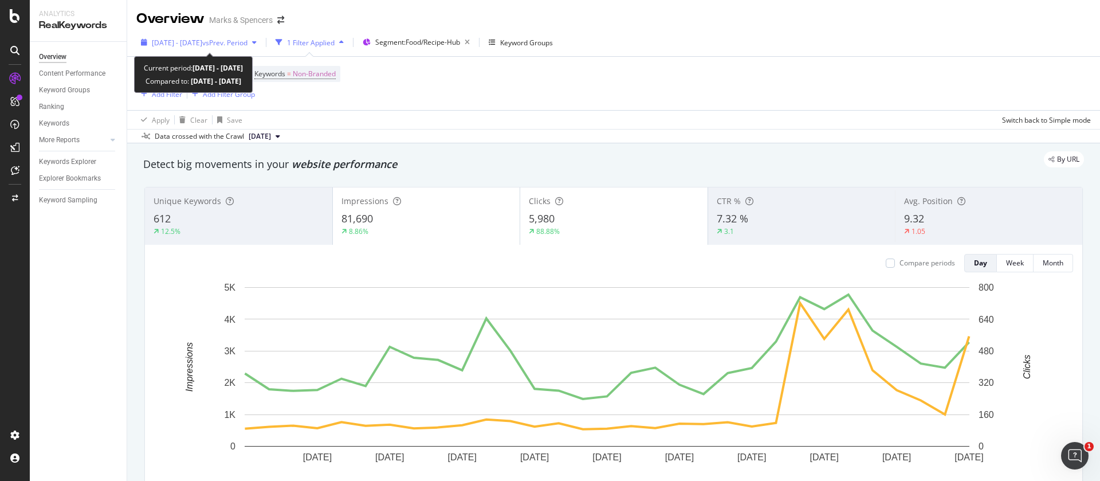
click at [178, 36] on div "[DATE] - [DATE] vs Prev. Period" at bounding box center [198, 42] width 125 height 17
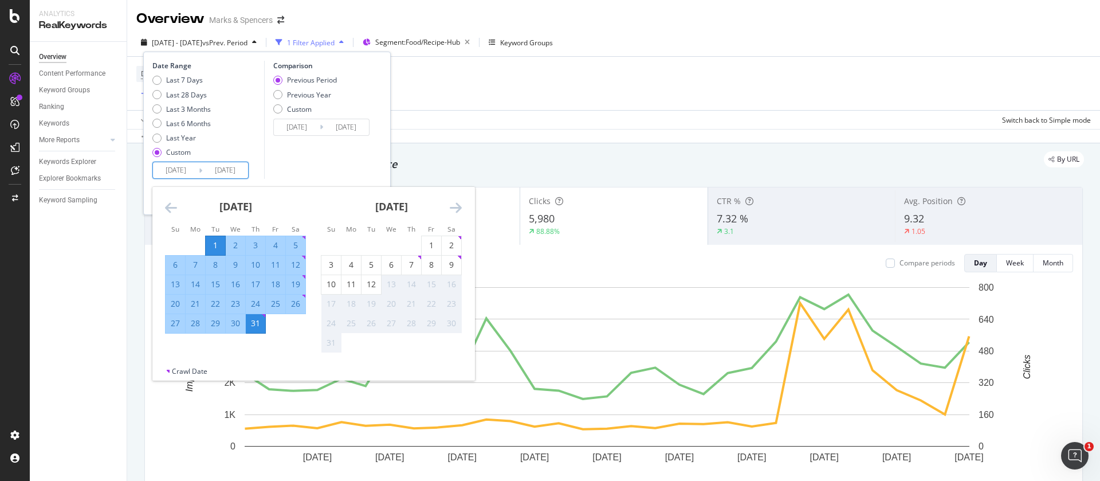
click at [176, 167] on input "[DATE]" at bounding box center [176, 170] width 46 height 16
click at [435, 243] on div "1" at bounding box center [431, 244] width 19 height 11
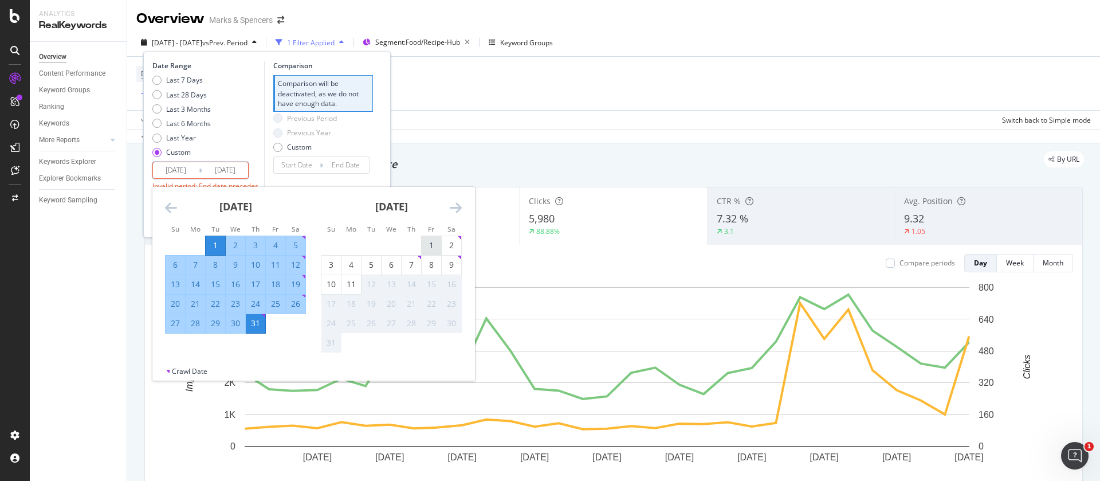
type input "[DATE]"
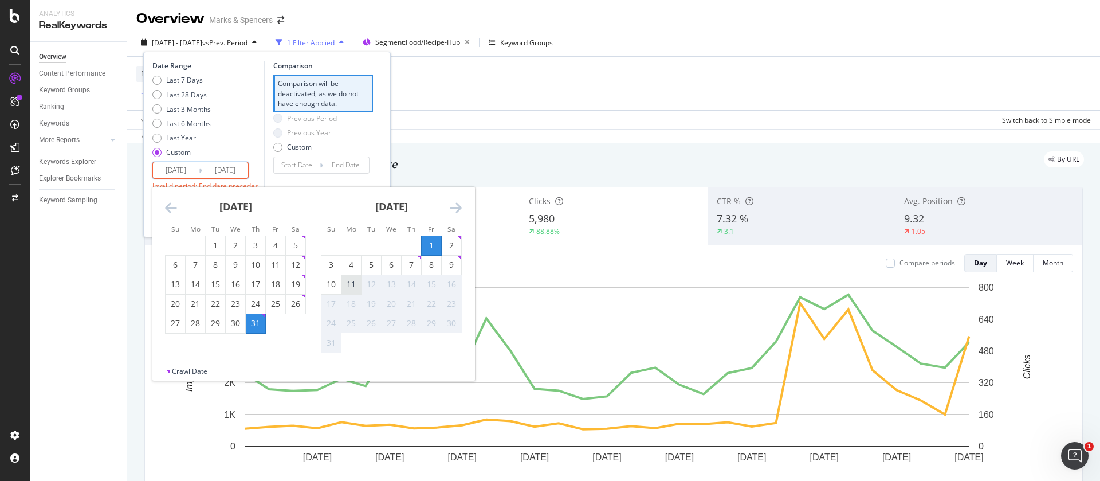
click at [360, 285] on div "11" at bounding box center [350, 283] width 19 height 11
type input "[DATE]"
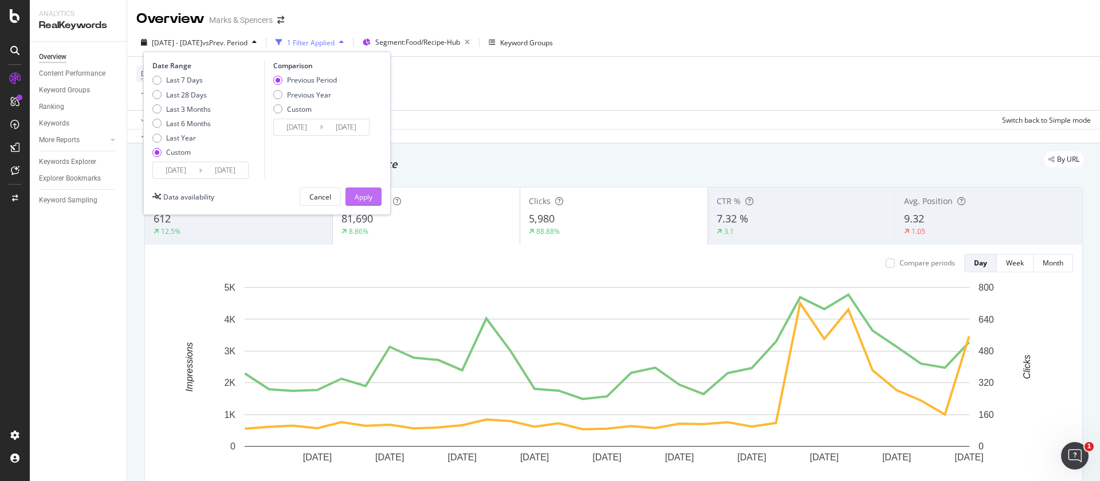
click at [365, 201] on div "Apply" at bounding box center [364, 197] width 18 height 10
